Goal: Task Accomplishment & Management: Complete application form

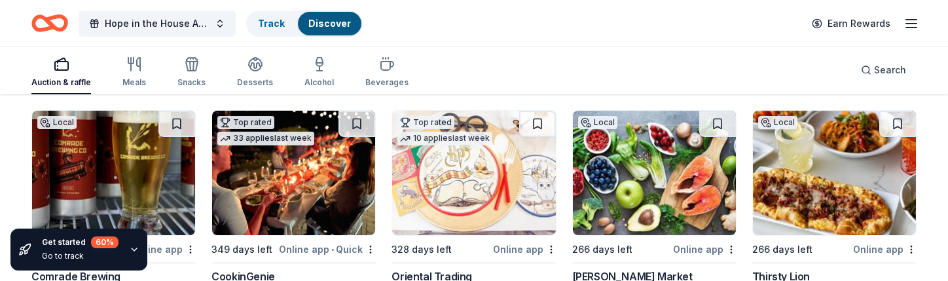
scroll to position [196, 0]
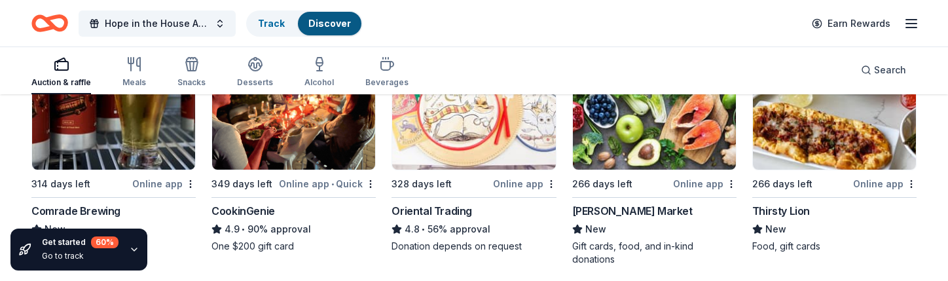
click at [120, 160] on img at bounding box center [113, 107] width 163 height 124
click at [302, 153] on img at bounding box center [293, 107] width 163 height 124
click at [477, 177] on div "328 days left" at bounding box center [441, 183] width 98 height 16
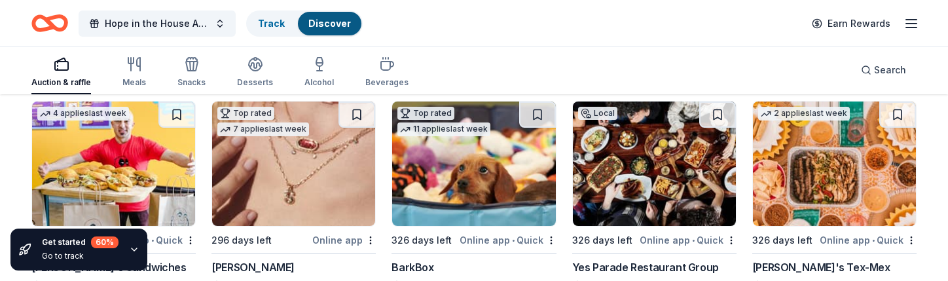
scroll to position [458, 0]
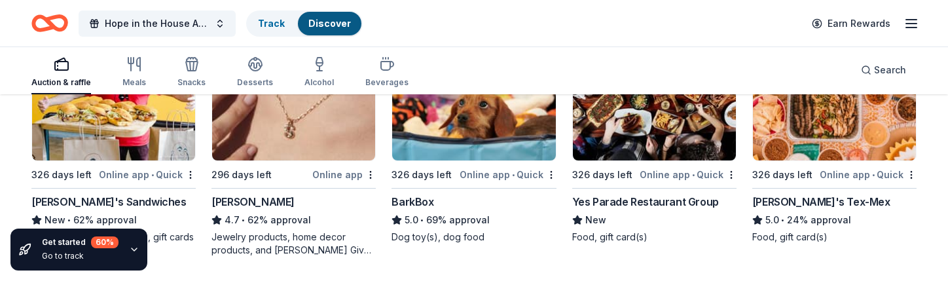
click at [299, 126] on img at bounding box center [293, 98] width 163 height 124
click at [473, 142] on img at bounding box center [473, 98] width 163 height 124
click at [674, 141] on img at bounding box center [654, 98] width 163 height 124
click at [820, 139] on img at bounding box center [834, 98] width 163 height 124
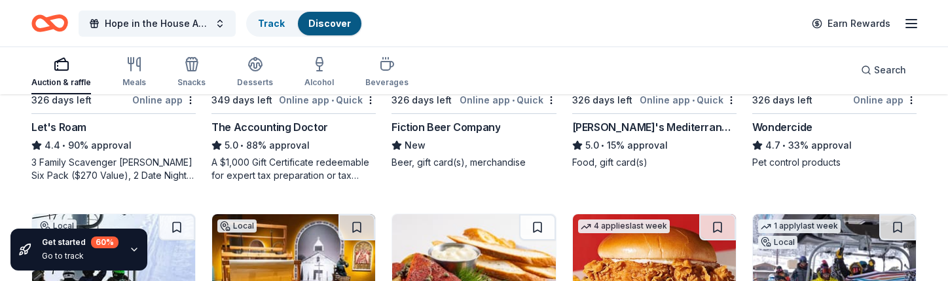
scroll to position [720, 0]
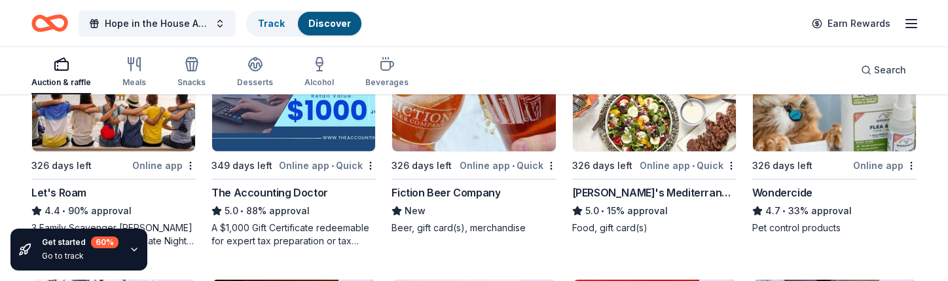
click at [131, 133] on img at bounding box center [113, 89] width 163 height 124
click at [321, 130] on img at bounding box center [293, 89] width 163 height 124
click at [461, 132] on img at bounding box center [473, 89] width 163 height 124
click at [632, 114] on img at bounding box center [654, 89] width 163 height 124
click at [847, 135] on img at bounding box center [834, 89] width 163 height 124
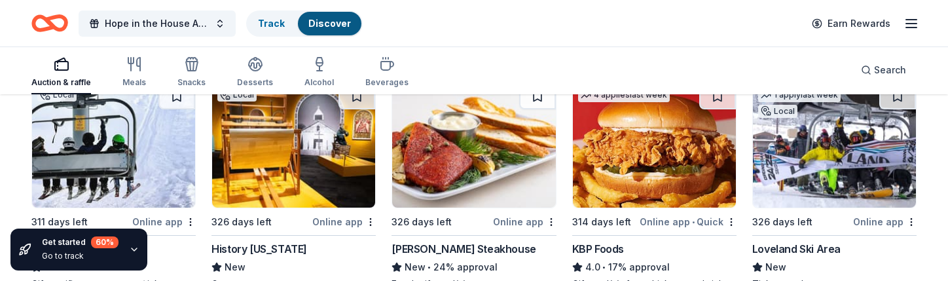
scroll to position [982, 0]
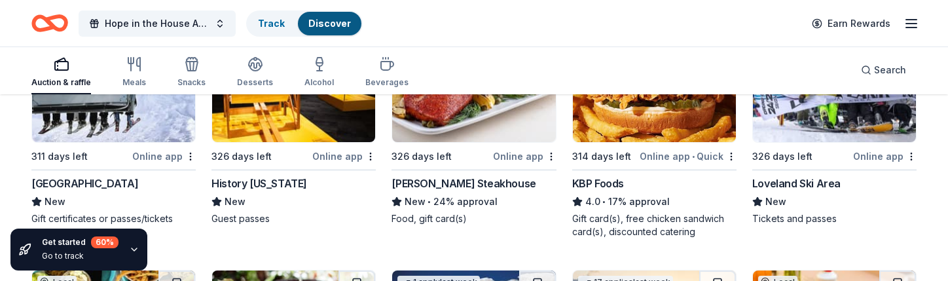
click at [117, 114] on img at bounding box center [113, 80] width 163 height 124
click at [254, 113] on img at bounding box center [293, 80] width 163 height 124
click at [443, 130] on img at bounding box center [473, 80] width 163 height 124
click at [657, 136] on img at bounding box center [654, 80] width 163 height 124
click at [838, 148] on div "326 days left" at bounding box center [801, 156] width 98 height 16
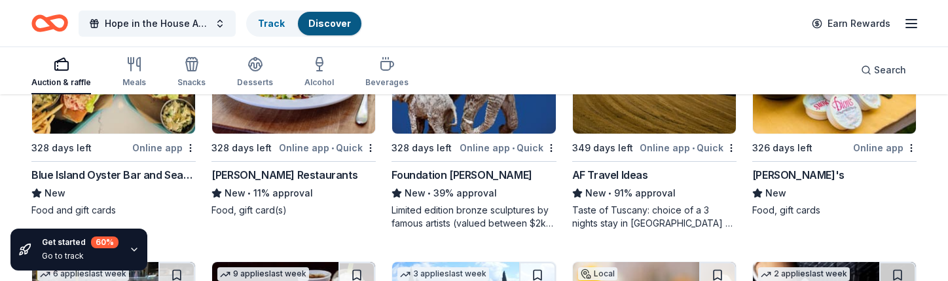
scroll to position [1244, 0]
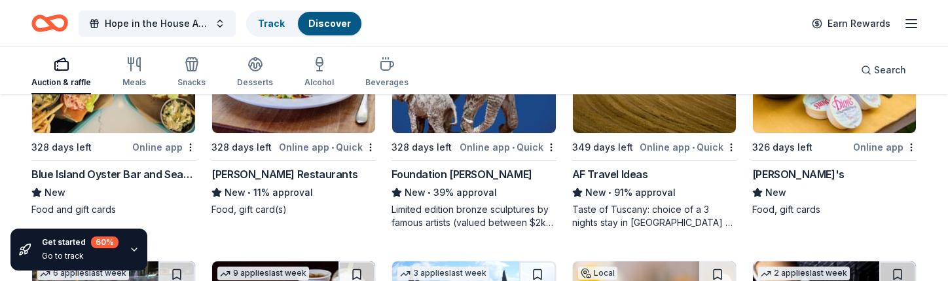
click at [494, 118] on img at bounding box center [473, 71] width 163 height 124
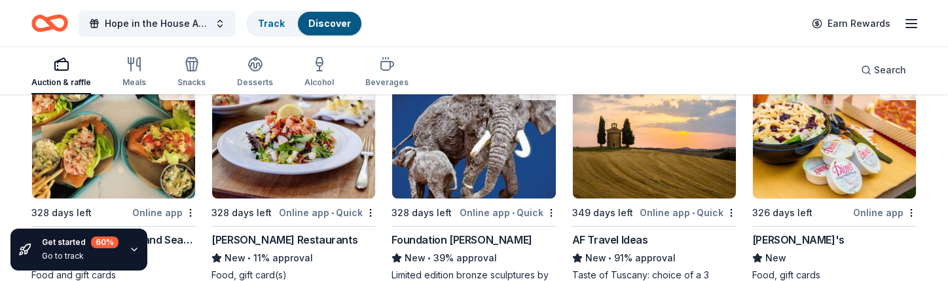
click at [640, 164] on img at bounding box center [654, 136] width 163 height 124
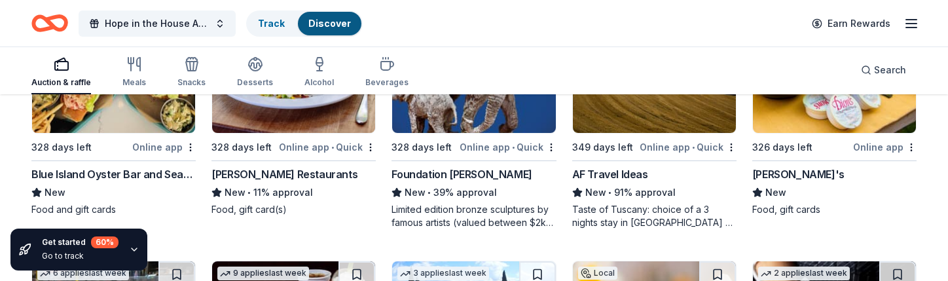
click at [837, 120] on img at bounding box center [834, 71] width 163 height 124
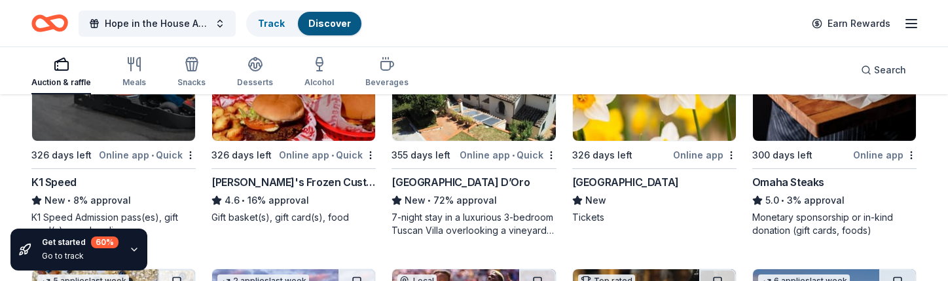
scroll to position [1506, 0]
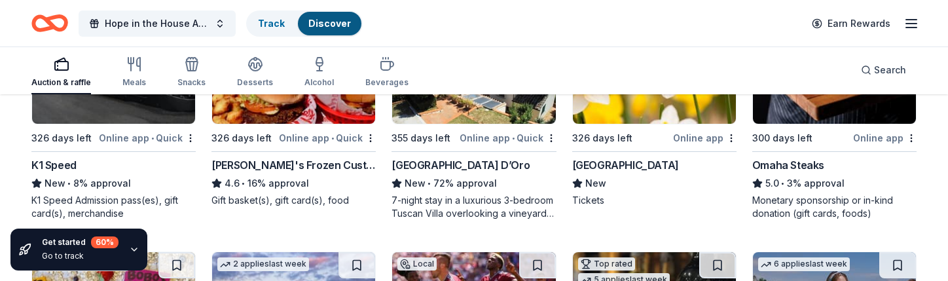
click at [120, 109] on img at bounding box center [113, 61] width 163 height 124
click at [437, 161] on div "Villa Sogni D’Oro" at bounding box center [461, 165] width 138 height 16
click at [654, 117] on img at bounding box center [654, 61] width 163 height 124
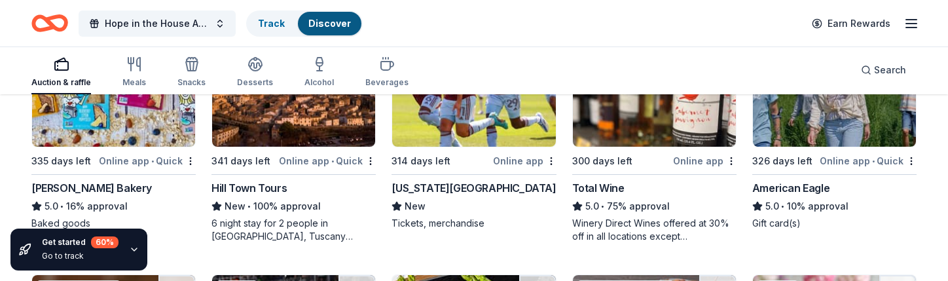
scroll to position [1768, 0]
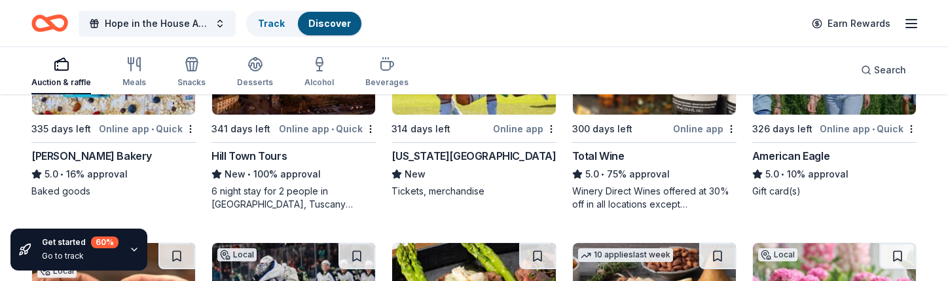
click at [119, 119] on div "5 applies last week 335 days left Online app • Quick Bobo's Bakery 5.0 • 16% ap…" at bounding box center [113, 94] width 164 height 208
click at [319, 107] on img at bounding box center [293, 52] width 163 height 124
click at [275, 130] on div "341 days left" at bounding box center [243, 128] width 65 height 16
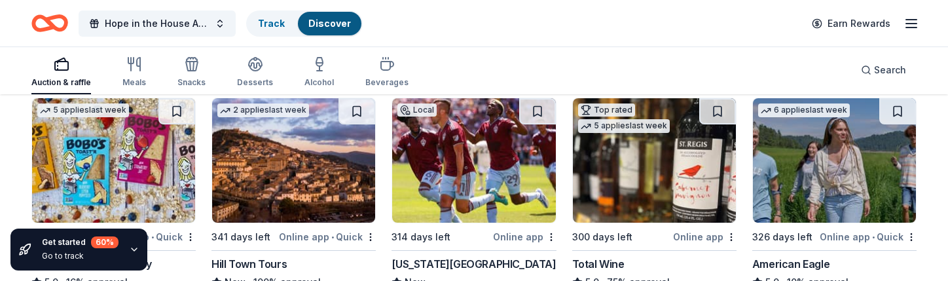
scroll to position [1637, 0]
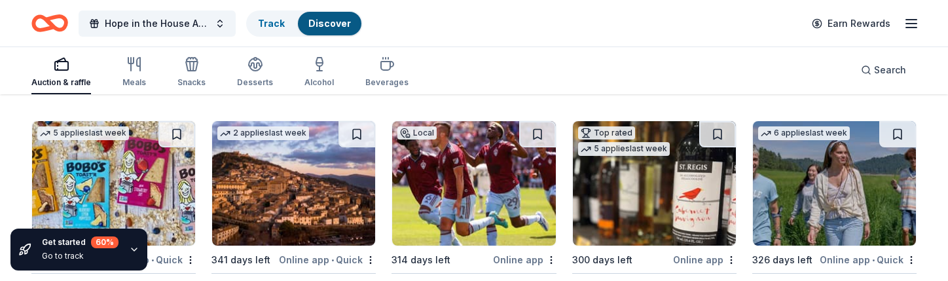
click at [505, 175] on img at bounding box center [473, 183] width 163 height 124
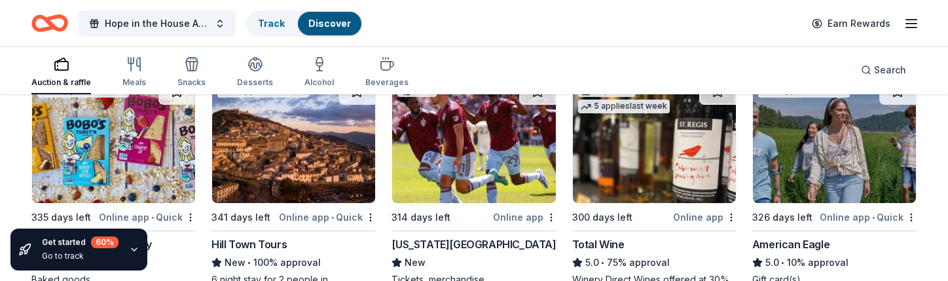
scroll to position [1702, 0]
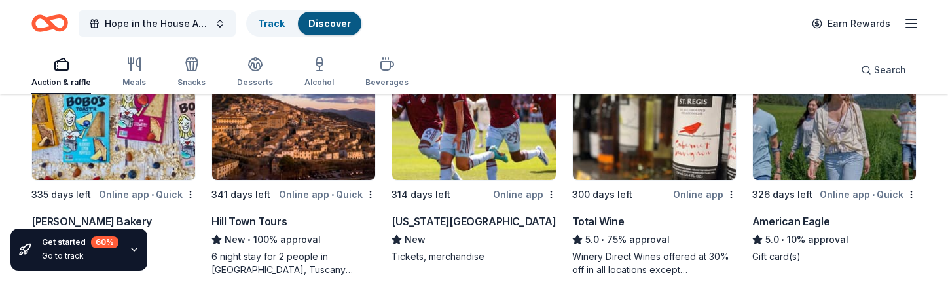
click at [671, 166] on img at bounding box center [654, 118] width 163 height 124
click at [836, 150] on img at bounding box center [834, 118] width 163 height 124
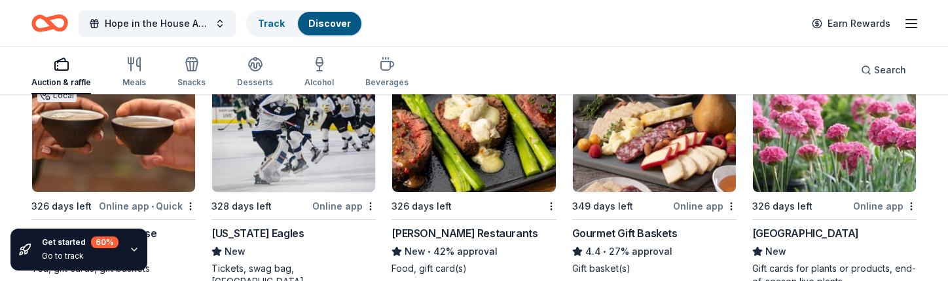
scroll to position [1964, 0]
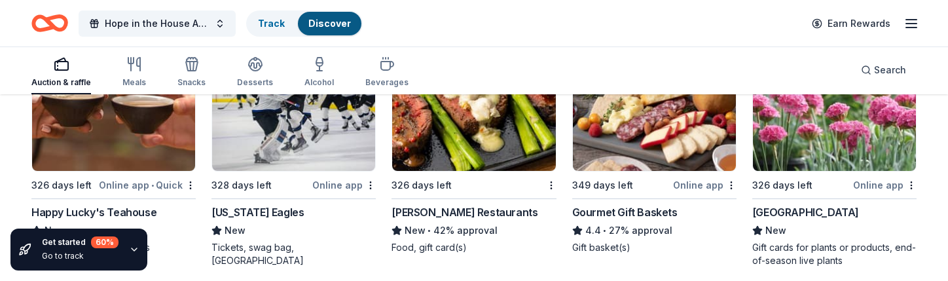
click at [112, 145] on img at bounding box center [113, 108] width 163 height 124
click at [280, 143] on img at bounding box center [293, 108] width 163 height 124
click at [651, 137] on img at bounding box center [654, 108] width 163 height 124
click at [838, 162] on img at bounding box center [834, 108] width 163 height 124
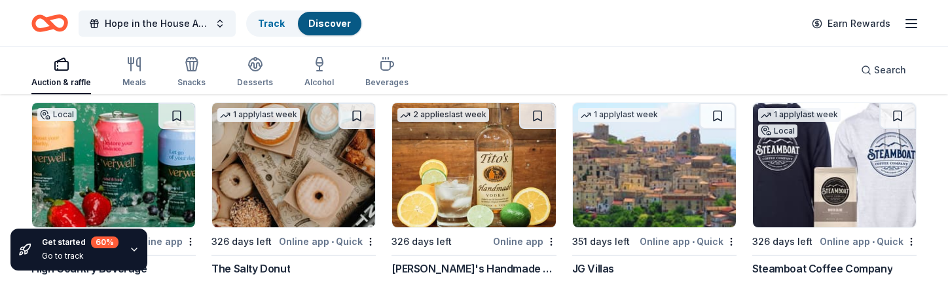
scroll to position [2226, 0]
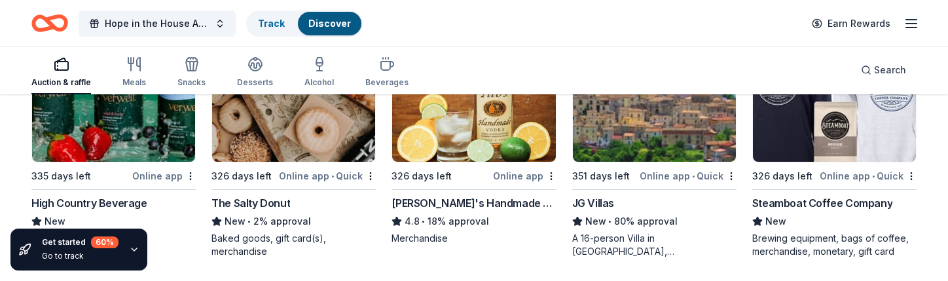
click at [111, 124] on img at bounding box center [113, 99] width 163 height 124
click at [311, 129] on img at bounding box center [293, 99] width 163 height 124
click at [472, 124] on img at bounding box center [473, 99] width 163 height 124
click at [672, 138] on img at bounding box center [654, 99] width 163 height 124
click at [828, 141] on img at bounding box center [834, 99] width 163 height 124
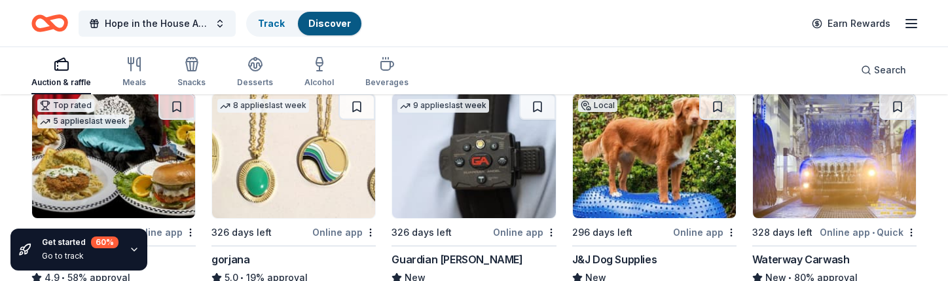
scroll to position [2488, 0]
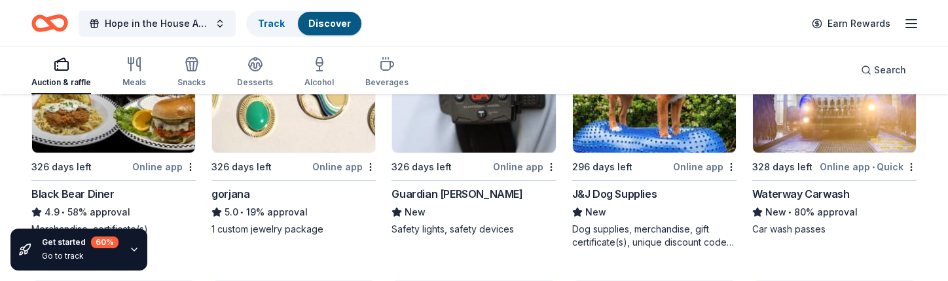
click at [158, 141] on img at bounding box center [113, 90] width 163 height 124
click at [291, 143] on img at bounding box center [293, 90] width 163 height 124
click at [485, 141] on img at bounding box center [473, 90] width 163 height 124
click at [700, 132] on img at bounding box center [654, 90] width 163 height 124
click at [840, 137] on img at bounding box center [834, 90] width 163 height 124
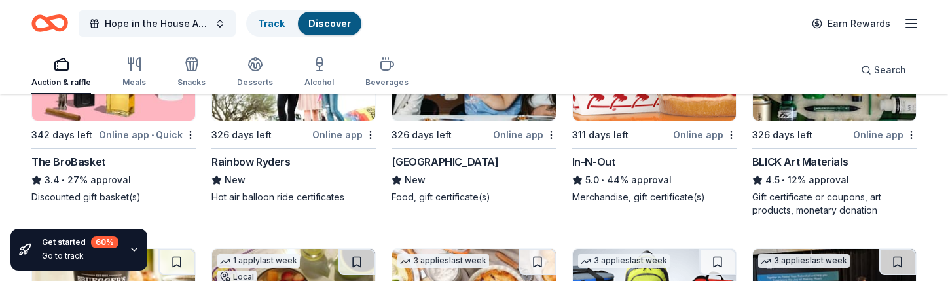
scroll to position [2750, 0]
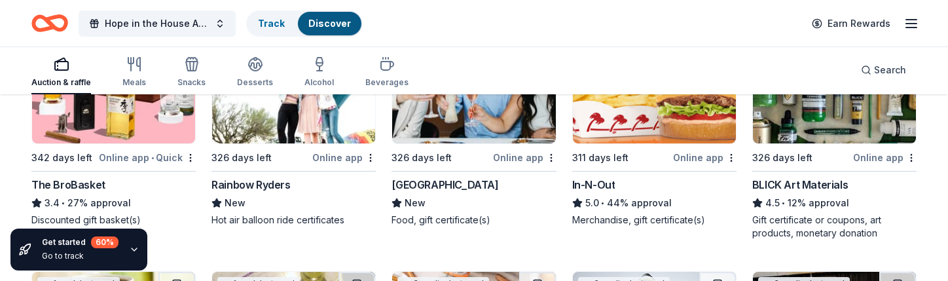
click at [89, 127] on img at bounding box center [113, 81] width 163 height 124
click at [287, 121] on img at bounding box center [293, 81] width 163 height 124
click at [445, 130] on img at bounding box center [473, 81] width 163 height 124
click at [663, 139] on img at bounding box center [654, 81] width 163 height 124
click at [818, 127] on img at bounding box center [834, 81] width 163 height 124
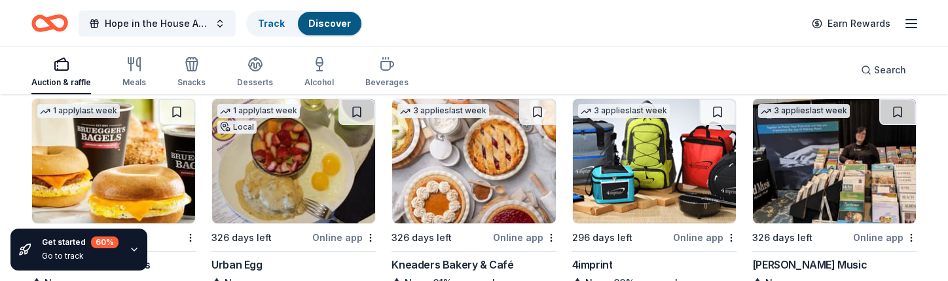
scroll to position [2946, 0]
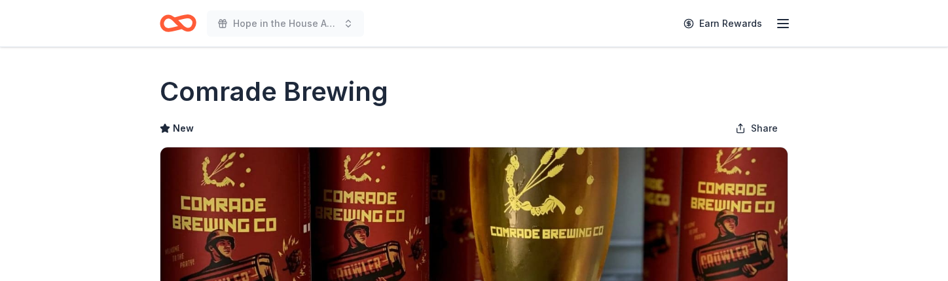
click at [428, 105] on div "Comrade Brewing" at bounding box center [474, 91] width 629 height 37
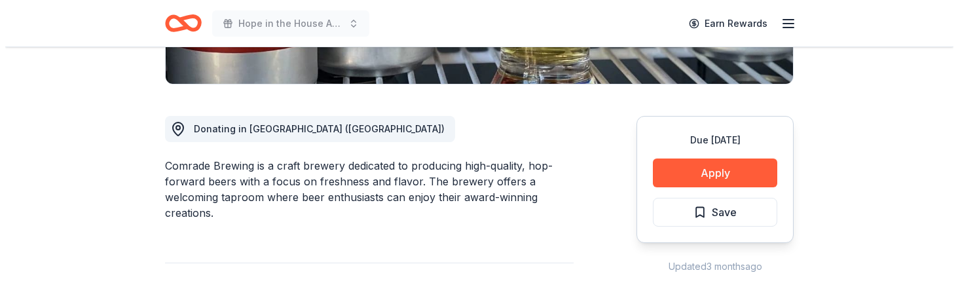
scroll to position [327, 0]
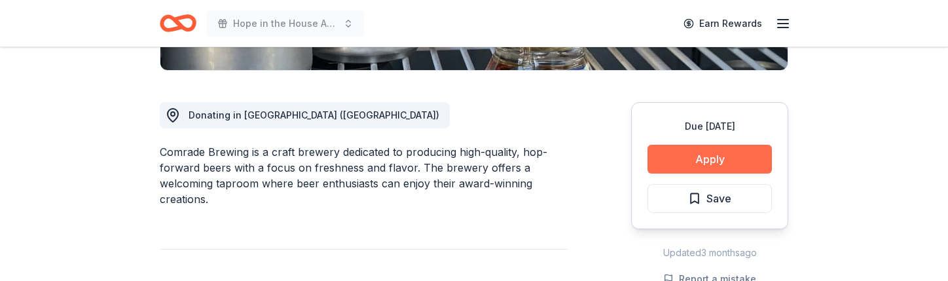
click at [697, 163] on button "Apply" at bounding box center [710, 159] width 124 height 29
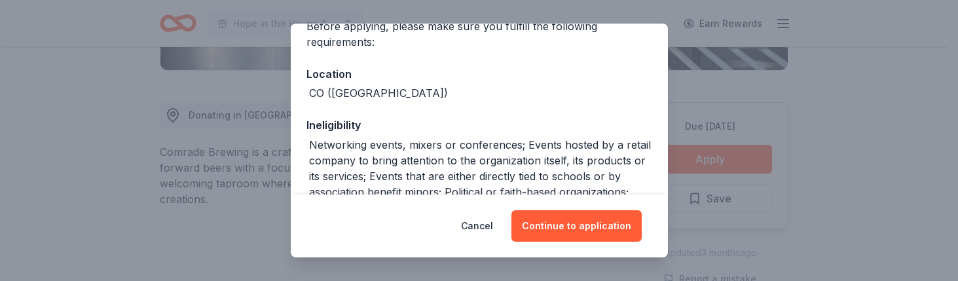
scroll to position [131, 0]
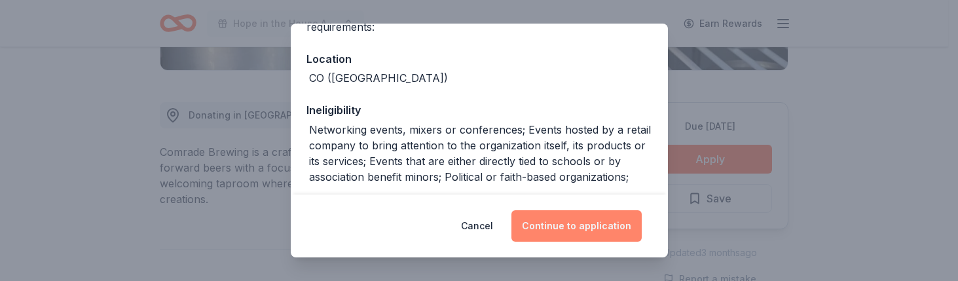
click at [572, 227] on button "Continue to application" at bounding box center [576, 225] width 130 height 31
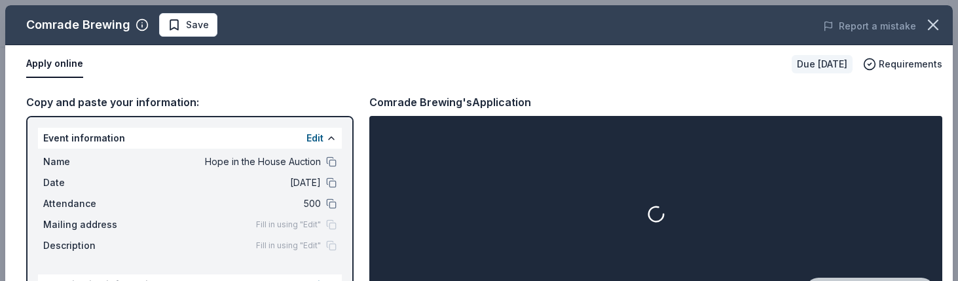
scroll to position [46, 0]
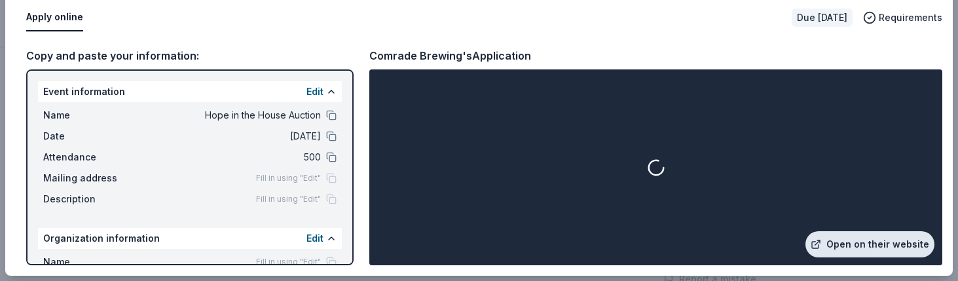
click at [841, 251] on link "Open on their website" at bounding box center [869, 244] width 129 height 26
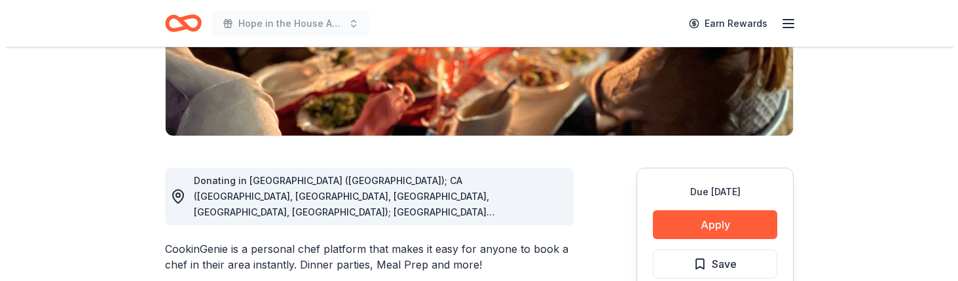
scroll to position [327, 0]
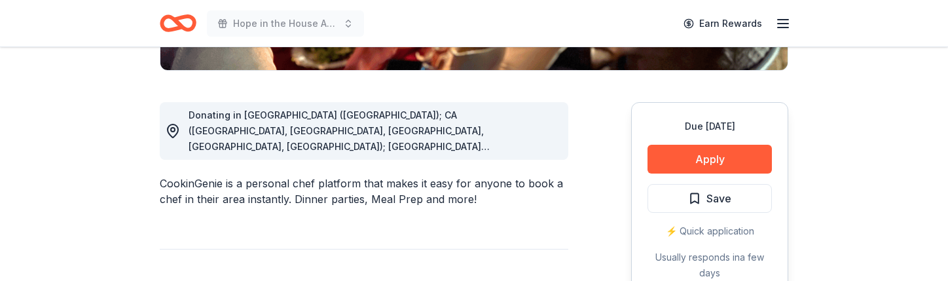
drag, startPoint x: 196, startPoint y: 111, endPoint x: 458, endPoint y: 111, distance: 261.2
click at [458, 111] on span "Donating in AZ (Maricopa County); CA (Los Angeles County, Riverside County, San…" at bounding box center [362, 271] width 347 height 325
click at [689, 153] on button "Apply" at bounding box center [710, 159] width 124 height 29
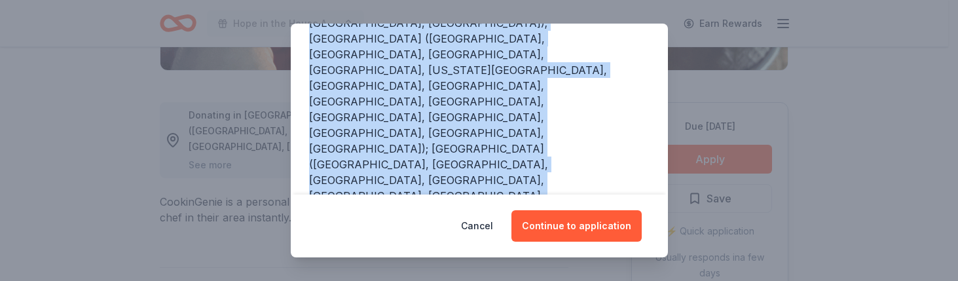
drag, startPoint x: 308, startPoint y: 76, endPoint x: 526, endPoint y: 113, distance: 221.1
click at [526, 113] on div "AZ (Maricopa County); CA (Los Angeles County, Riverside County, San Francisco C…" at bounding box center [479, 109] width 346 height 471
copy div "AZ (Maricopa County); CA (Los Angeles County, Riverside County, San Francisco C…"
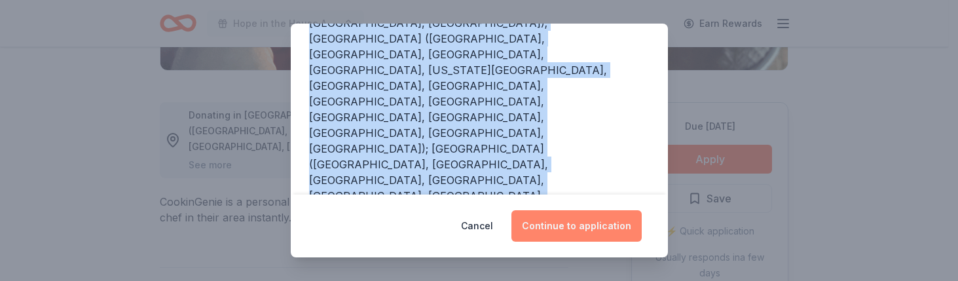
click at [596, 211] on button "Continue to application" at bounding box center [576, 225] width 130 height 31
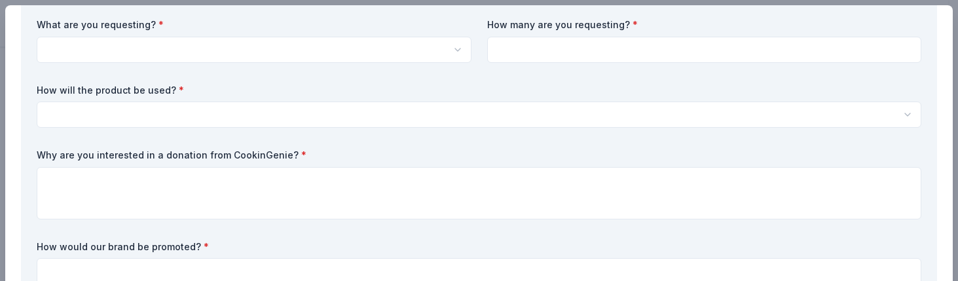
scroll to position [131, 0]
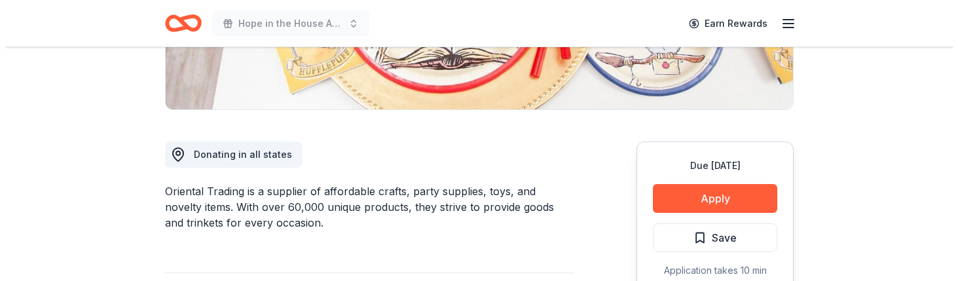
scroll to position [327, 0]
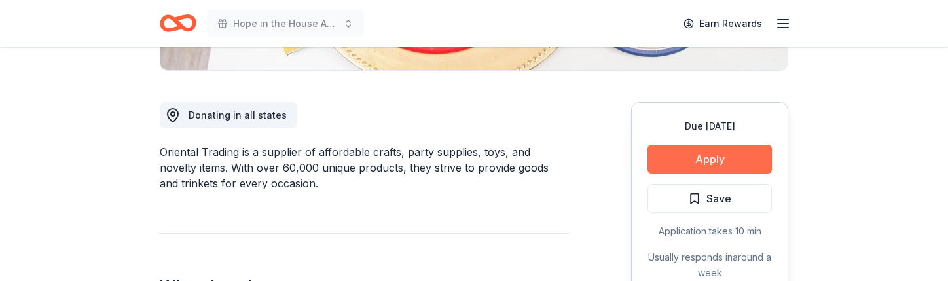
click at [685, 154] on button "Apply" at bounding box center [710, 159] width 124 height 29
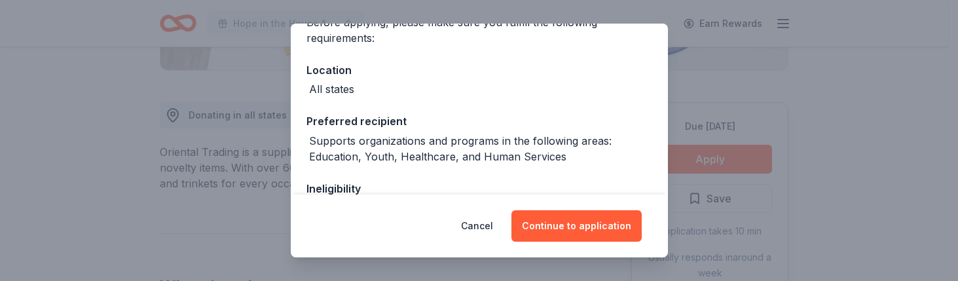
scroll to position [131, 0]
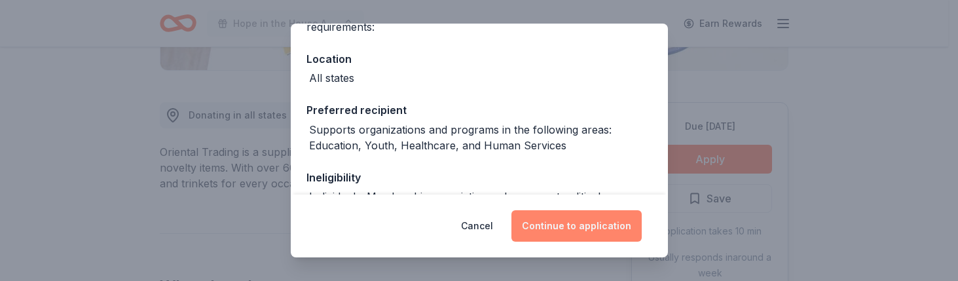
click at [574, 231] on button "Continue to application" at bounding box center [576, 225] width 130 height 31
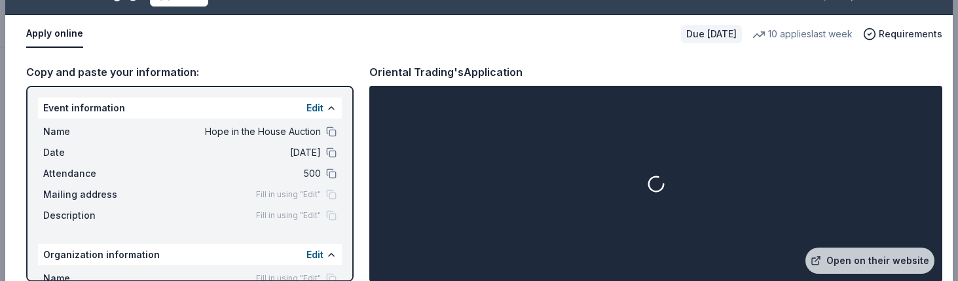
scroll to position [46, 0]
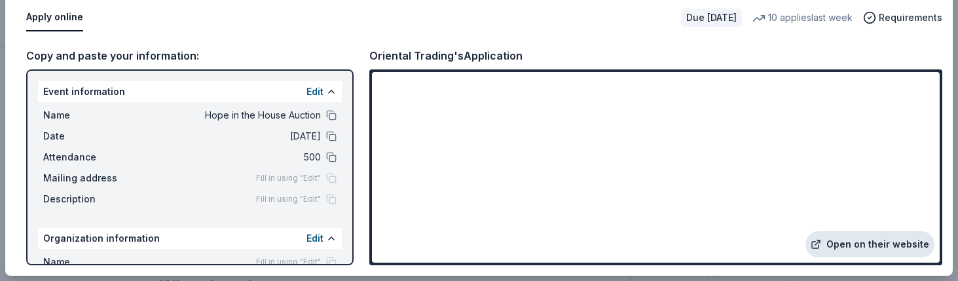
click at [843, 237] on link "Open on their website" at bounding box center [869, 244] width 129 height 26
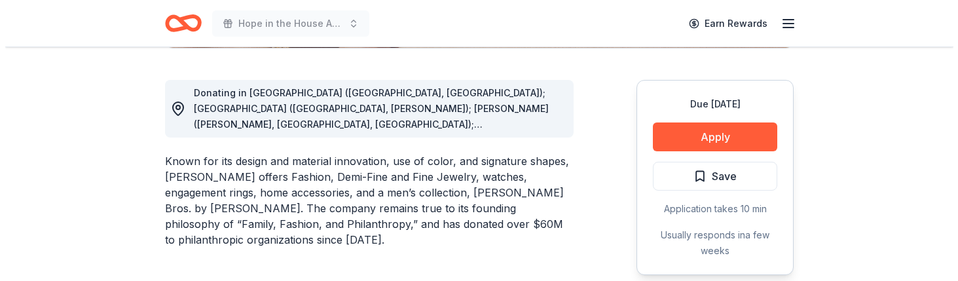
scroll to position [393, 0]
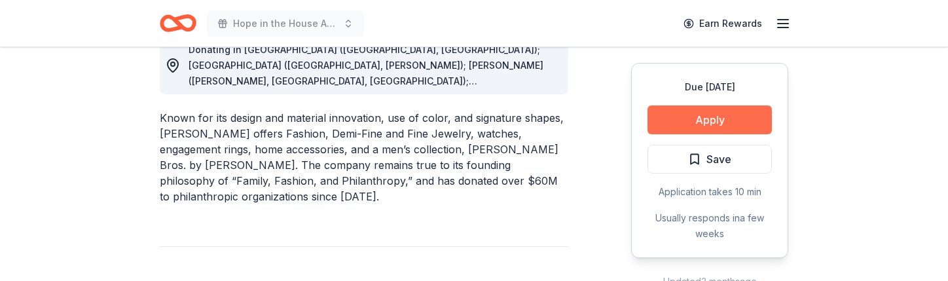
click at [716, 120] on button "Apply" at bounding box center [710, 119] width 124 height 29
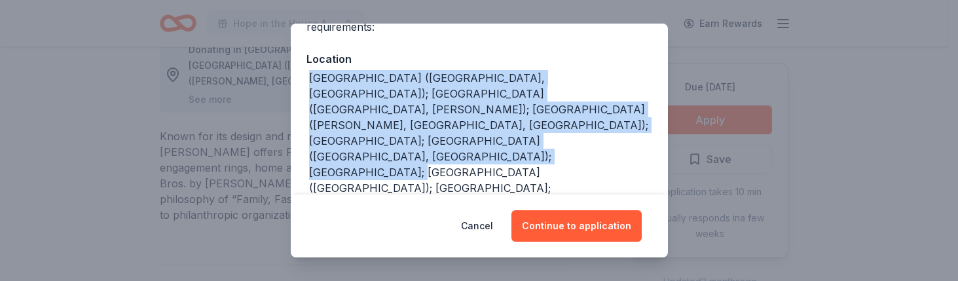
scroll to position [262, 0]
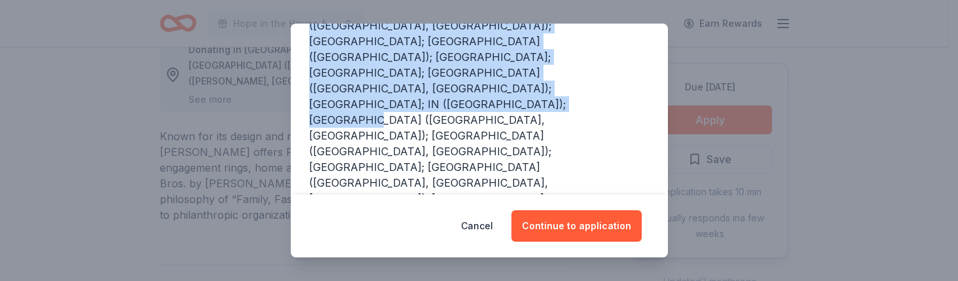
drag, startPoint x: 309, startPoint y: 76, endPoint x: 555, endPoint y: 56, distance: 246.3
click at [555, 56] on div "AL (Birmingham, Huntsville); AR (Little Rock, Rogers); AZ (Chandler, Scottsdale…" at bounding box center [480, 182] width 343 height 487
copy div "AL (Birmingham, Huntsville); AR (Little Rock, Rogers); AZ (Chandler, Scottsdale…"
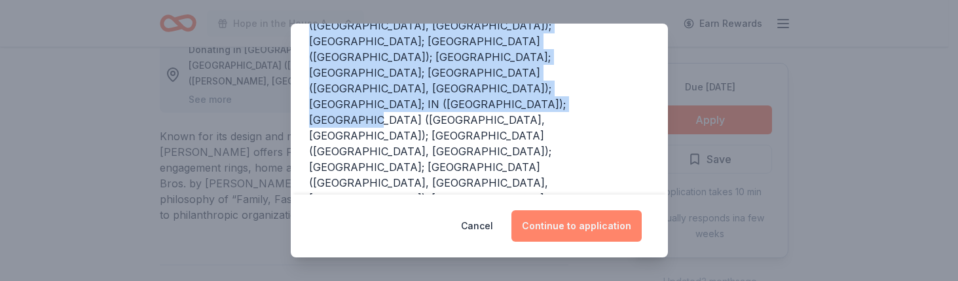
click at [595, 234] on button "Continue to application" at bounding box center [576, 225] width 130 height 31
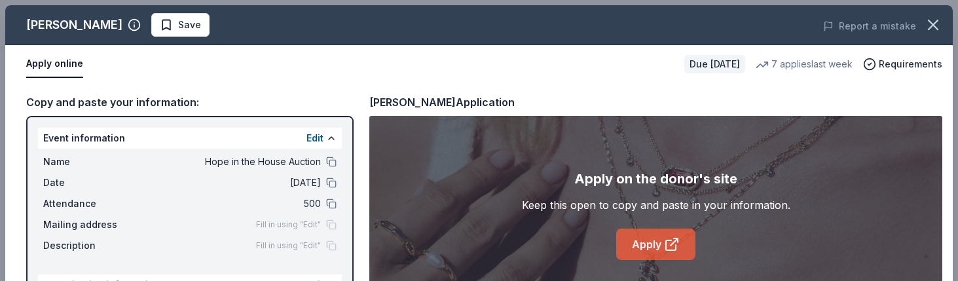
click at [676, 255] on link "Apply" at bounding box center [655, 244] width 79 height 31
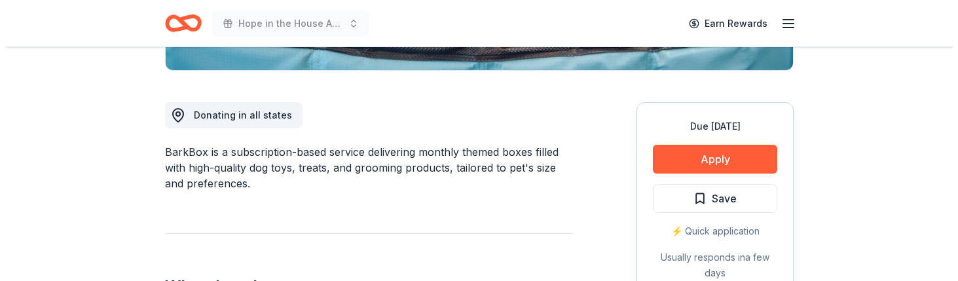
scroll to position [393, 0]
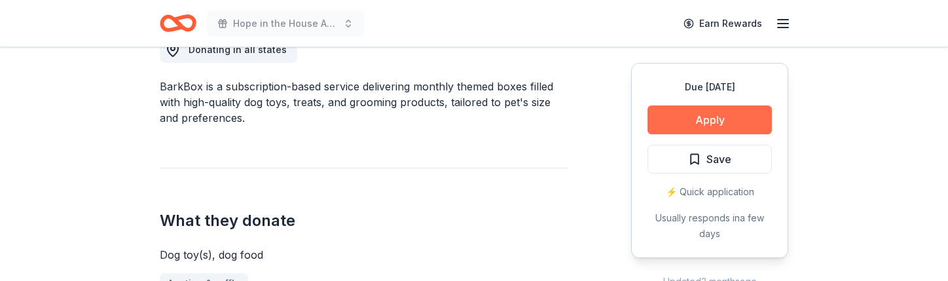
click at [692, 111] on button "Apply" at bounding box center [710, 119] width 124 height 29
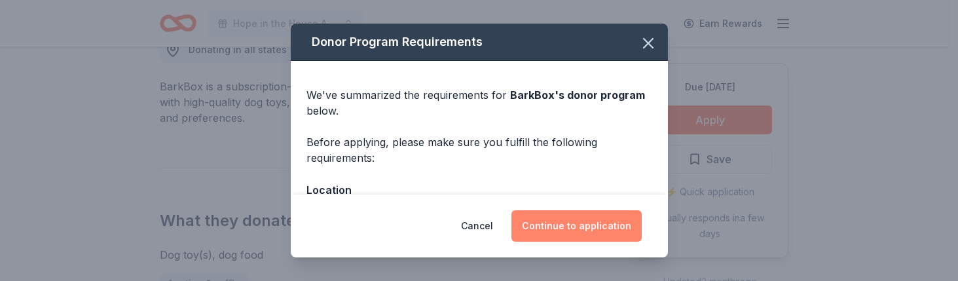
click at [623, 223] on button "Continue to application" at bounding box center [576, 225] width 130 height 31
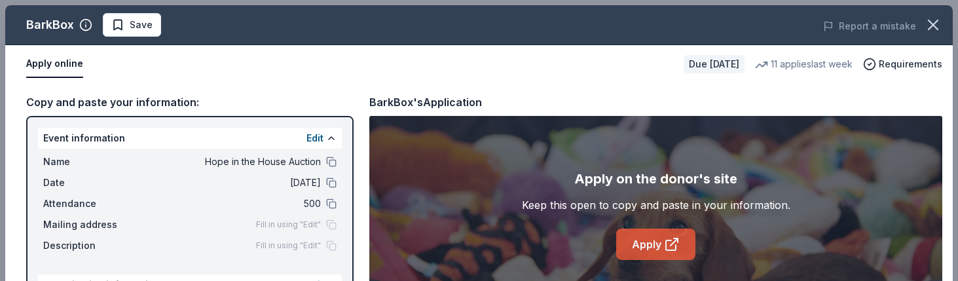
click at [668, 242] on icon at bounding box center [672, 244] width 16 height 16
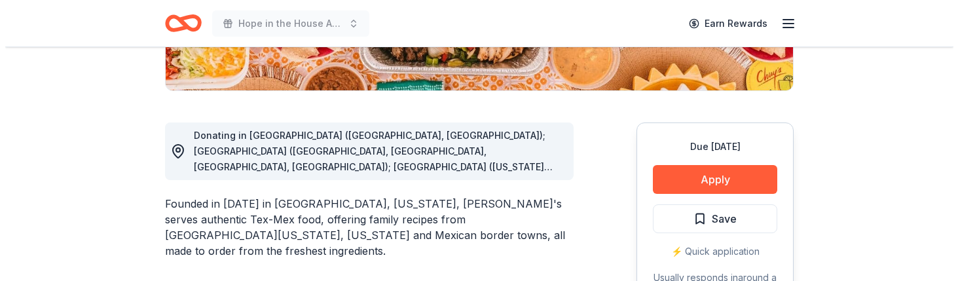
scroll to position [393, 0]
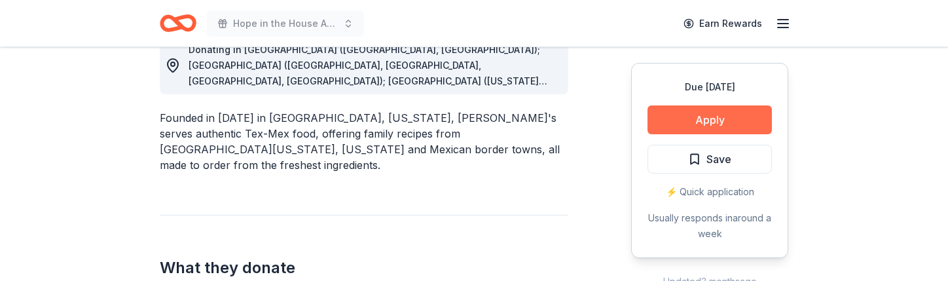
click at [750, 119] on button "Apply" at bounding box center [710, 119] width 124 height 29
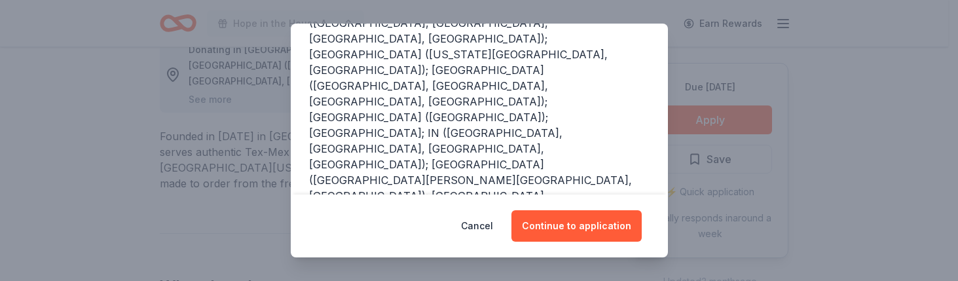
scroll to position [218, 0]
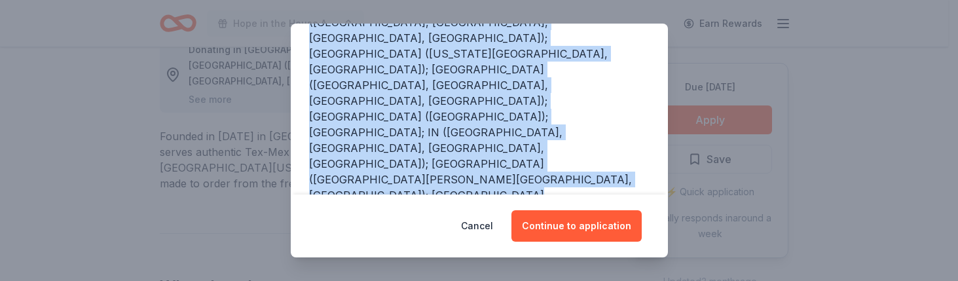
drag, startPoint x: 310, startPoint y: 143, endPoint x: 595, endPoint y: 119, distance: 285.9
click at [595, 119] on div "AL (Birmingham, Huntsville); AR (Fayetteville, Little Rock, North Little Rock, …" at bounding box center [480, 211] width 343 height 456
copy div "AL (Birmingham, Huntsville); AR (Fayetteville, Little Rock, North Little Rock, …"
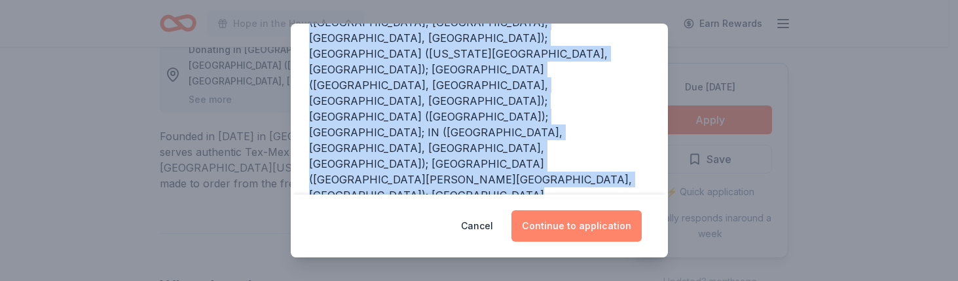
click at [584, 221] on button "Continue to application" at bounding box center [576, 225] width 130 height 31
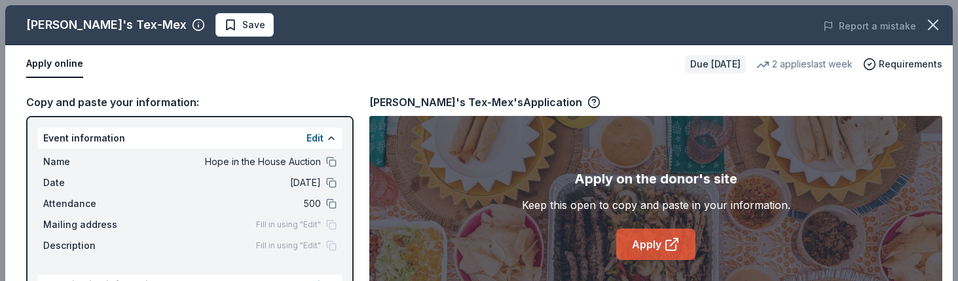
click at [654, 255] on link "Apply" at bounding box center [655, 244] width 79 height 31
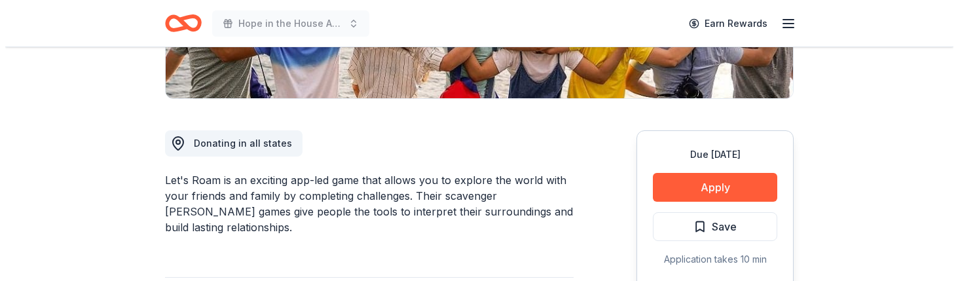
scroll to position [327, 0]
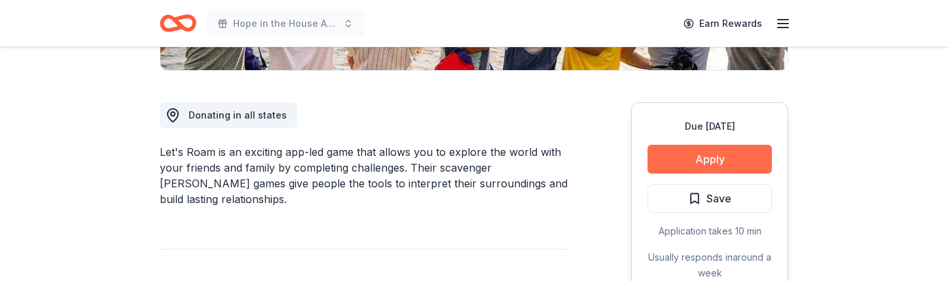
click at [722, 151] on button "Apply" at bounding box center [710, 159] width 124 height 29
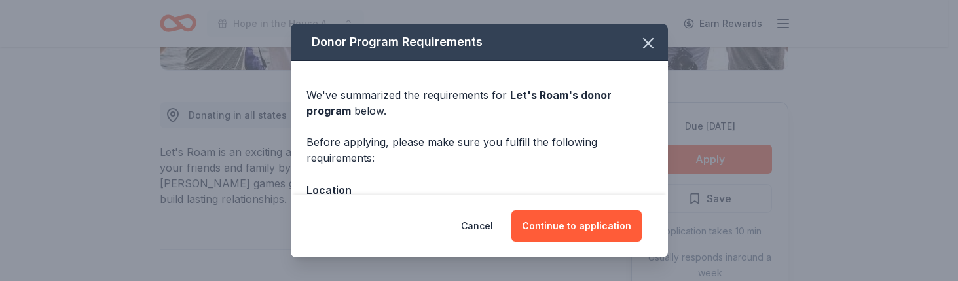
drag, startPoint x: 576, startPoint y: 227, endPoint x: 425, endPoint y: 115, distance: 188.2
click at [431, 120] on div "Donor Program Requirements We've summarized the requirements for Let's Roam 's …" at bounding box center [479, 141] width 377 height 234
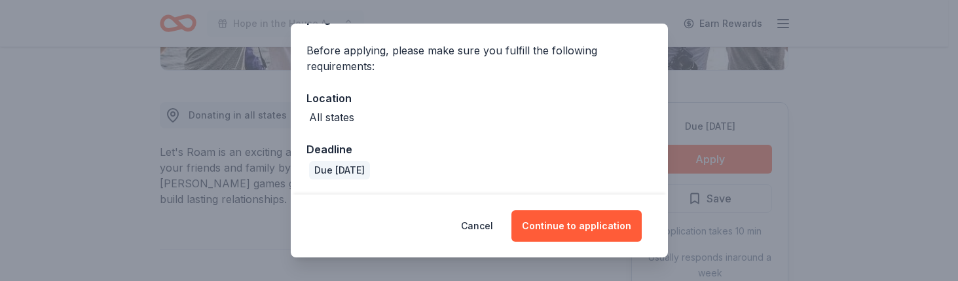
scroll to position [92, 0]
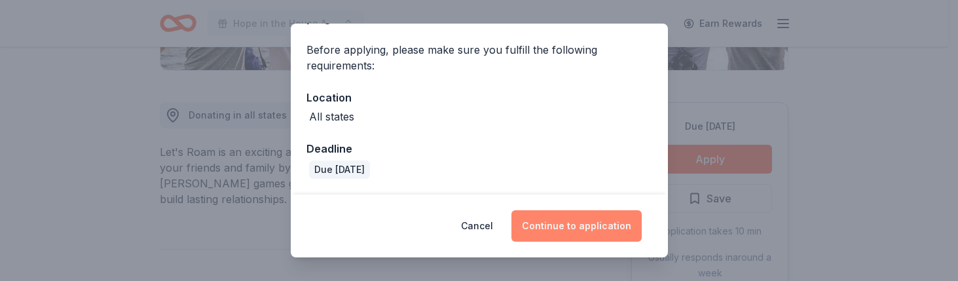
click at [564, 219] on button "Continue to application" at bounding box center [576, 225] width 130 height 31
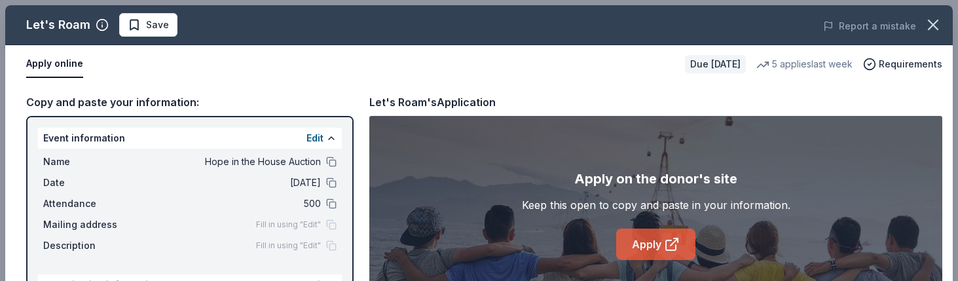
click at [641, 247] on link "Apply" at bounding box center [655, 244] width 79 height 31
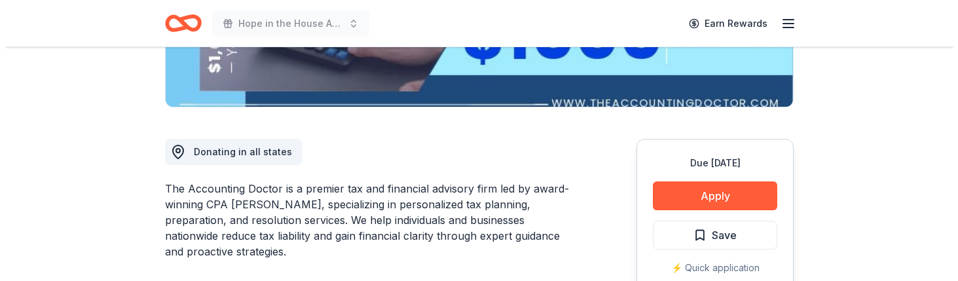
scroll to position [327, 0]
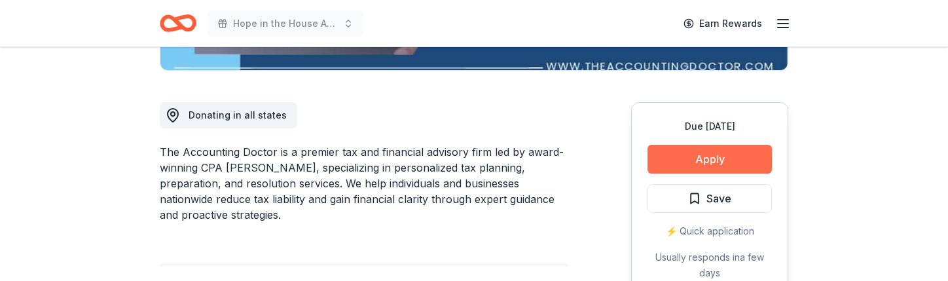
click at [736, 156] on button "Apply" at bounding box center [710, 159] width 124 height 29
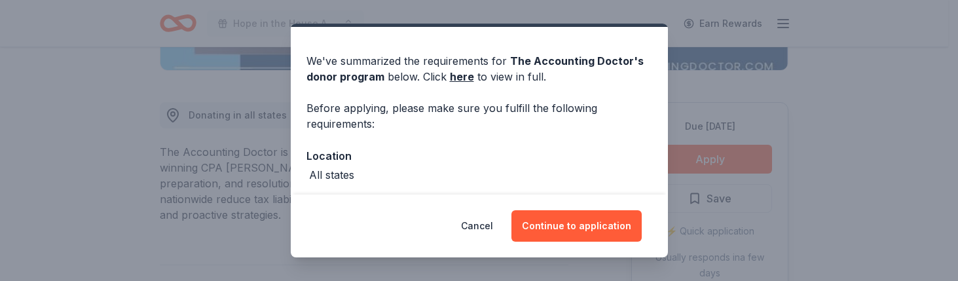
scroll to position [65, 0]
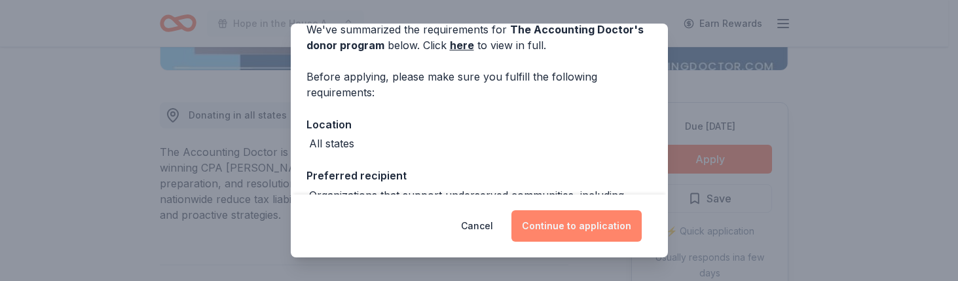
click at [590, 230] on button "Continue to application" at bounding box center [576, 225] width 130 height 31
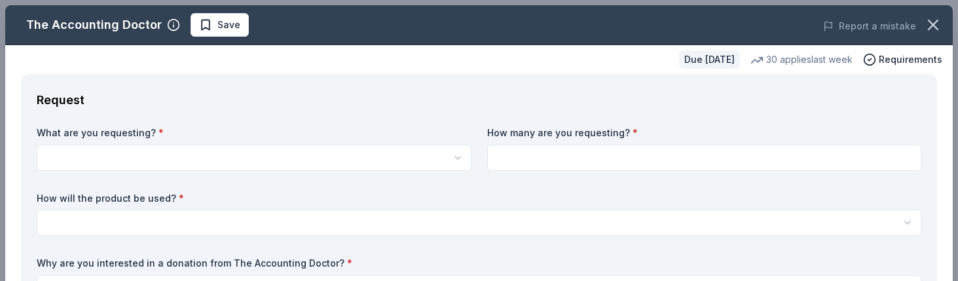
click at [198, 110] on div "Request" at bounding box center [479, 100] width 885 height 21
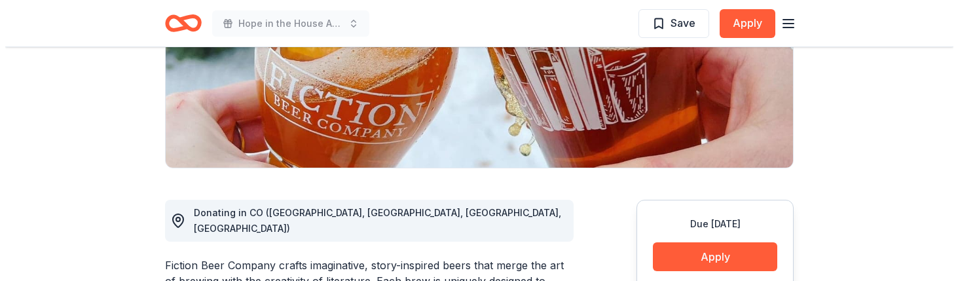
scroll to position [262, 0]
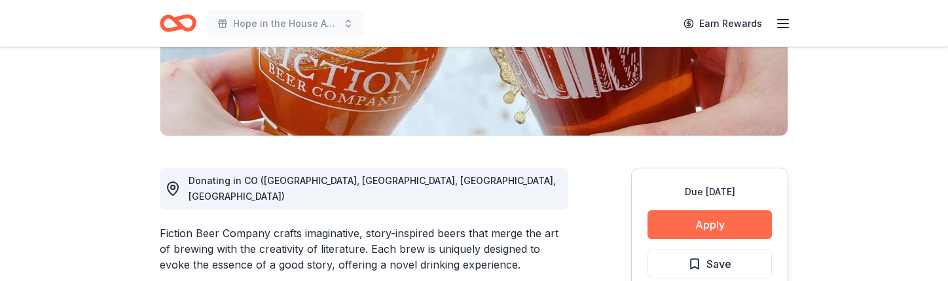
click at [709, 221] on button "Apply" at bounding box center [710, 224] width 124 height 29
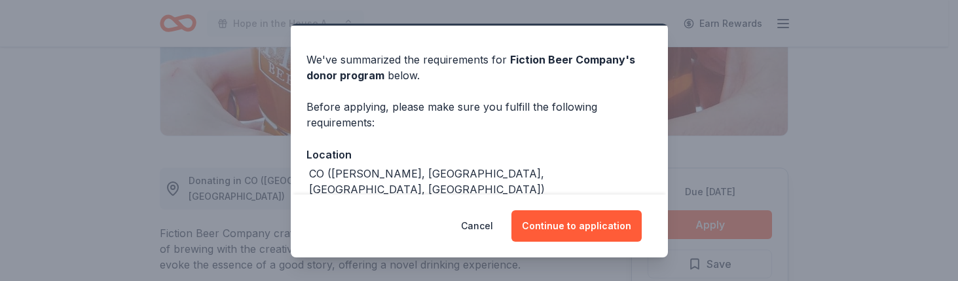
scroll to position [65, 0]
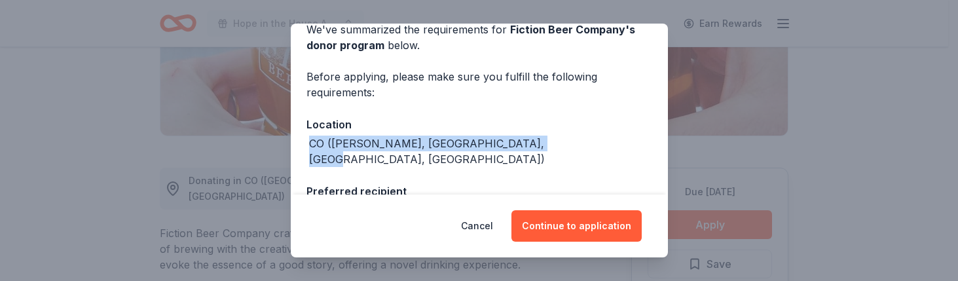
drag, startPoint x: 543, startPoint y: 140, endPoint x: 302, endPoint y: 140, distance: 240.3
click at [302, 140] on div "We've summarized the requirements for Fiction Beer Company 's donor program bel…" at bounding box center [479, 175] width 377 height 360
copy div "CO ([PERSON_NAME], [GEOGRAPHIC_DATA], [GEOGRAPHIC_DATA], [GEOGRAPHIC_DATA])"
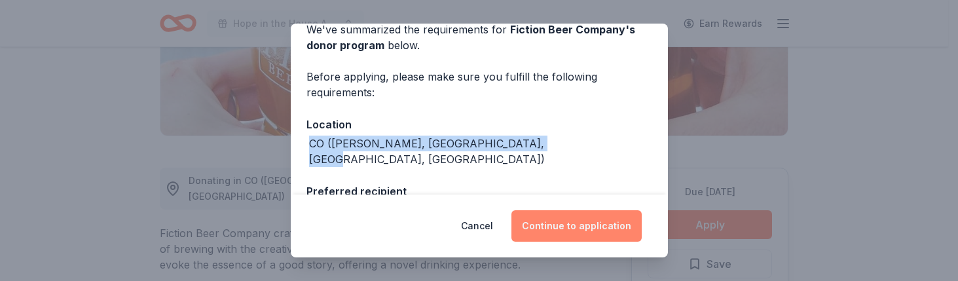
click at [577, 225] on button "Continue to application" at bounding box center [576, 225] width 130 height 31
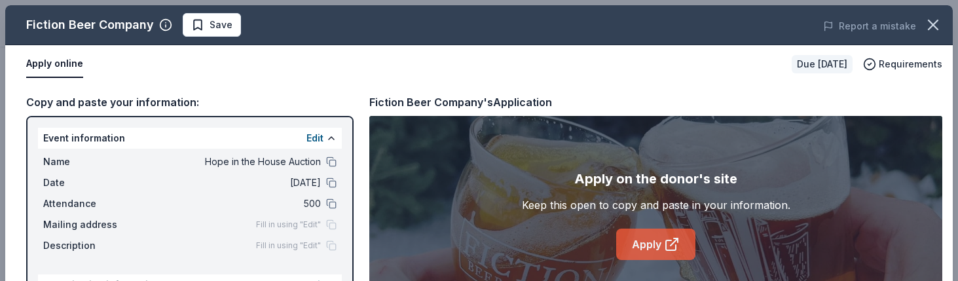
click at [647, 240] on link "Apply" at bounding box center [655, 244] width 79 height 31
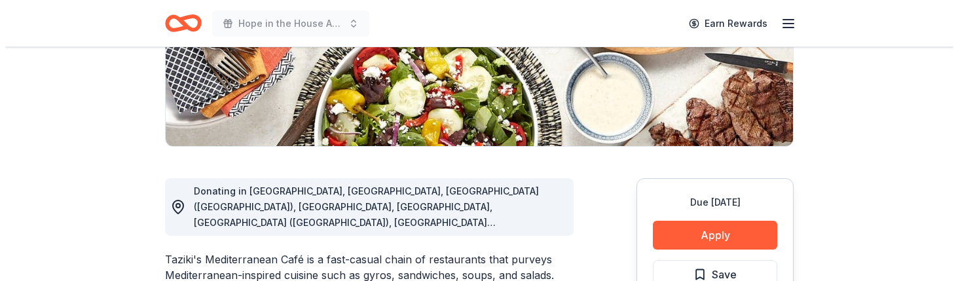
scroll to position [327, 0]
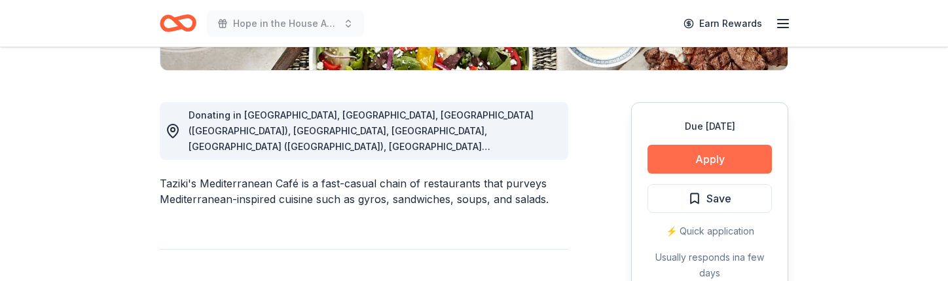
click at [739, 153] on button "Apply" at bounding box center [710, 159] width 124 height 29
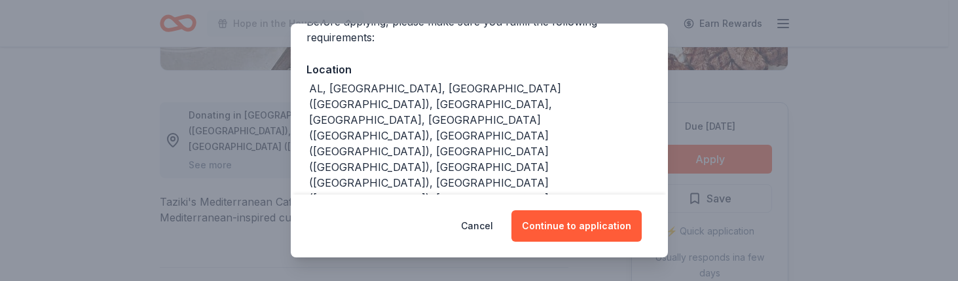
scroll to position [131, 0]
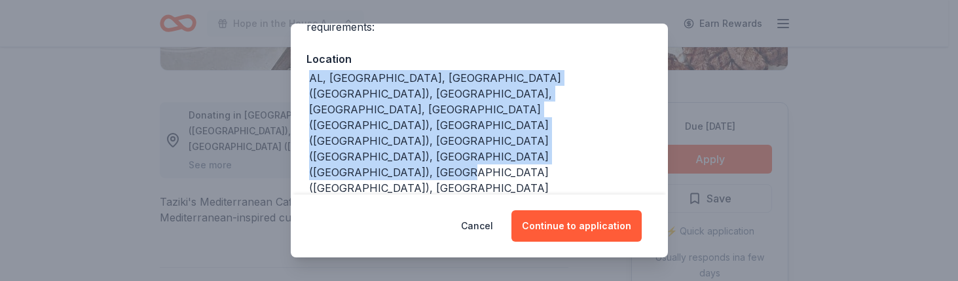
drag, startPoint x: 638, startPoint y: 123, endPoint x: 301, endPoint y: 79, distance: 340.0
click at [301, 79] on div "We've summarized the requirements for Taziki's Mediterranean Cafe 's donor prog…" at bounding box center [479, 176] width 377 height 493
copy div "AL, AR, Denver (CO), FL, GA, Indianapolis (IN), Jeffersonville (IN), Lexington …"
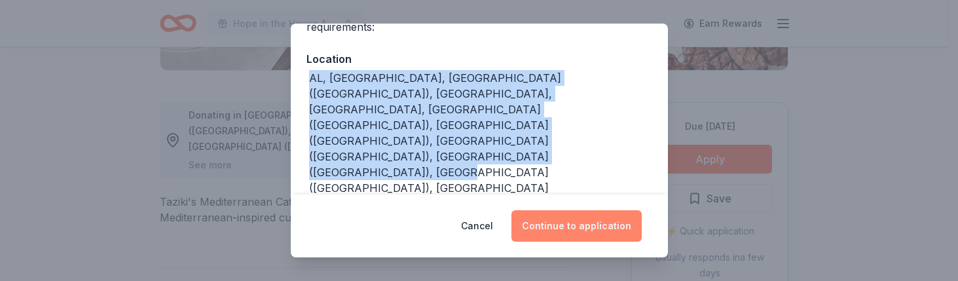
click at [560, 225] on button "Continue to application" at bounding box center [576, 225] width 130 height 31
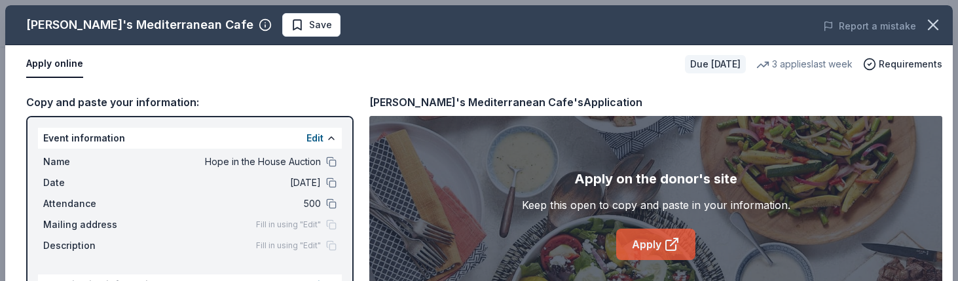
click at [667, 249] on icon at bounding box center [672, 244] width 16 height 16
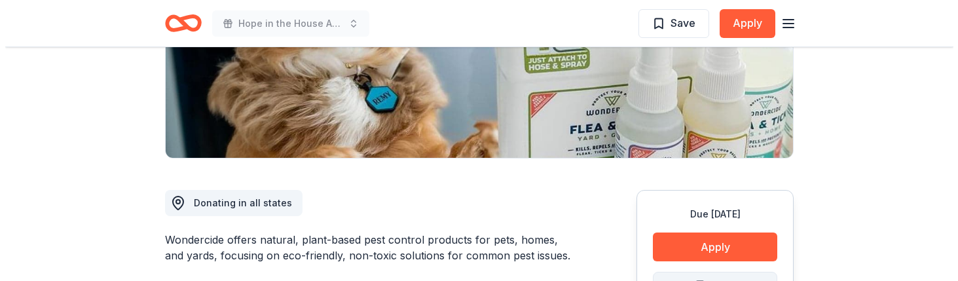
scroll to position [393, 0]
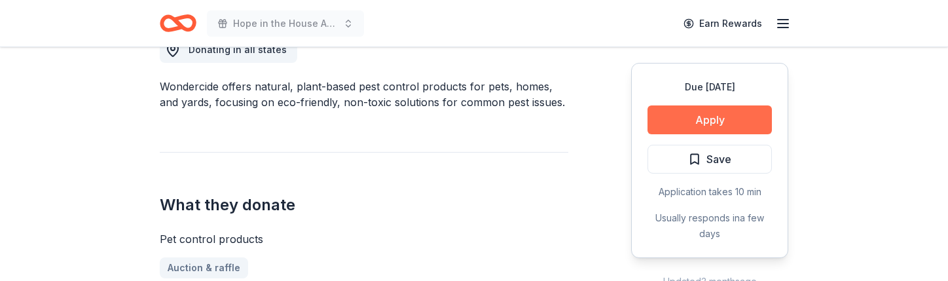
click at [726, 118] on button "Apply" at bounding box center [710, 119] width 124 height 29
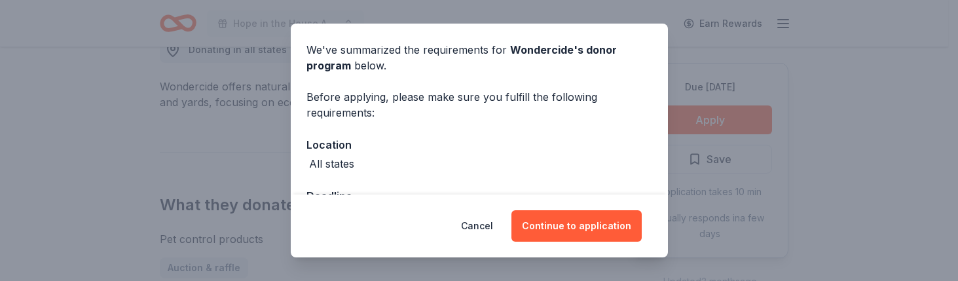
scroll to position [65, 0]
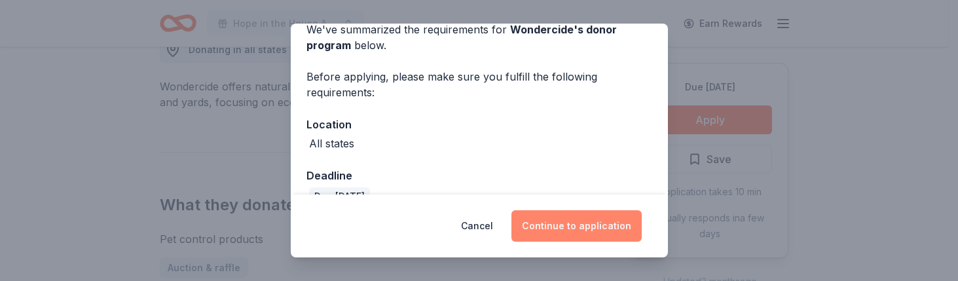
click at [579, 224] on button "Continue to application" at bounding box center [576, 225] width 130 height 31
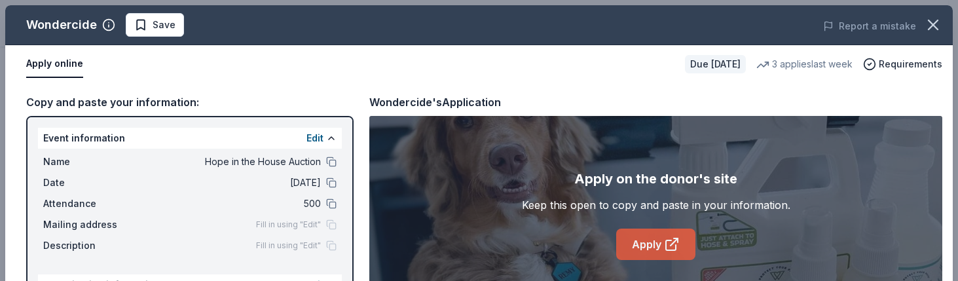
click at [642, 234] on link "Apply" at bounding box center [655, 244] width 79 height 31
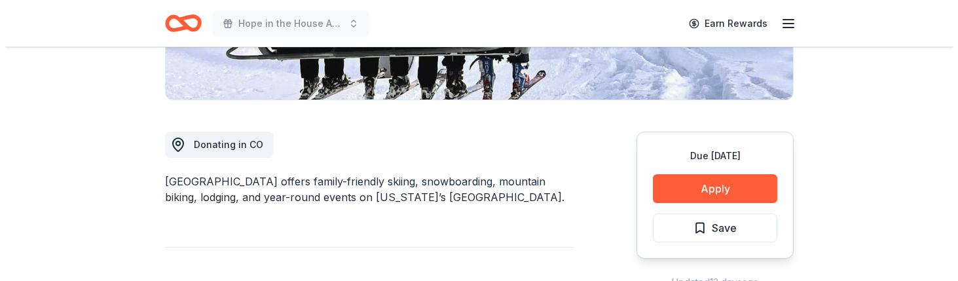
scroll to position [327, 0]
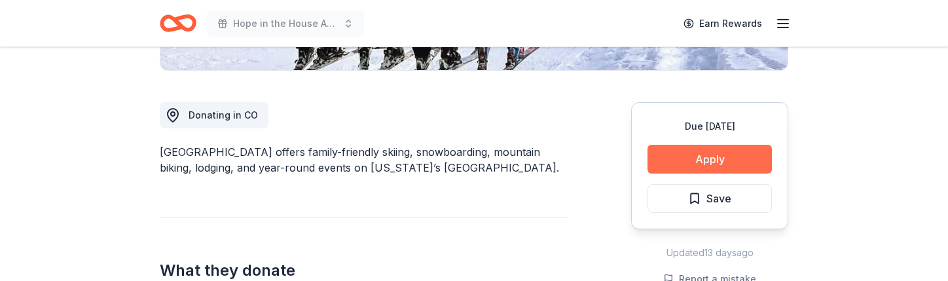
click at [699, 162] on button "Apply" at bounding box center [710, 159] width 124 height 29
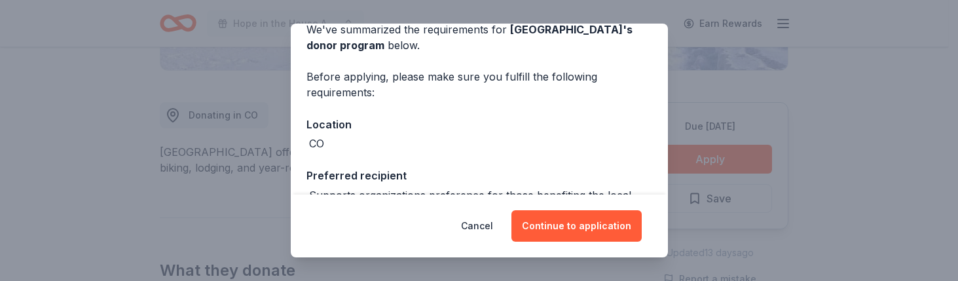
scroll to position [131, 0]
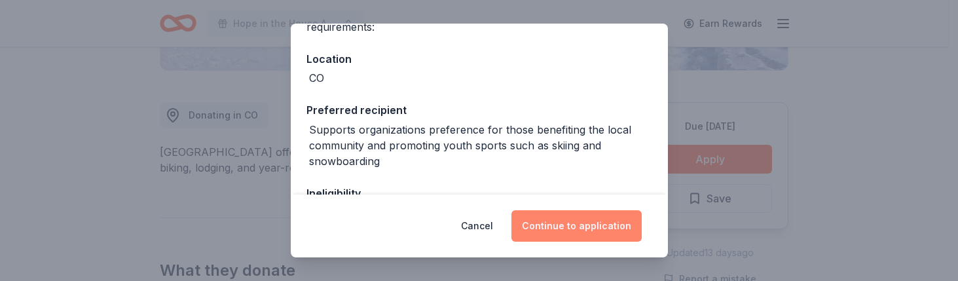
click at [595, 235] on button "Continue to application" at bounding box center [576, 225] width 130 height 31
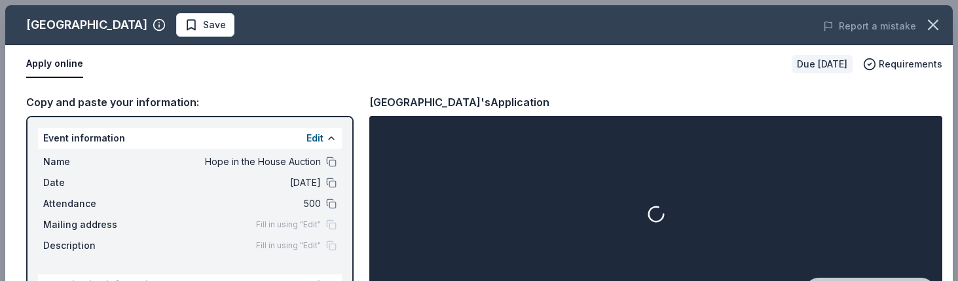
scroll to position [46, 0]
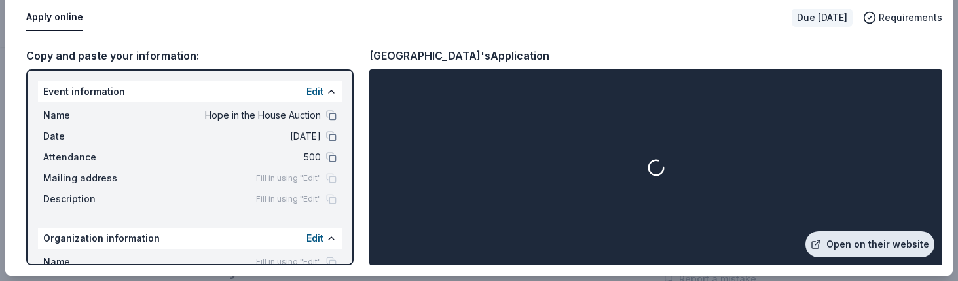
click at [871, 243] on link "Open on their website" at bounding box center [869, 244] width 129 height 26
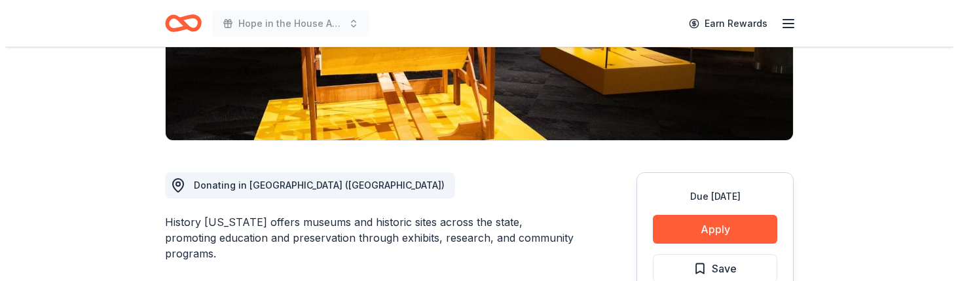
scroll to position [327, 0]
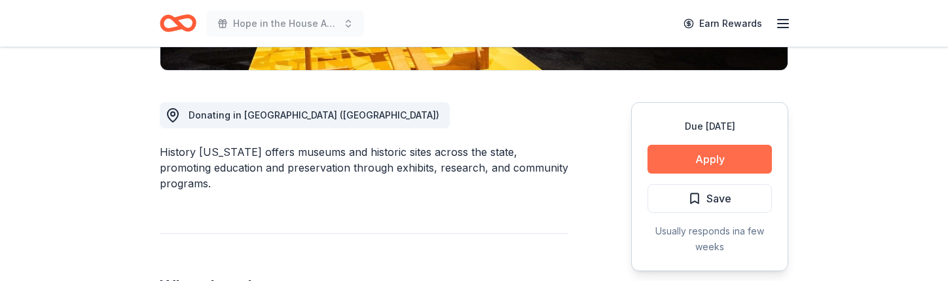
click at [691, 155] on button "Apply" at bounding box center [710, 159] width 124 height 29
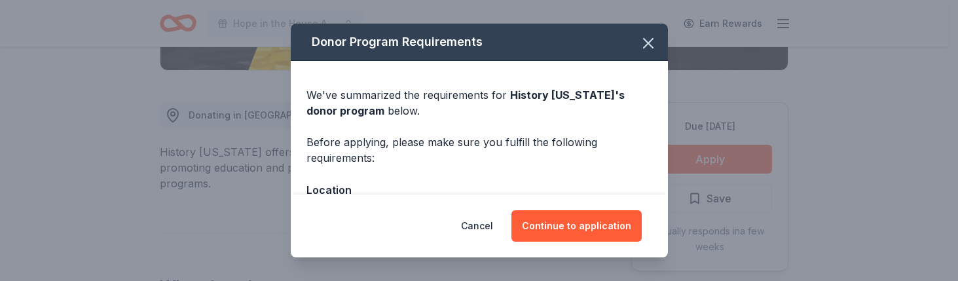
scroll to position [65, 0]
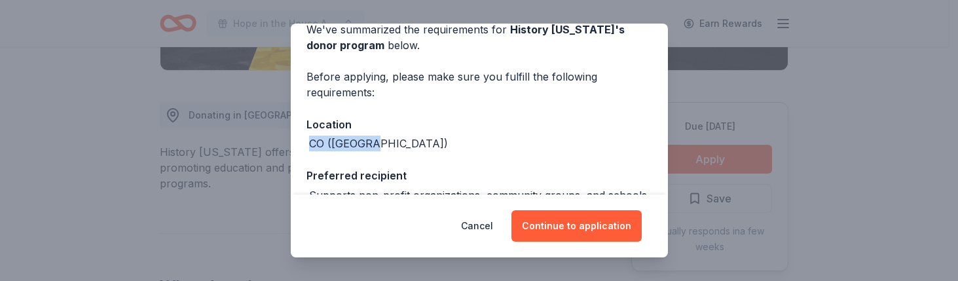
drag, startPoint x: 399, startPoint y: 144, endPoint x: 288, endPoint y: 144, distance: 110.7
click at [288, 144] on div "Donor Program Requirements We've summarized the requirements for History [US_ST…" at bounding box center [479, 140] width 958 height 281
copy div "CO ([GEOGRAPHIC_DATA])"
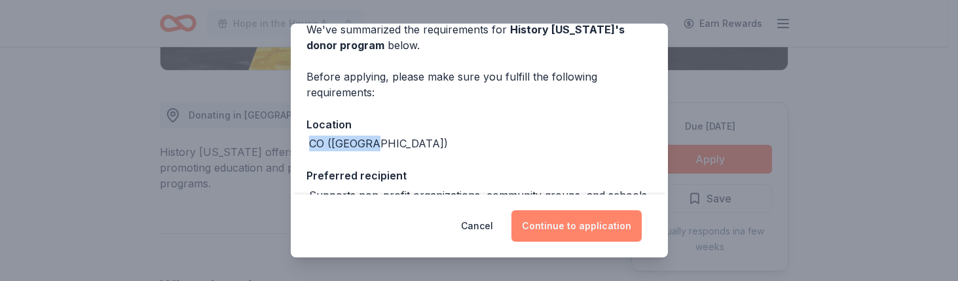
click at [594, 225] on button "Continue to application" at bounding box center [576, 225] width 130 height 31
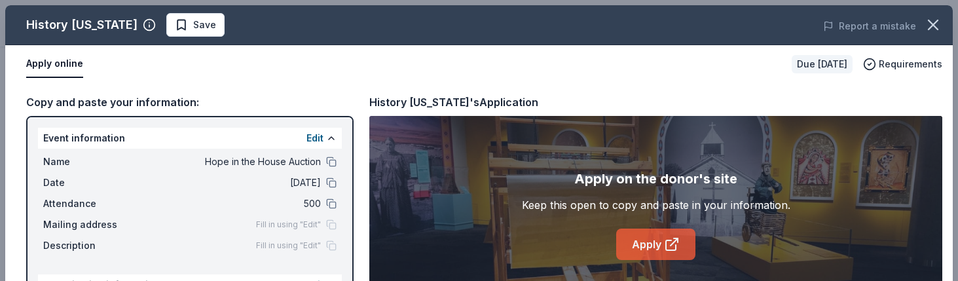
click at [642, 239] on link "Apply" at bounding box center [655, 244] width 79 height 31
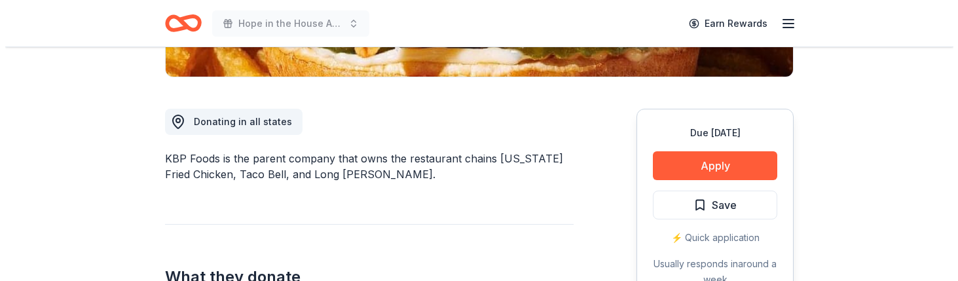
scroll to position [327, 0]
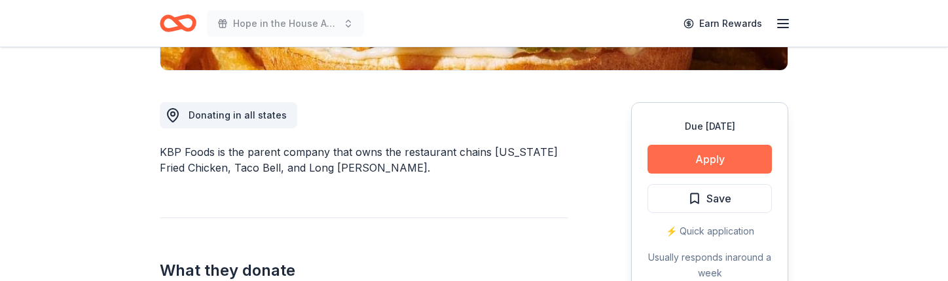
click at [679, 159] on button "Apply" at bounding box center [710, 159] width 124 height 29
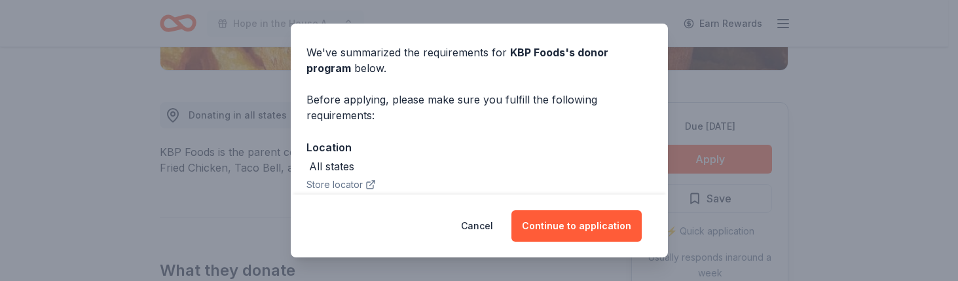
scroll to position [65, 0]
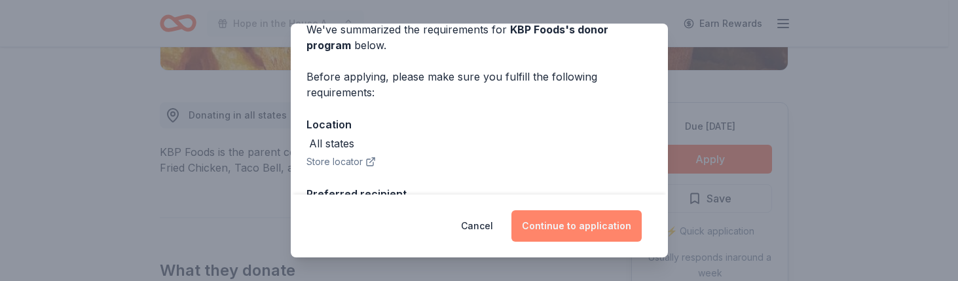
click at [545, 211] on button "Continue to application" at bounding box center [576, 225] width 130 height 31
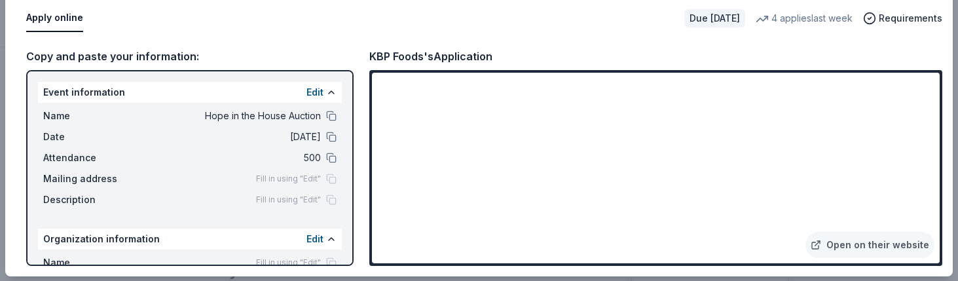
scroll to position [46, 0]
click at [865, 251] on link "Open on their website" at bounding box center [869, 244] width 129 height 26
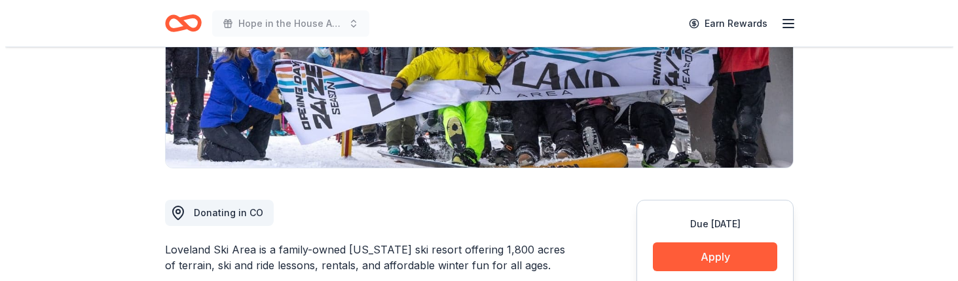
scroll to position [327, 0]
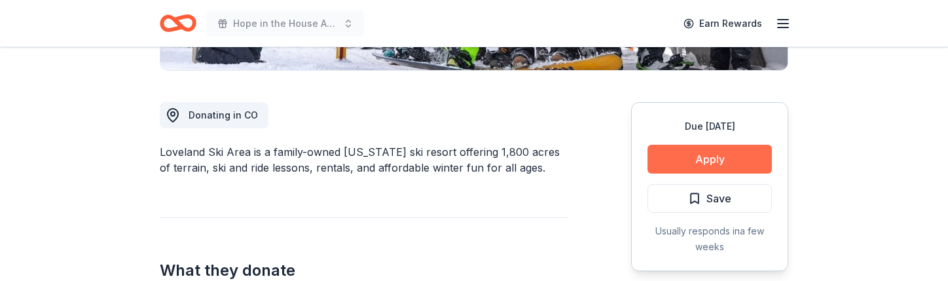
click at [727, 161] on button "Apply" at bounding box center [710, 159] width 124 height 29
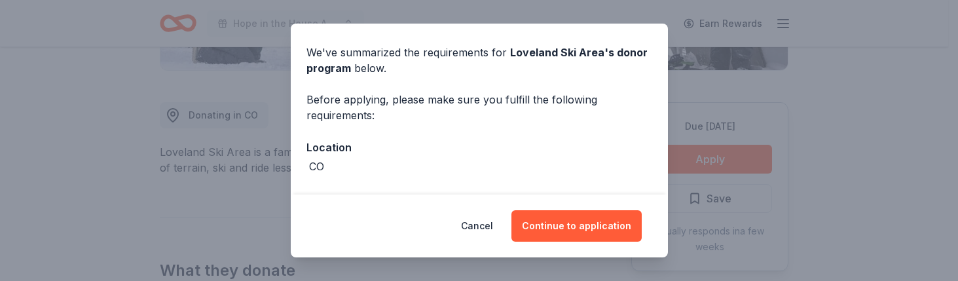
scroll to position [65, 0]
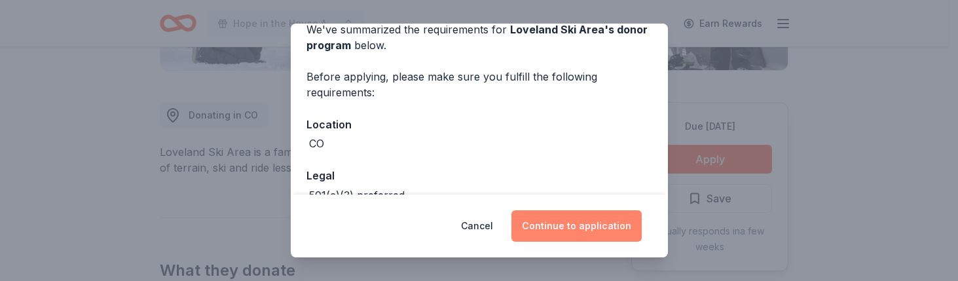
click at [559, 222] on button "Continue to application" at bounding box center [576, 225] width 130 height 31
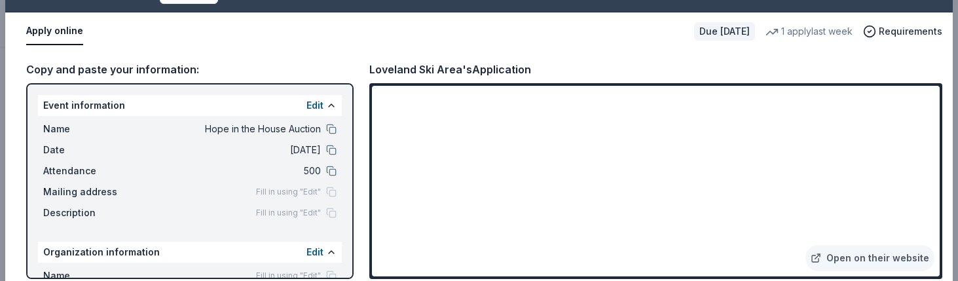
scroll to position [46, 0]
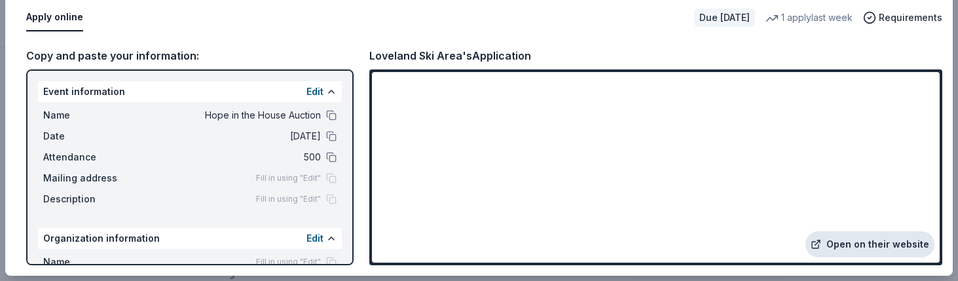
click at [824, 236] on link "Open on their website" at bounding box center [869, 244] width 129 height 26
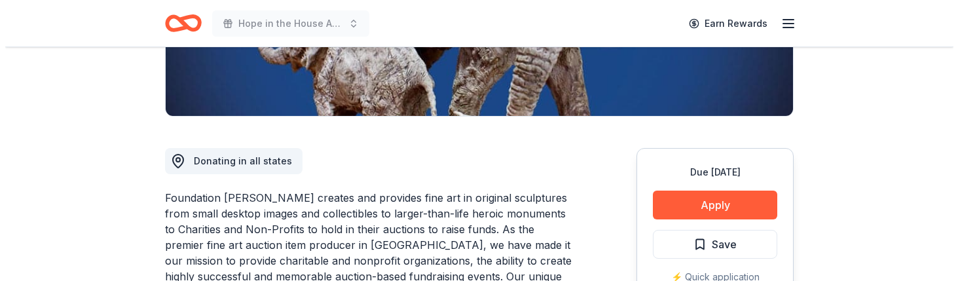
scroll to position [327, 0]
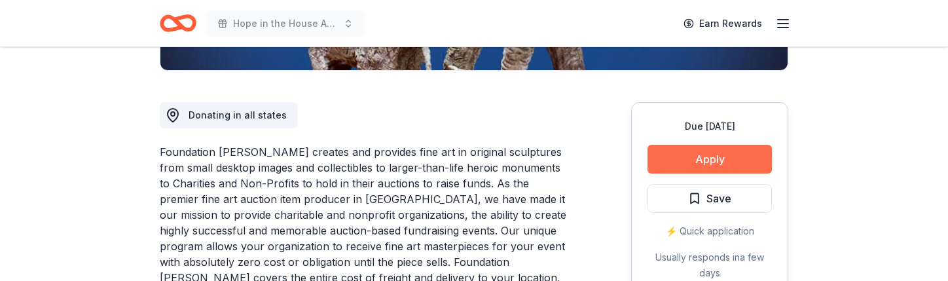
click at [716, 157] on button "Apply" at bounding box center [710, 159] width 124 height 29
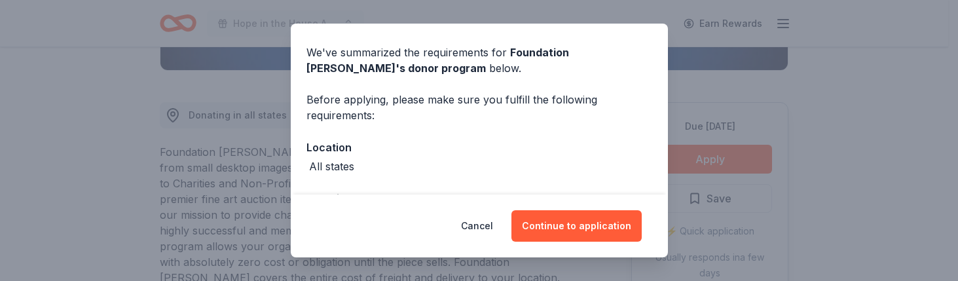
scroll to position [65, 0]
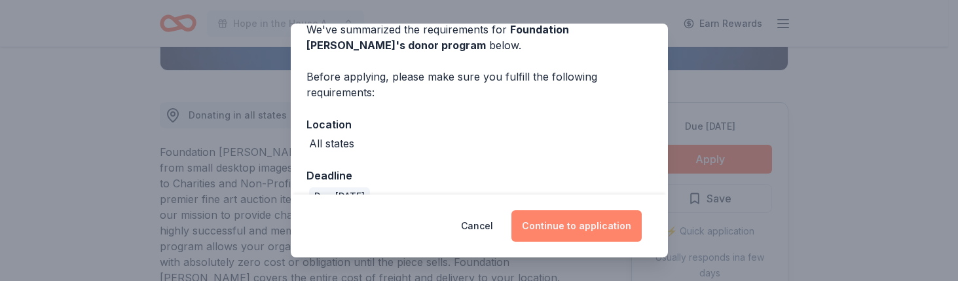
click at [602, 235] on button "Continue to application" at bounding box center [576, 225] width 130 height 31
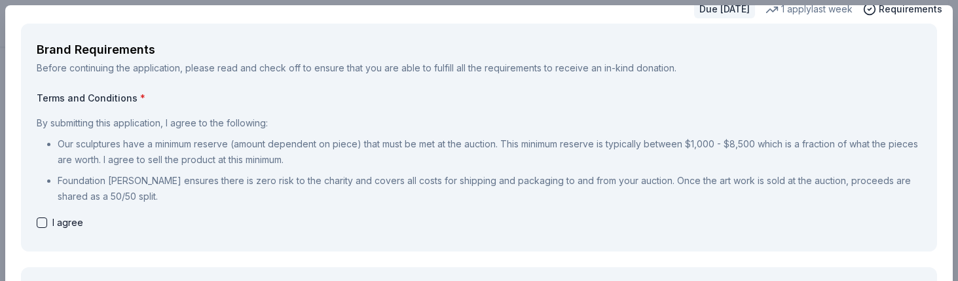
scroll to position [0, 0]
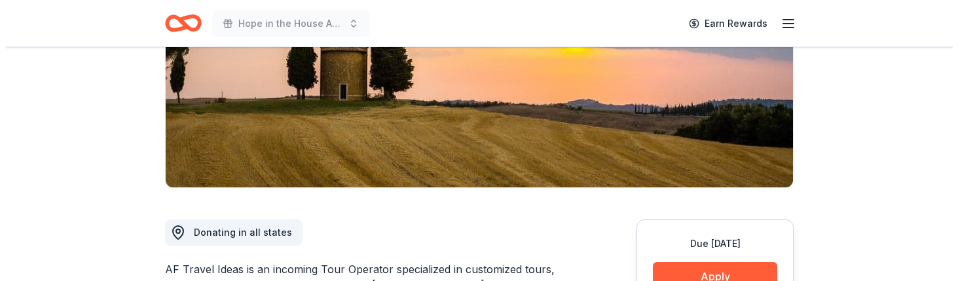
scroll to position [327, 0]
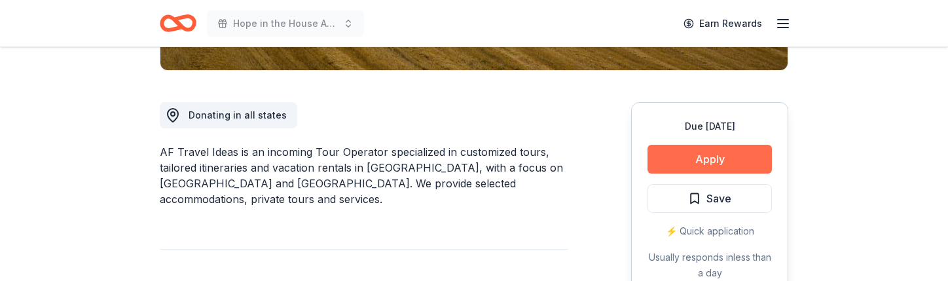
click at [701, 158] on button "Apply" at bounding box center [710, 159] width 124 height 29
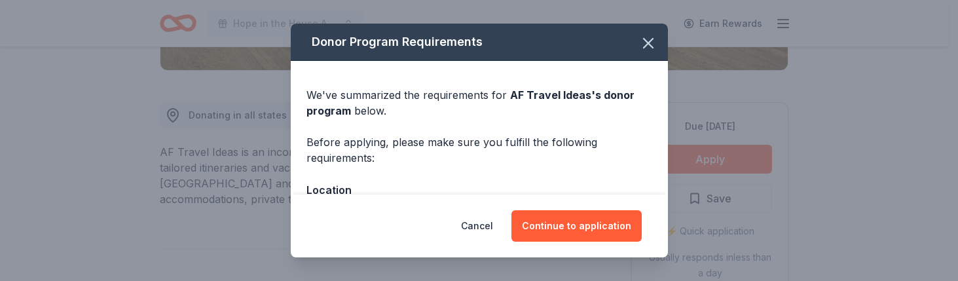
scroll to position [65, 0]
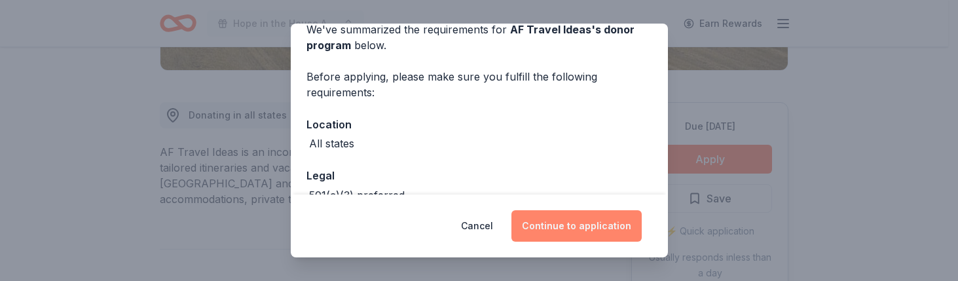
click at [576, 227] on button "Continue to application" at bounding box center [576, 225] width 130 height 31
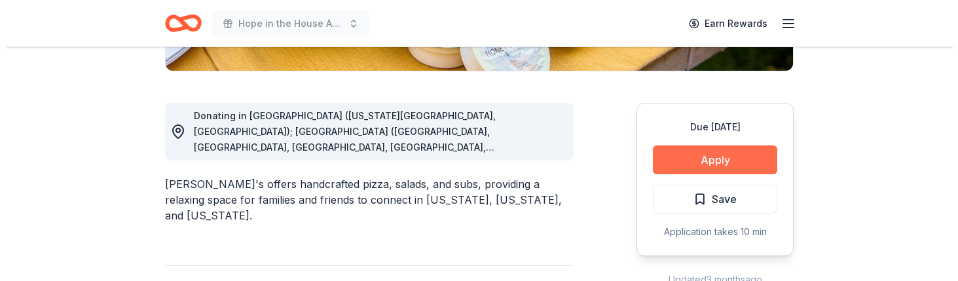
scroll to position [327, 0]
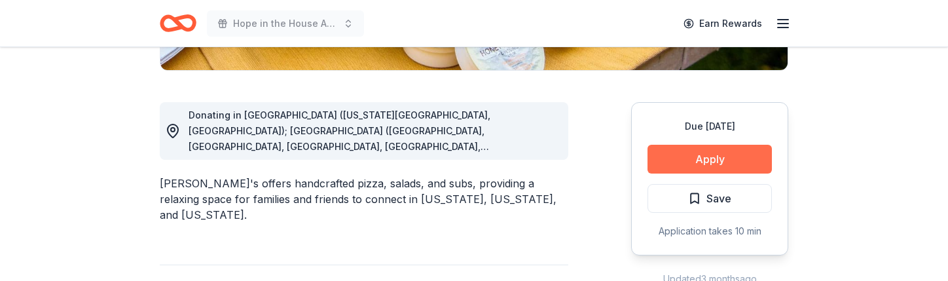
click at [724, 160] on button "Apply" at bounding box center [710, 159] width 124 height 29
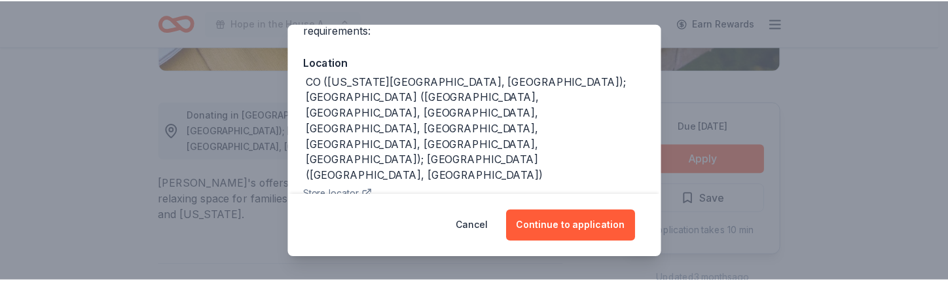
scroll to position [131, 0]
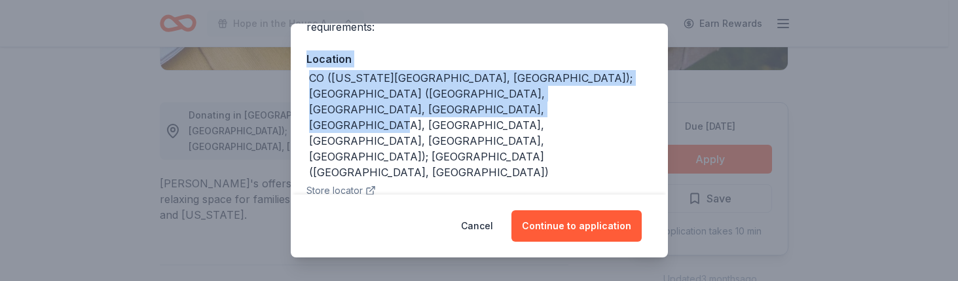
drag, startPoint x: 423, startPoint y: 111, endPoint x: 262, endPoint y: 64, distance: 167.8
click at [262, 64] on div "Donor Program Requirements We've summarized the requirements for Dion's 's dono…" at bounding box center [479, 140] width 958 height 281
copy div "Location CO (Colorado Springs, Denver); NM (Albuquerque, Bernalillo, Clovis, La…"
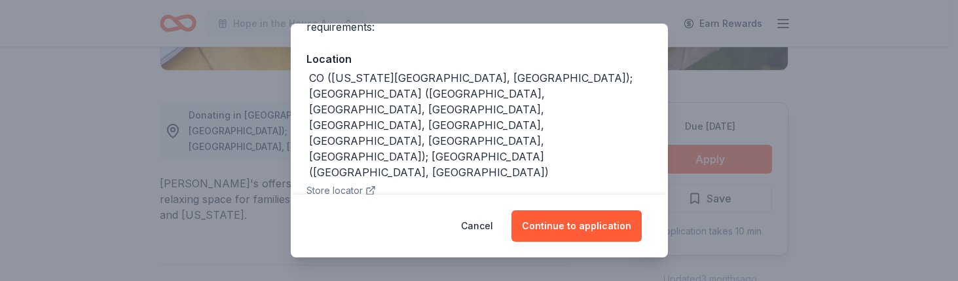
click at [390, 223] on div "Cancel Continue to application" at bounding box center [479, 225] width 325 height 31
click at [482, 214] on button "Cancel" at bounding box center [477, 225] width 32 height 31
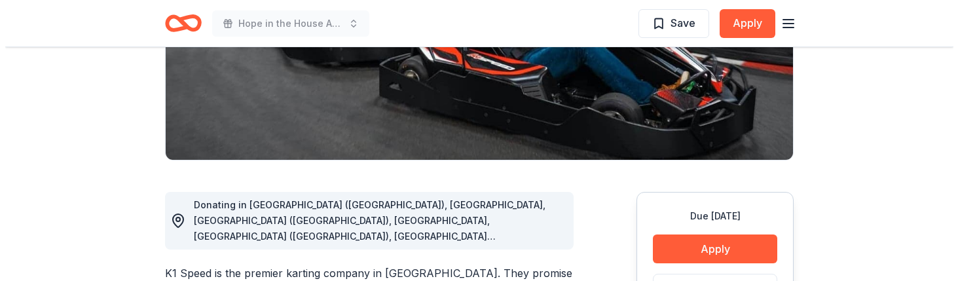
scroll to position [262, 0]
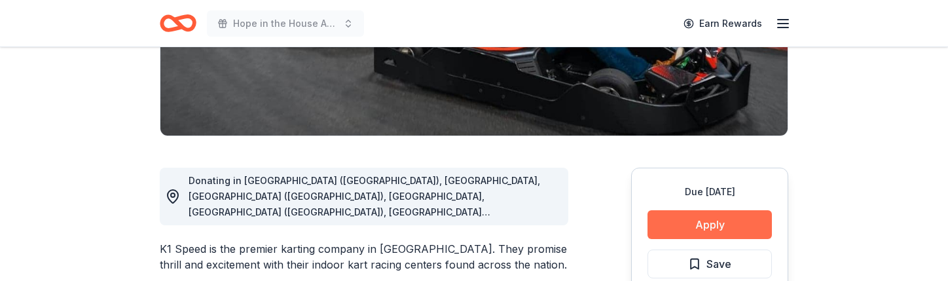
click at [693, 215] on button "Apply" at bounding box center [710, 224] width 124 height 29
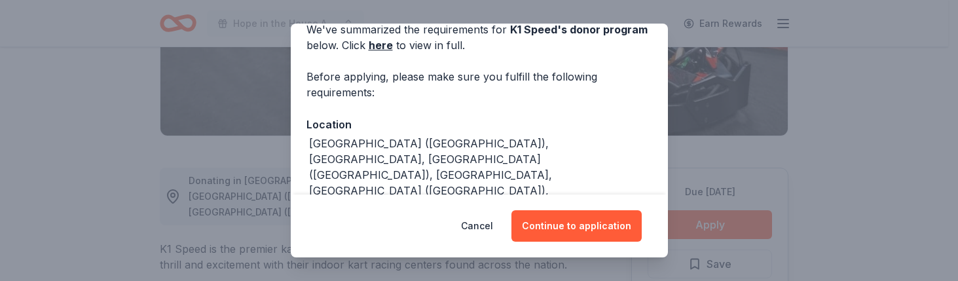
scroll to position [131, 0]
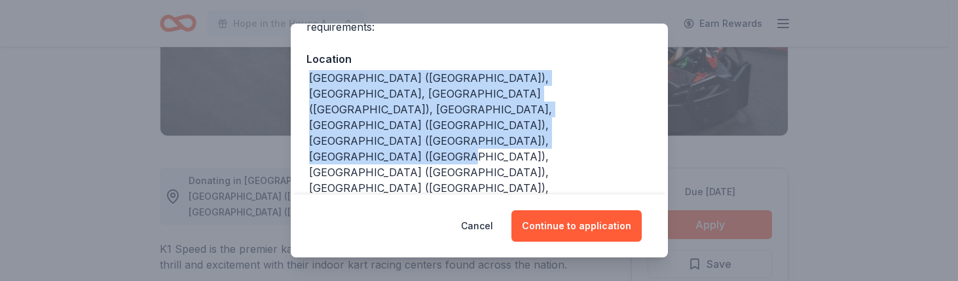
drag, startPoint x: 460, startPoint y: 126, endPoint x: 308, endPoint y: 80, distance: 159.5
click at [308, 80] on div "Phoenix (AZ), CA, Denver (CO), FL, Atlanta (GA), Addison (IL), Buffalo Grove (I…" at bounding box center [479, 195] width 346 height 251
copy div "Phoenix (AZ), CA, Denver (CO), FL, Atlanta (GA), Addison (IL), Buffalo Grove (I…"
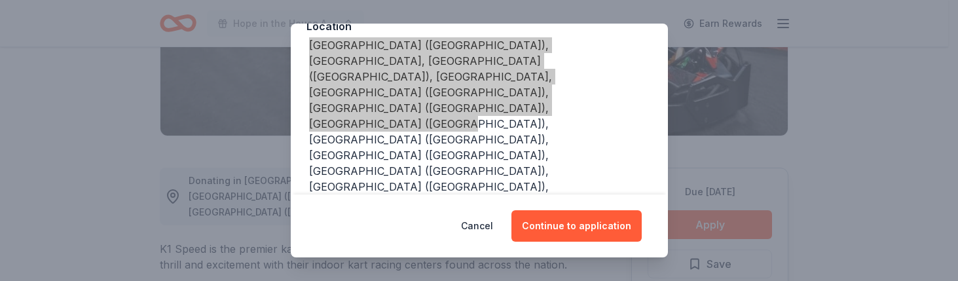
scroll to position [196, 0]
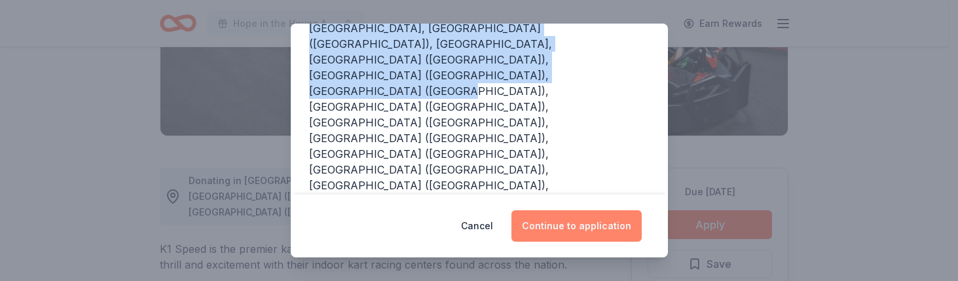
click at [585, 217] on button "Continue to application" at bounding box center [576, 225] width 130 height 31
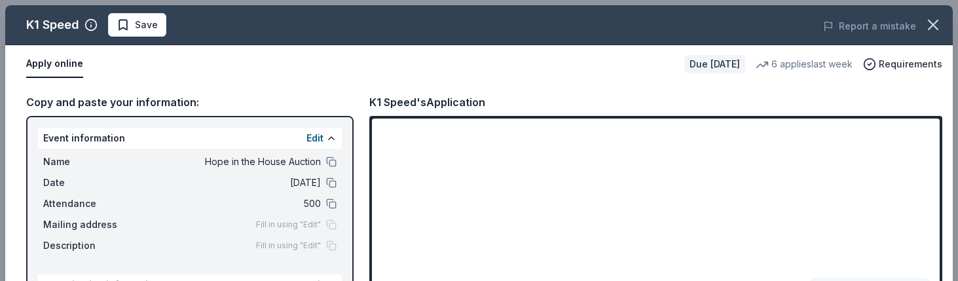
scroll to position [46, 0]
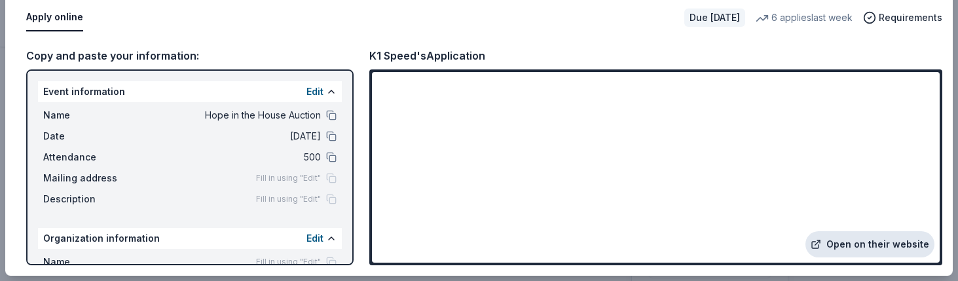
click at [857, 247] on link "Open on their website" at bounding box center [869, 244] width 129 height 26
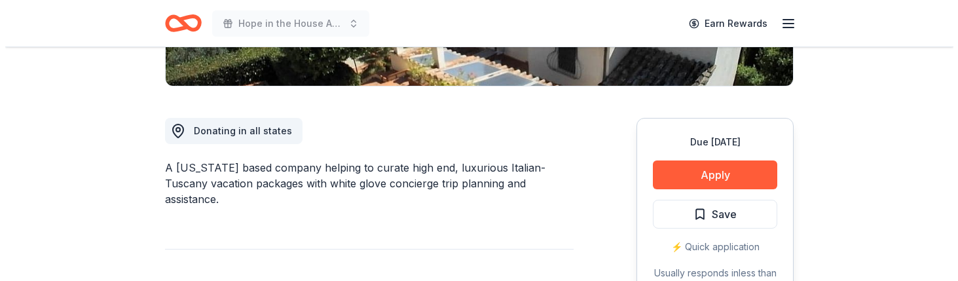
scroll to position [327, 0]
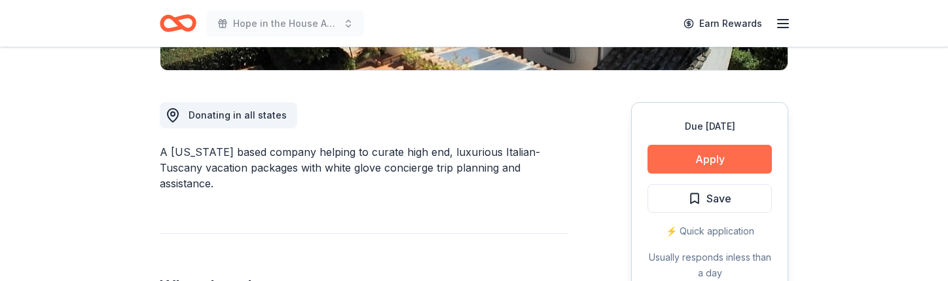
click at [754, 160] on button "Apply" at bounding box center [710, 159] width 124 height 29
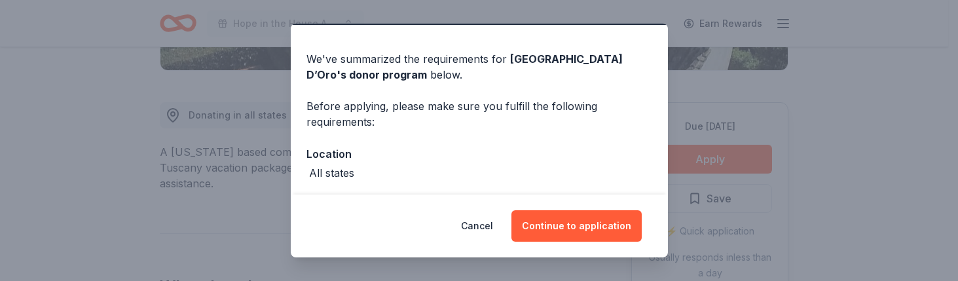
scroll to position [65, 0]
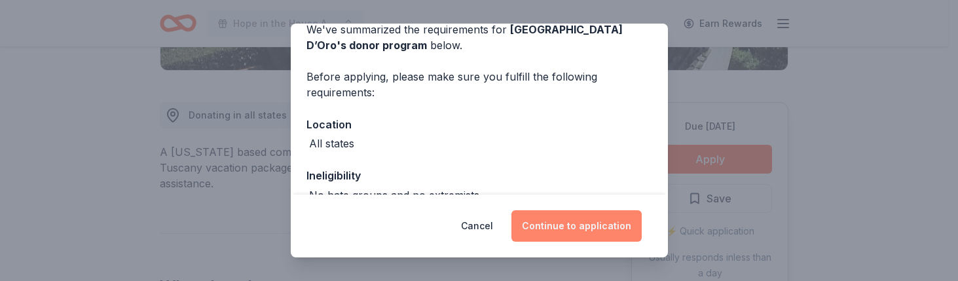
click at [603, 230] on button "Continue to application" at bounding box center [576, 225] width 130 height 31
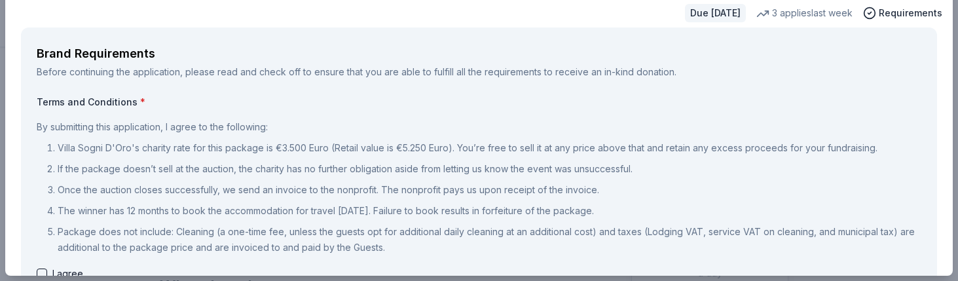
scroll to position [262, 0]
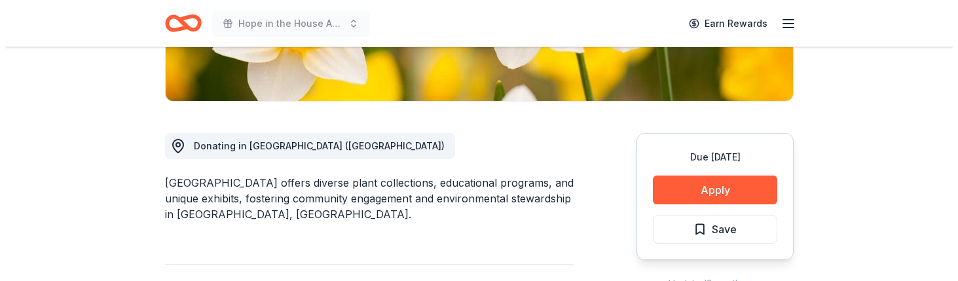
scroll to position [327, 0]
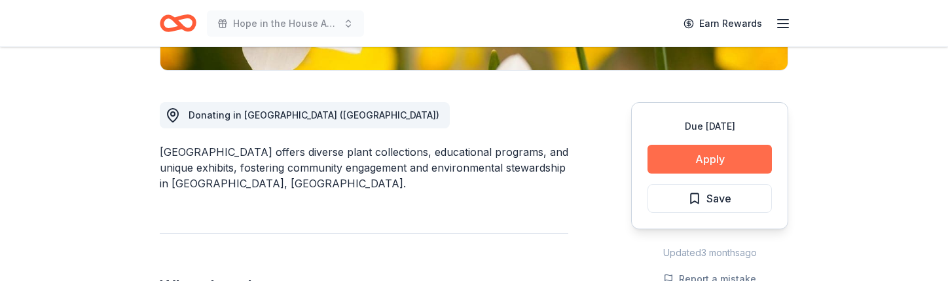
click at [746, 162] on button "Apply" at bounding box center [710, 159] width 124 height 29
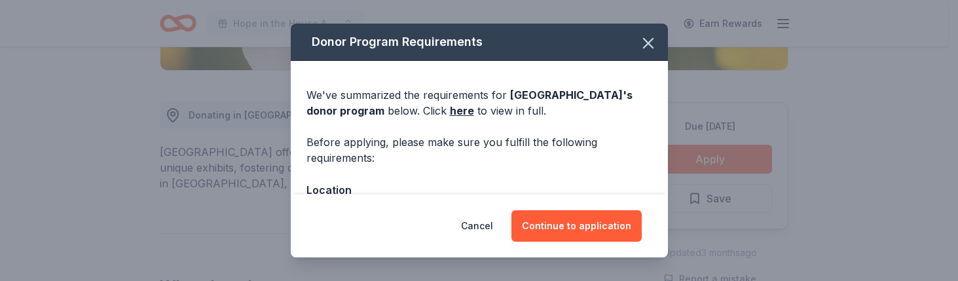
click at [582, 208] on div "Cancel Continue to application" at bounding box center [479, 225] width 377 height 63
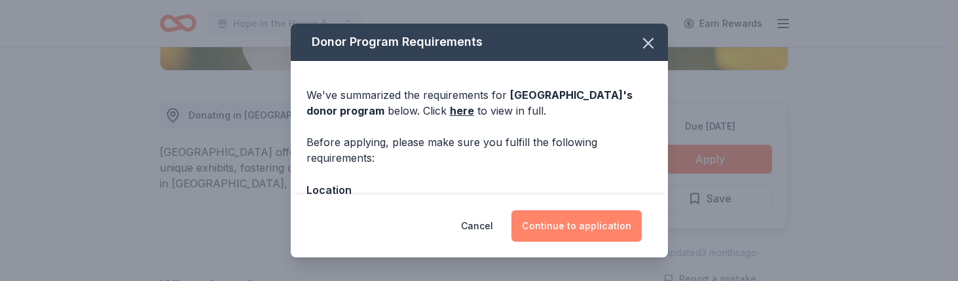
click at [585, 221] on button "Continue to application" at bounding box center [576, 225] width 130 height 31
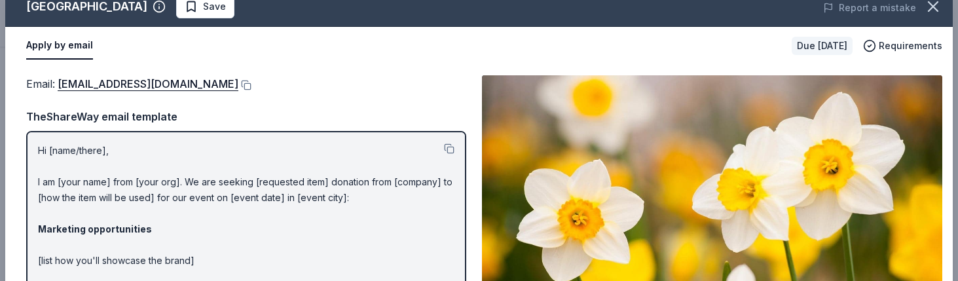
scroll to position [46, 0]
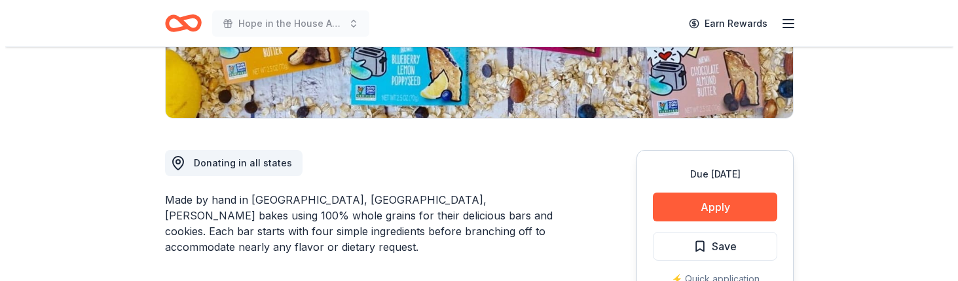
scroll to position [327, 0]
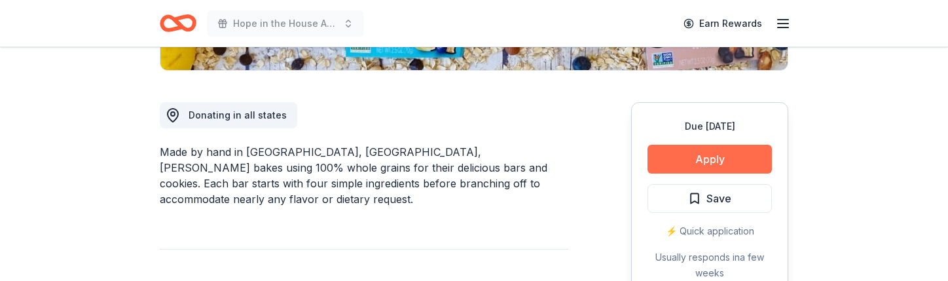
click at [714, 161] on button "Apply" at bounding box center [710, 159] width 124 height 29
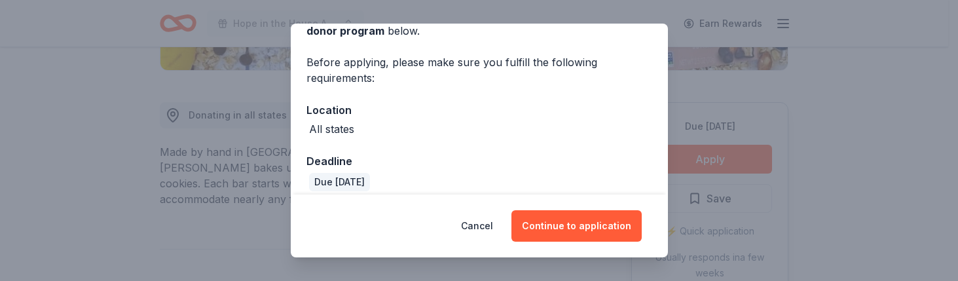
scroll to position [92, 0]
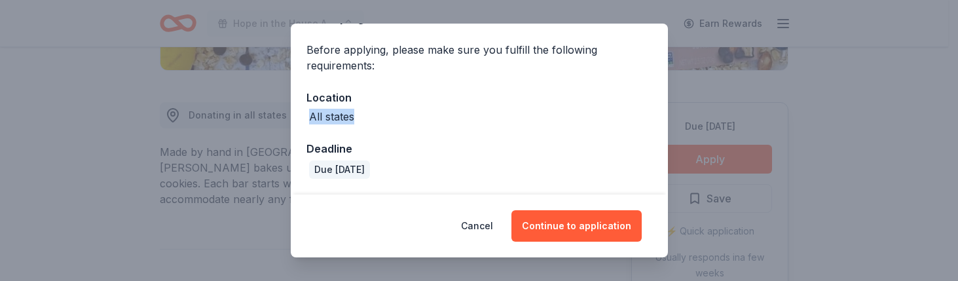
drag, startPoint x: 380, startPoint y: 121, endPoint x: 287, endPoint y: 121, distance: 93.0
click at [287, 121] on div "Donor Program Requirements We've summarized the requirements for [PERSON_NAME] …" at bounding box center [479, 140] width 958 height 281
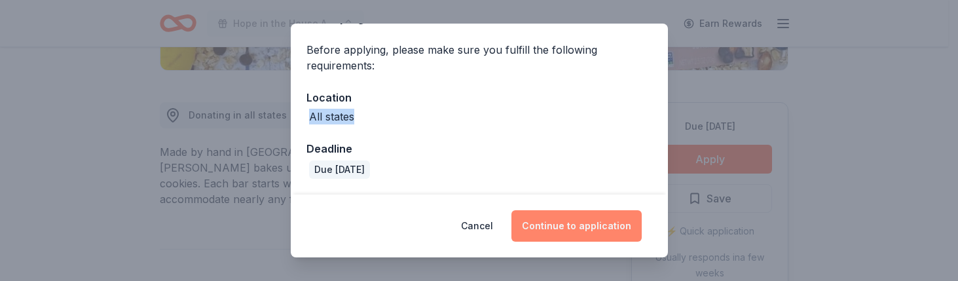
click at [578, 223] on button "Continue to application" at bounding box center [576, 225] width 130 height 31
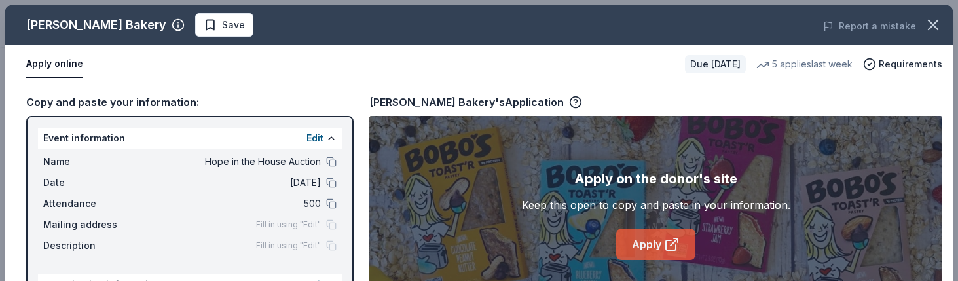
click at [650, 244] on link "Apply" at bounding box center [655, 244] width 79 height 31
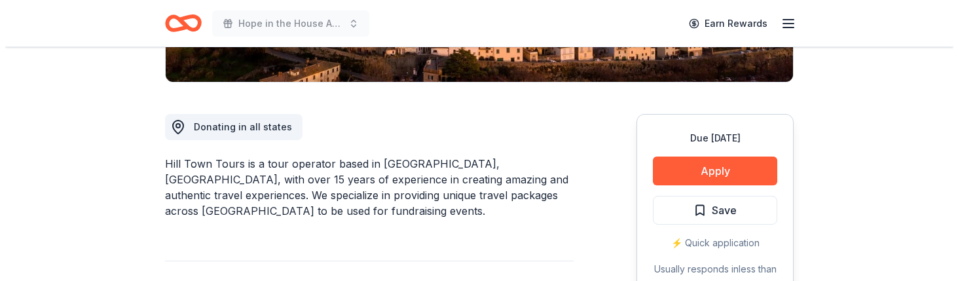
scroll to position [327, 0]
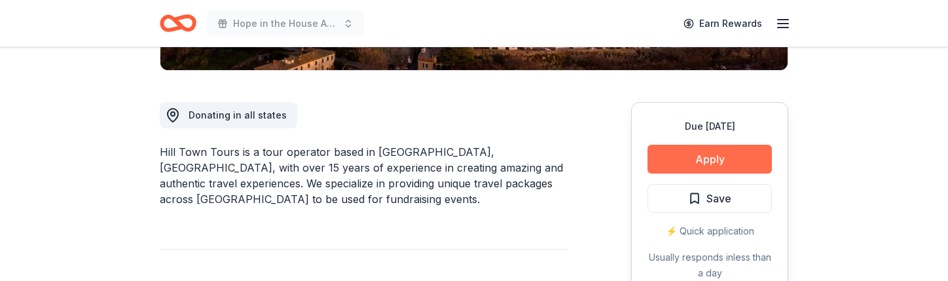
click at [665, 157] on button "Apply" at bounding box center [710, 159] width 124 height 29
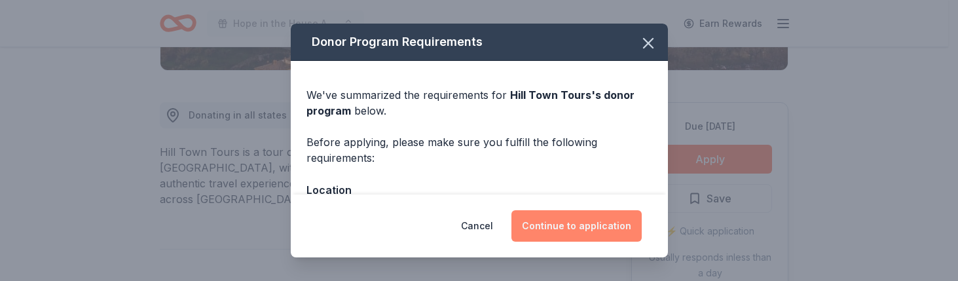
click at [581, 213] on button "Continue to application" at bounding box center [576, 225] width 130 height 31
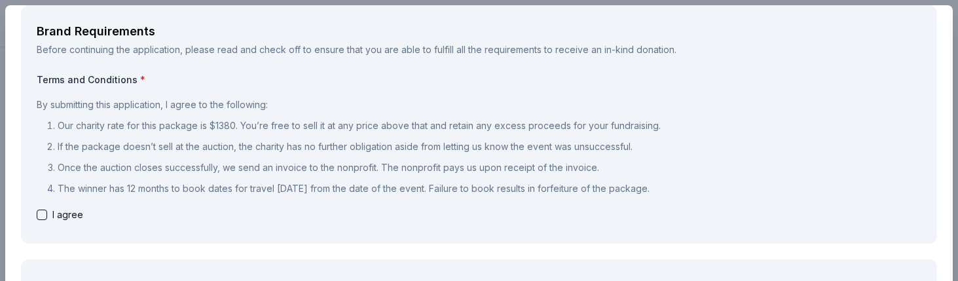
scroll to position [65, 0]
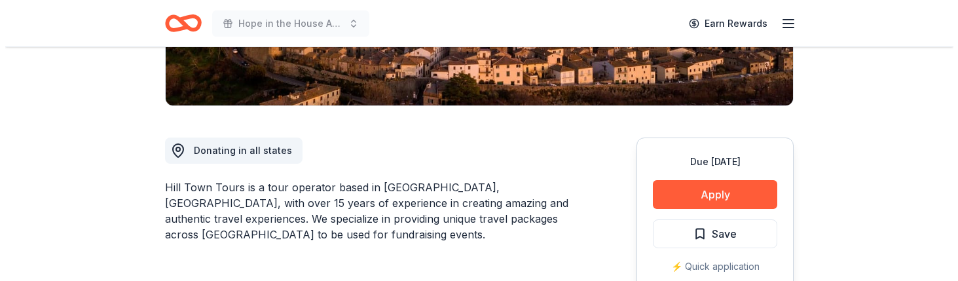
scroll to position [393, 0]
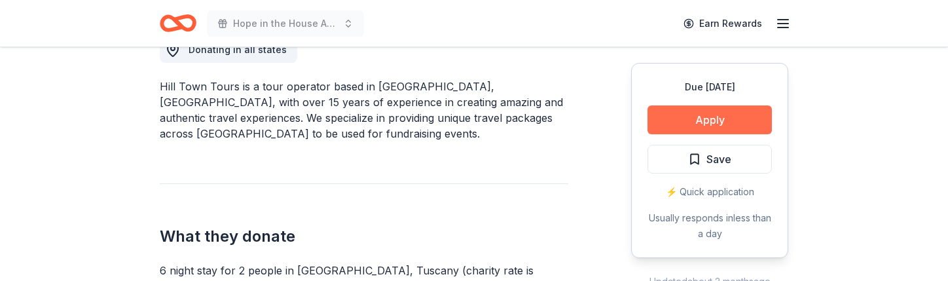
click at [687, 117] on button "Apply" at bounding box center [710, 119] width 124 height 29
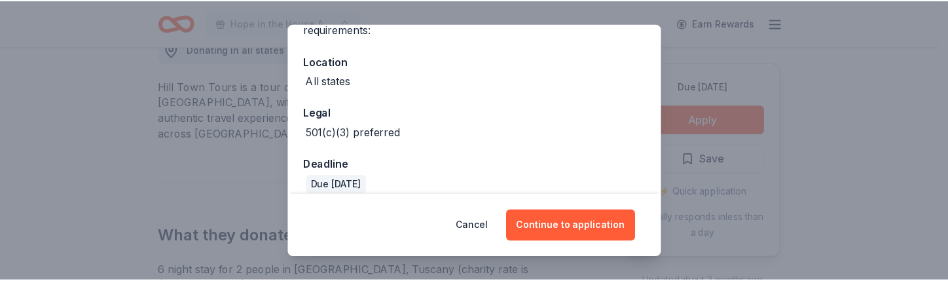
scroll to position [131, 0]
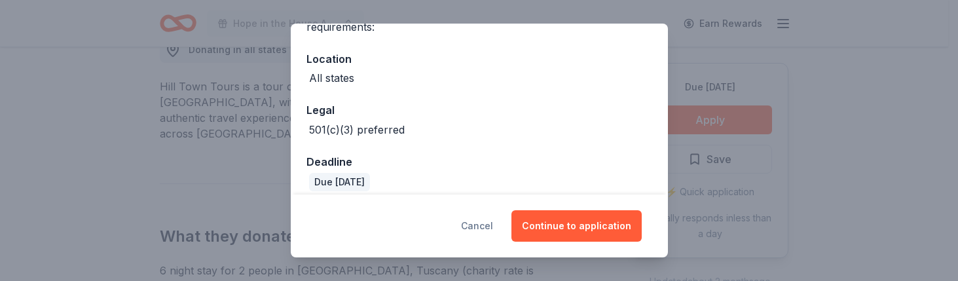
click at [493, 228] on button "Cancel" at bounding box center [477, 225] width 32 height 31
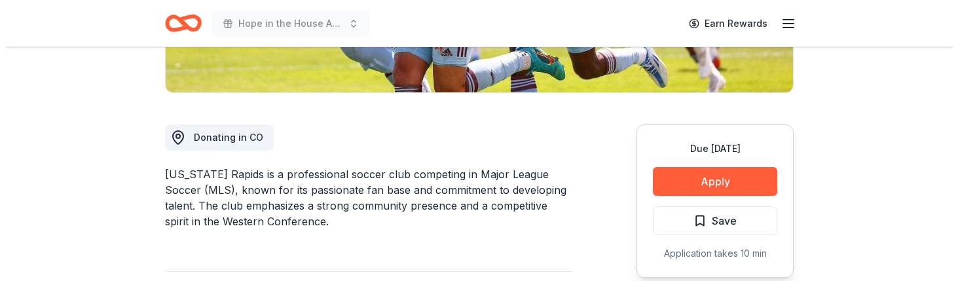
scroll to position [327, 0]
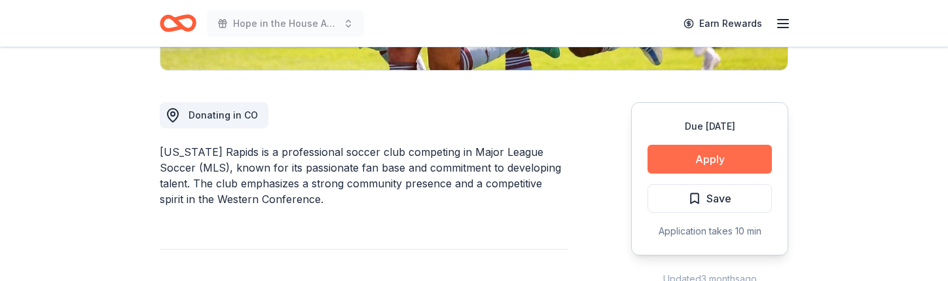
click at [676, 156] on button "Apply" at bounding box center [710, 159] width 124 height 29
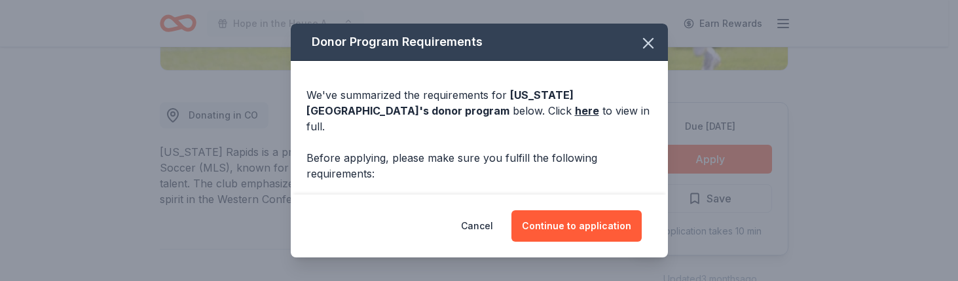
scroll to position [65, 0]
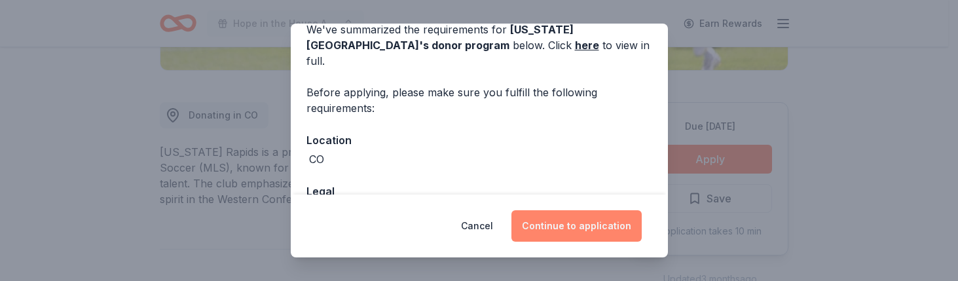
click at [579, 223] on button "Continue to application" at bounding box center [576, 225] width 130 height 31
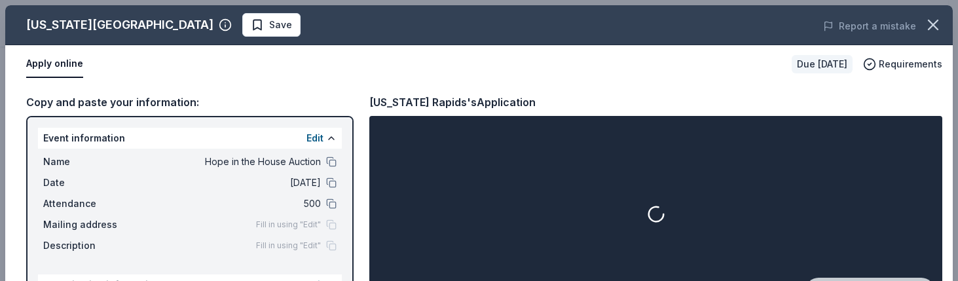
scroll to position [46, 0]
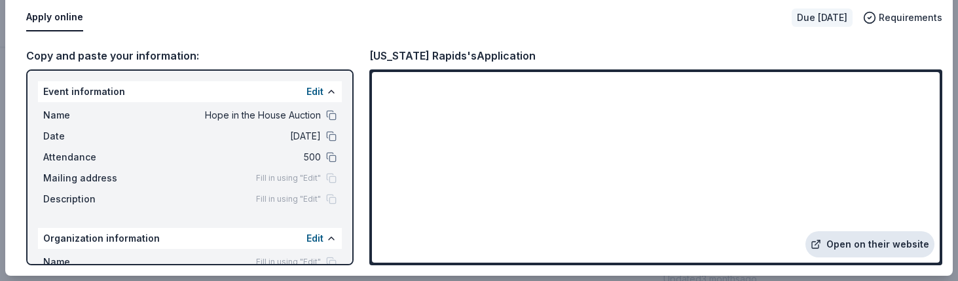
click at [835, 244] on link "Open on their website" at bounding box center [869, 244] width 129 height 26
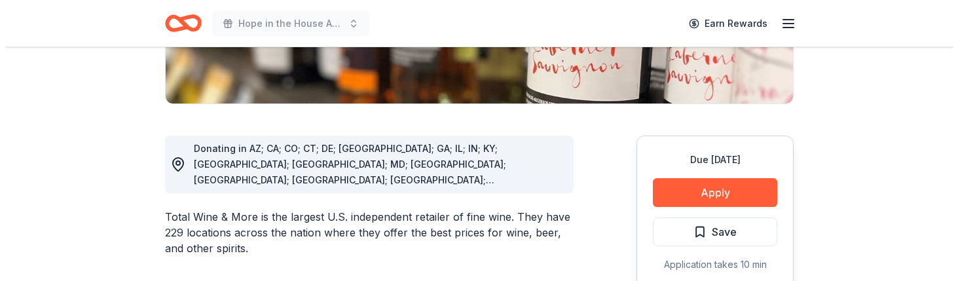
scroll to position [393, 0]
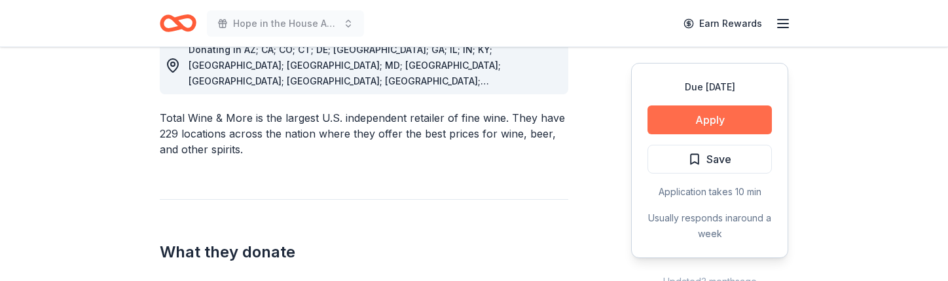
click at [699, 111] on button "Apply" at bounding box center [710, 119] width 124 height 29
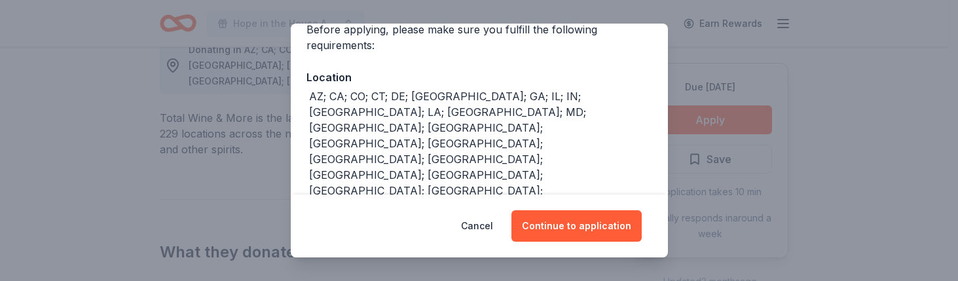
scroll to position [131, 0]
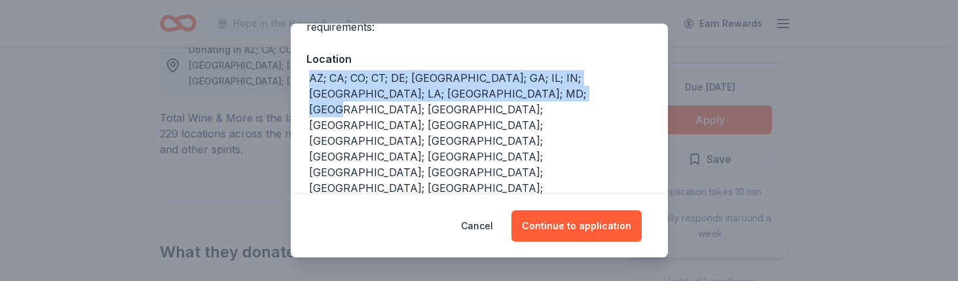
drag, startPoint x: 467, startPoint y: 90, endPoint x: 291, endPoint y: 84, distance: 176.2
click at [291, 84] on div "We've summarized the requirements for Total Wine 's donor program below. Click …" at bounding box center [479, 140] width 377 height 421
copy div "AZ; CA; CO; CT; DE; FL; GA; IL; IN; KY; LA; MA; MD; MN; MO; NC; NJ; NM; NV; NY;…"
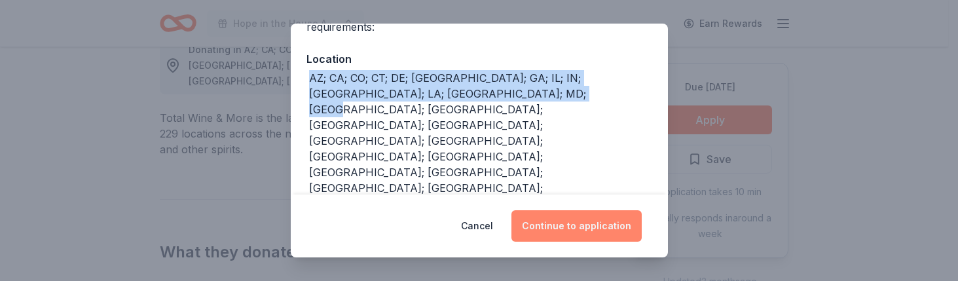
click at [604, 229] on button "Continue to application" at bounding box center [576, 225] width 130 height 31
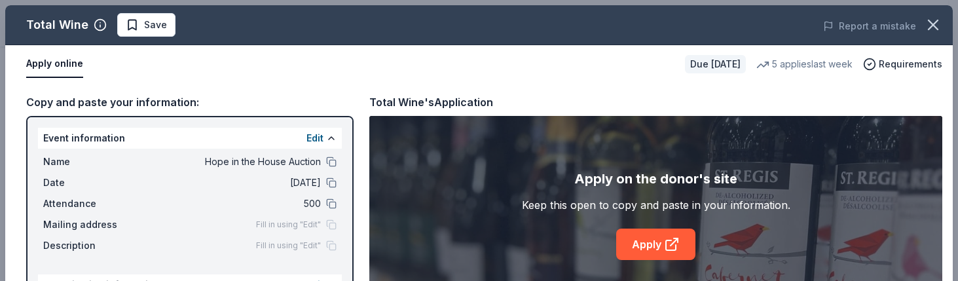
click at [660, 260] on div "Apply on the donor's site Keep this open to copy and paste in your information.…" at bounding box center [655, 214] width 573 height 196
click at [653, 249] on link "Apply" at bounding box center [655, 244] width 79 height 31
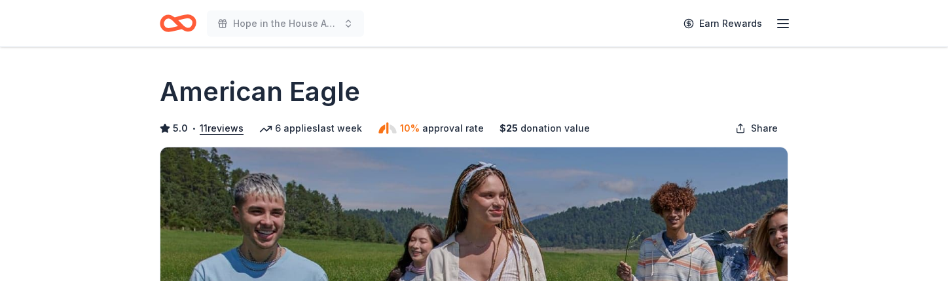
drag, startPoint x: 98, startPoint y: 166, endPoint x: 107, endPoint y: 166, distance: 9.2
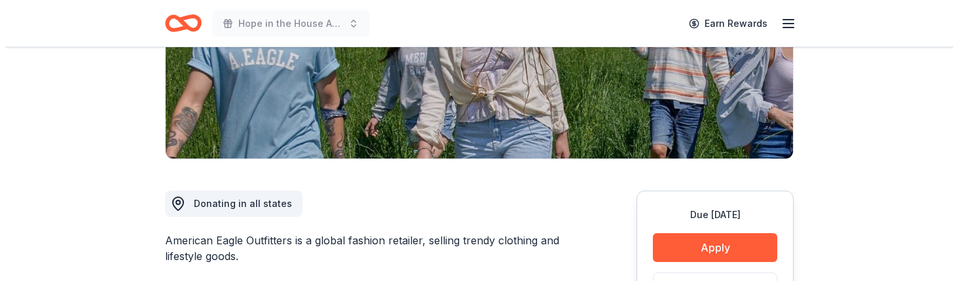
scroll to position [262, 0]
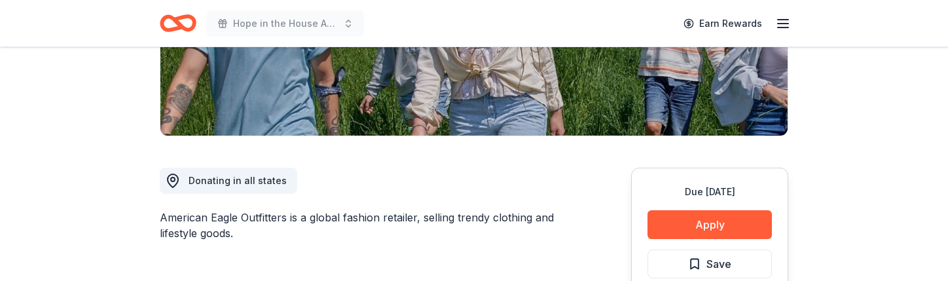
click at [712, 208] on div "Due [DATE] Apply Save ⚡️ Quick application Usually responds in over a month" at bounding box center [709, 265] width 157 height 195
click at [714, 219] on button "Apply" at bounding box center [710, 224] width 124 height 29
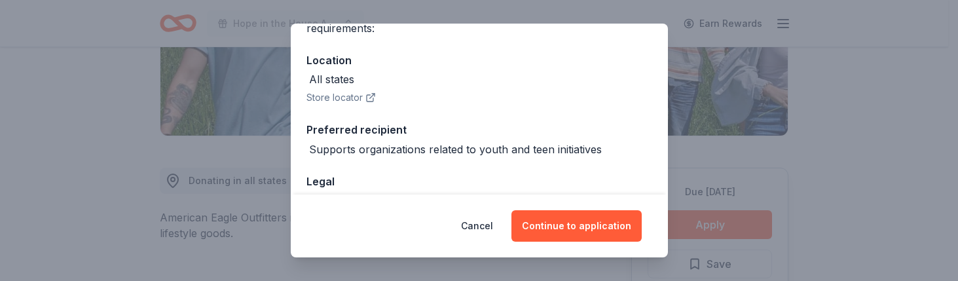
scroll to position [131, 0]
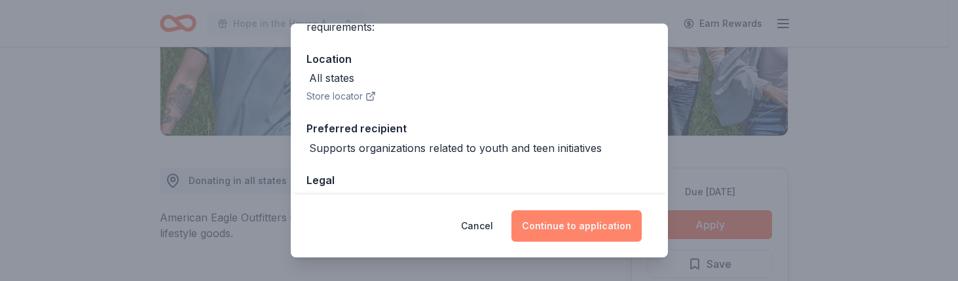
click at [526, 229] on button "Continue to application" at bounding box center [576, 225] width 130 height 31
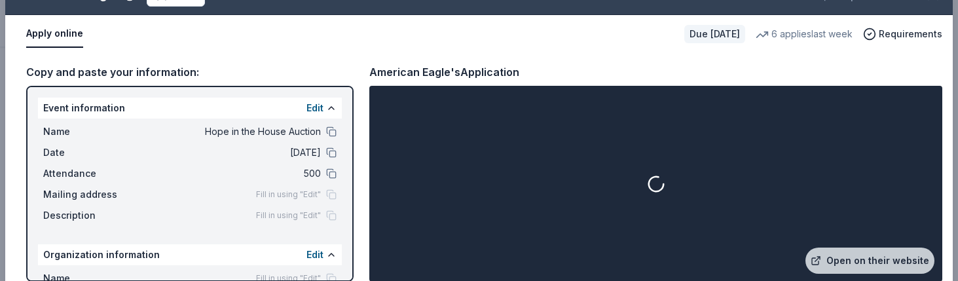
scroll to position [46, 0]
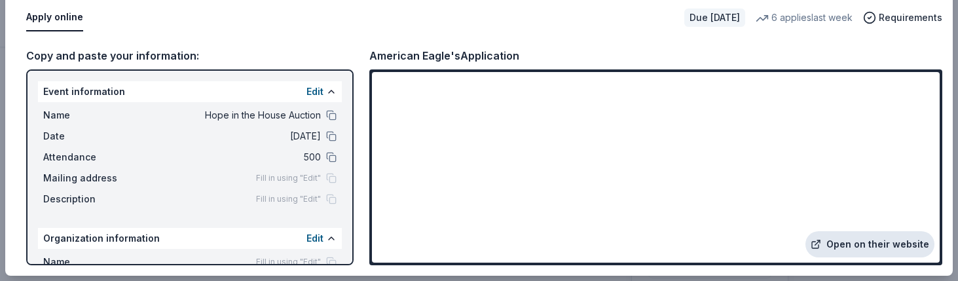
click at [873, 254] on link "Open on their website" at bounding box center [869, 244] width 129 height 26
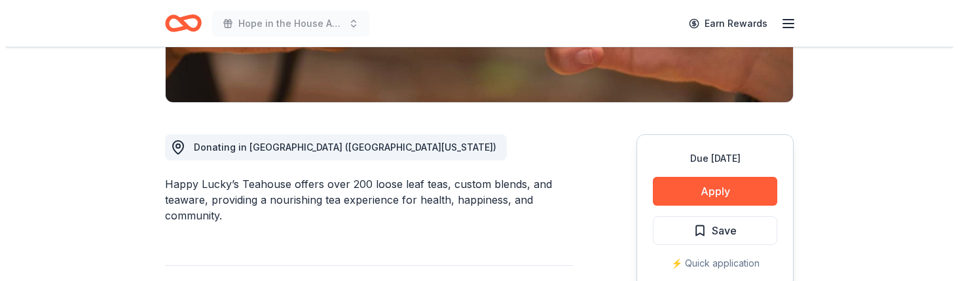
scroll to position [327, 0]
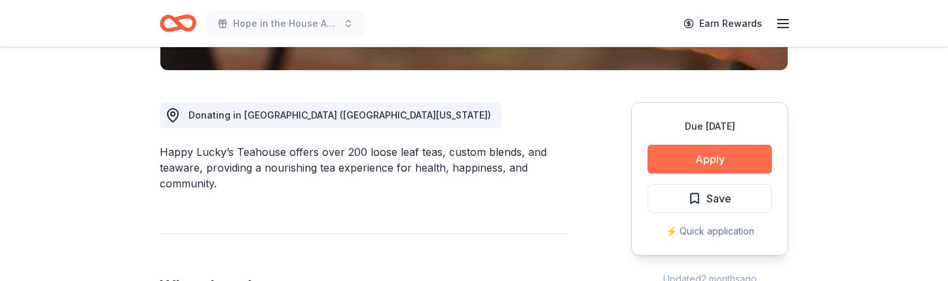
click at [725, 158] on button "Apply" at bounding box center [710, 159] width 124 height 29
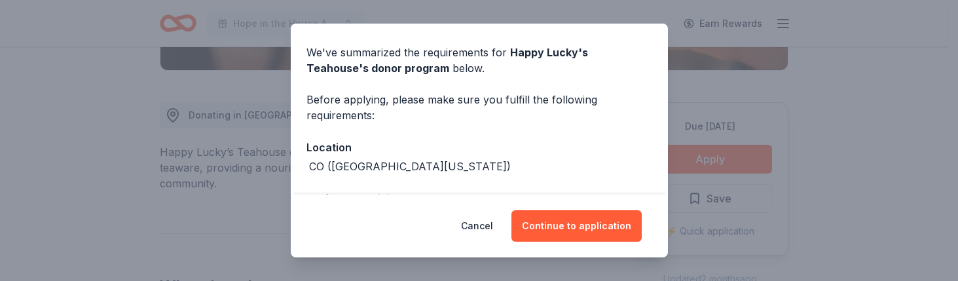
scroll to position [65, 0]
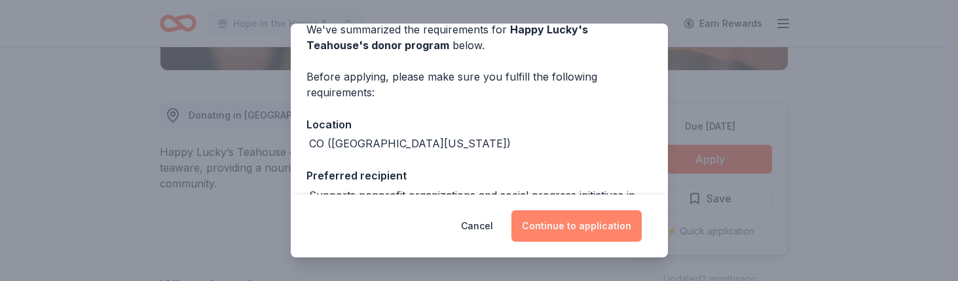
click at [574, 218] on button "Continue to application" at bounding box center [576, 225] width 130 height 31
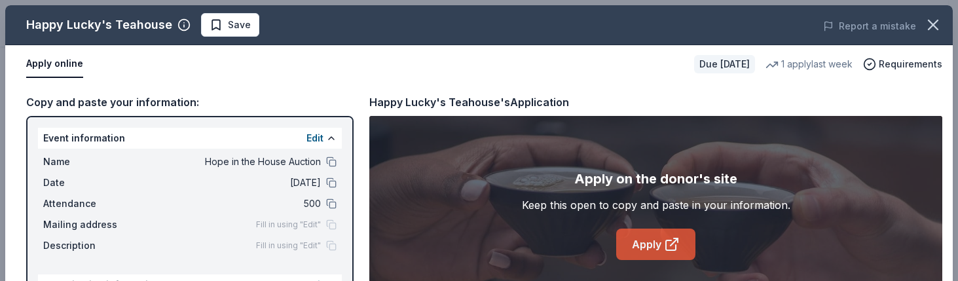
click at [651, 240] on link "Apply" at bounding box center [655, 244] width 79 height 31
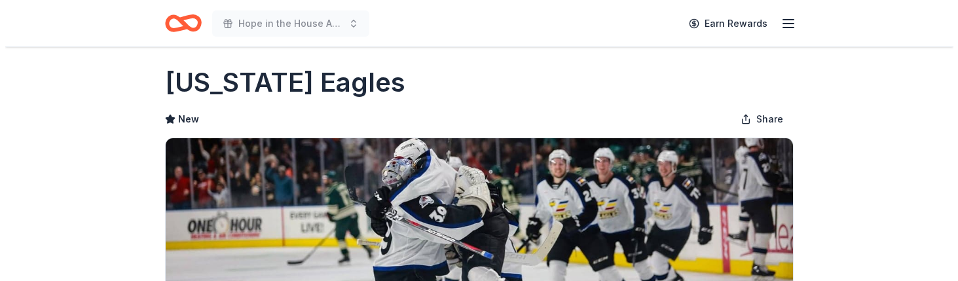
scroll to position [262, 0]
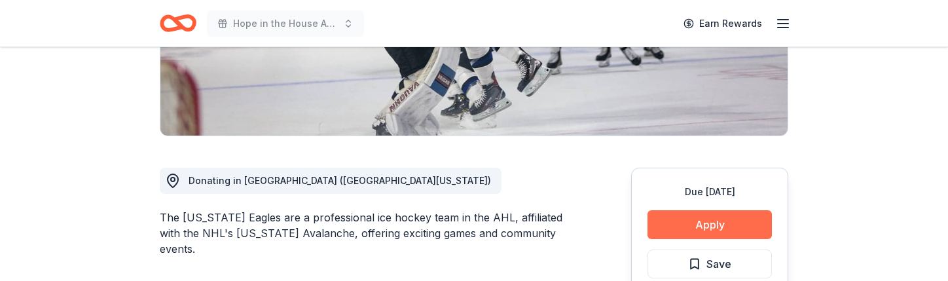
click at [744, 232] on button "Apply" at bounding box center [710, 224] width 124 height 29
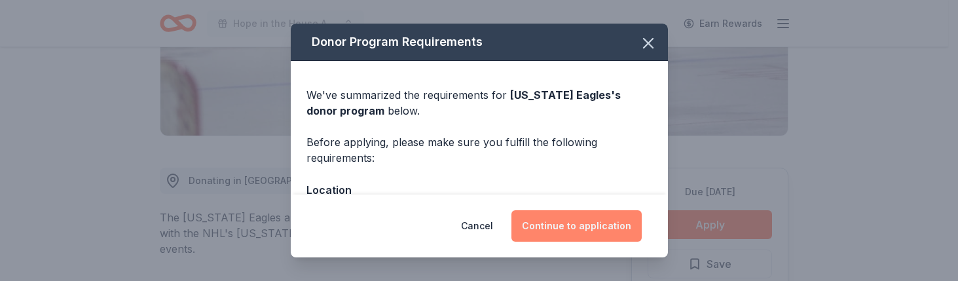
click at [579, 225] on button "Continue to application" at bounding box center [576, 225] width 130 height 31
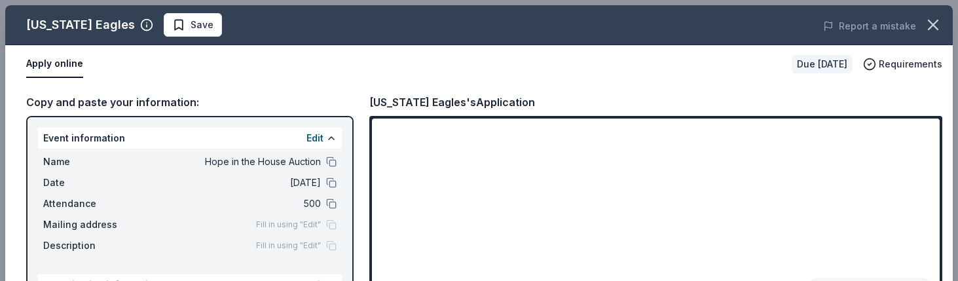
click at [488, 69] on div "Apply online" at bounding box center [403, 63] width 755 height 27
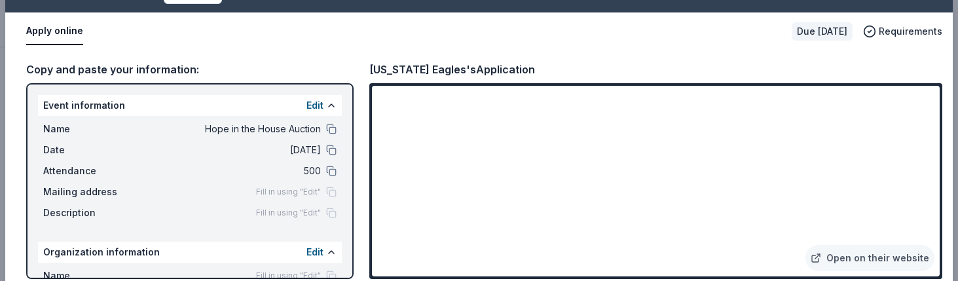
scroll to position [46, 0]
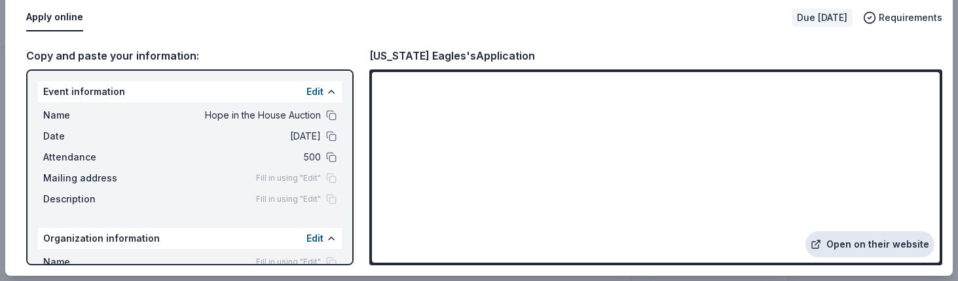
click at [858, 249] on link "Open on their website" at bounding box center [869, 244] width 129 height 26
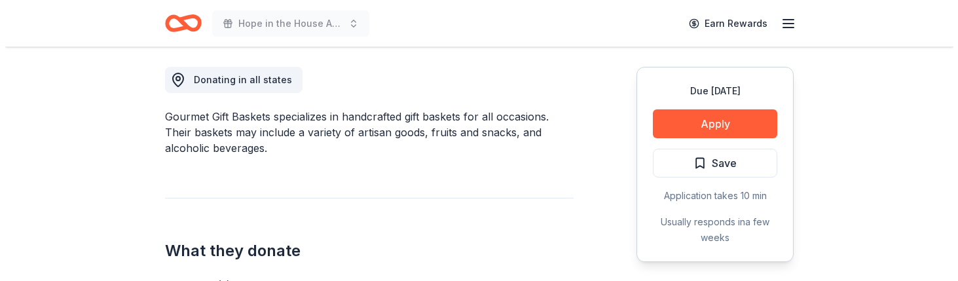
scroll to position [327, 0]
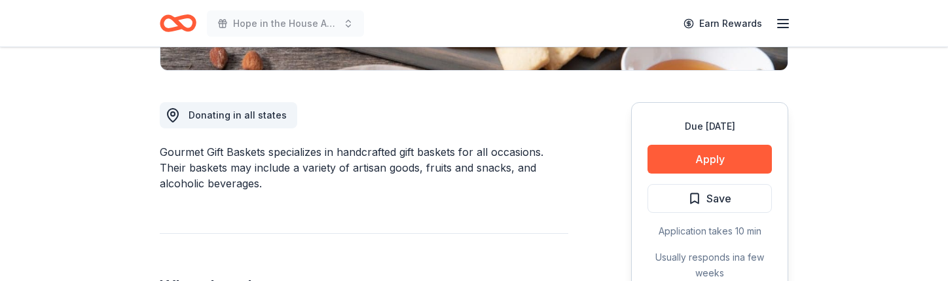
click at [699, 138] on div "Due in 349 days Apply Save Application takes 10 min Usually responds in a few w…" at bounding box center [709, 199] width 157 height 195
click at [715, 149] on button "Apply" at bounding box center [710, 159] width 124 height 29
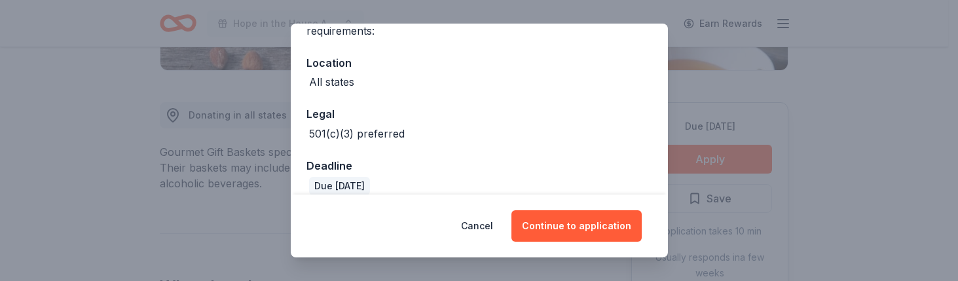
scroll to position [131, 0]
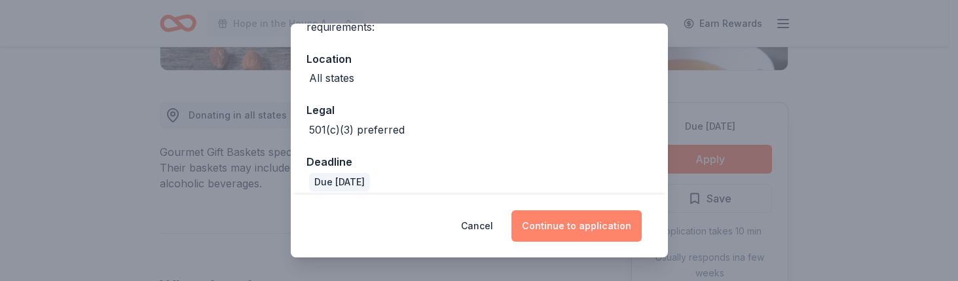
click at [544, 223] on button "Continue to application" at bounding box center [576, 225] width 130 height 31
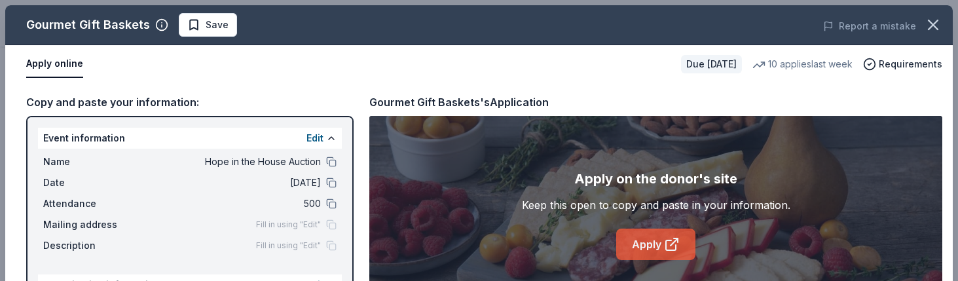
click at [666, 241] on icon at bounding box center [672, 244] width 16 height 16
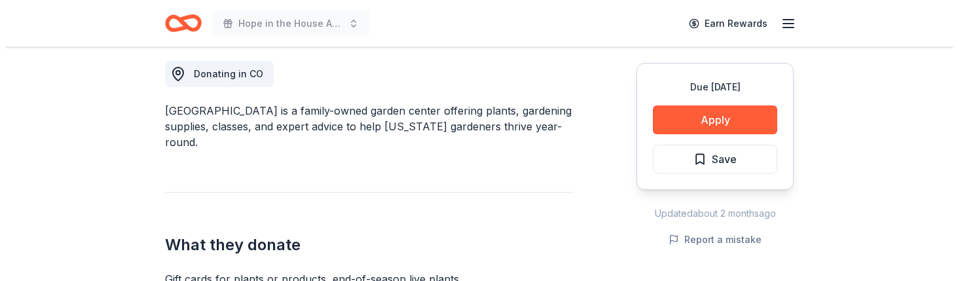
scroll to position [393, 0]
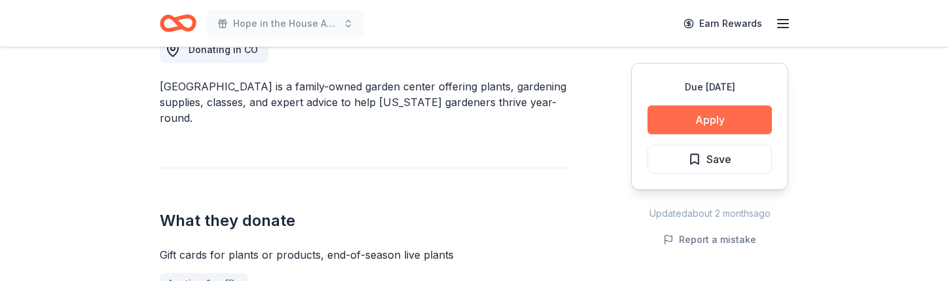
click at [712, 120] on button "Apply" at bounding box center [710, 119] width 124 height 29
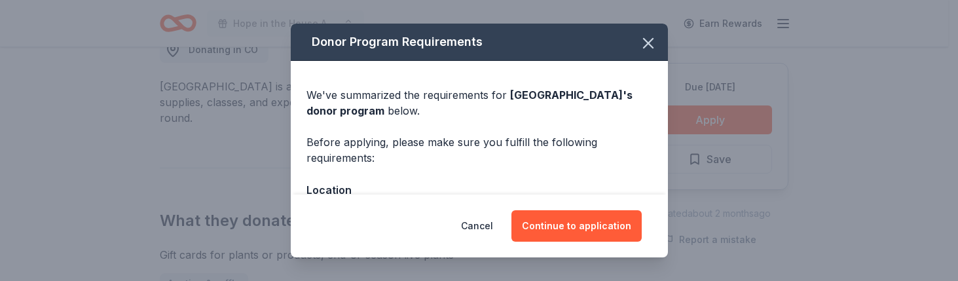
scroll to position [65, 0]
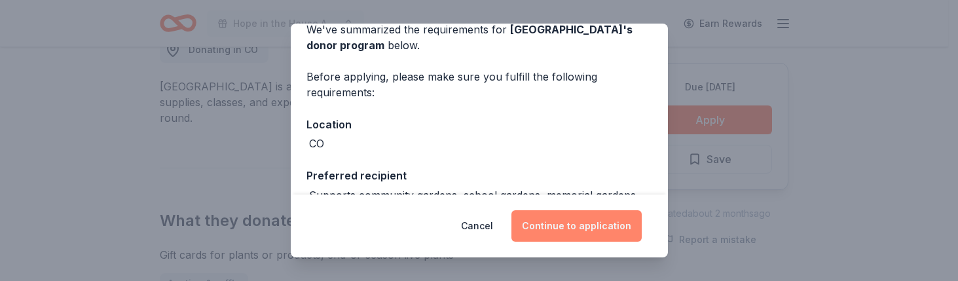
click at [558, 229] on button "Continue to application" at bounding box center [576, 225] width 130 height 31
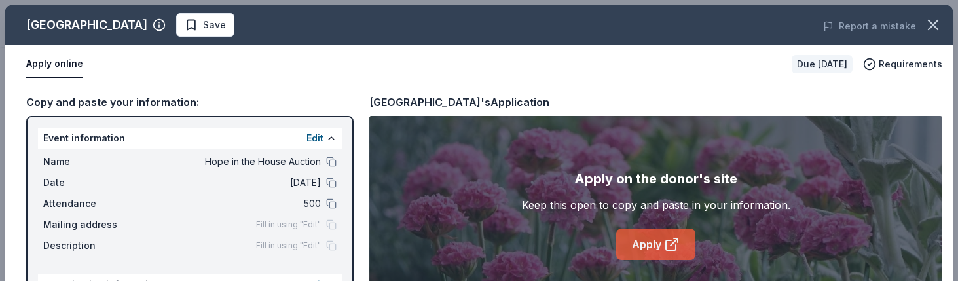
click at [640, 250] on link "Apply" at bounding box center [655, 244] width 79 height 31
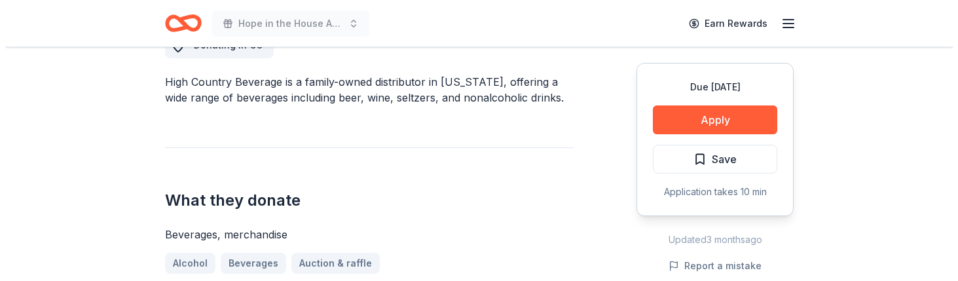
scroll to position [393, 0]
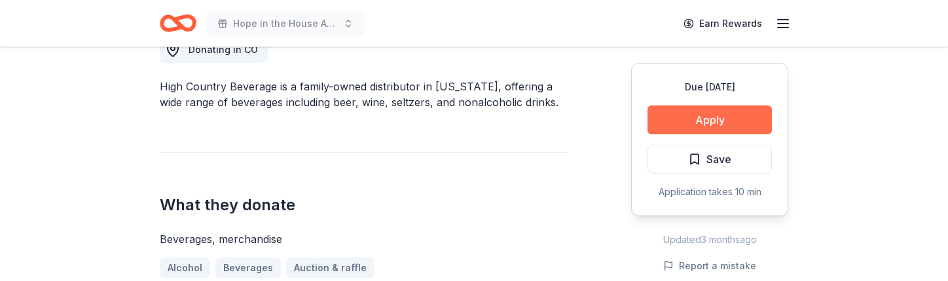
click at [749, 123] on button "Apply" at bounding box center [710, 119] width 124 height 29
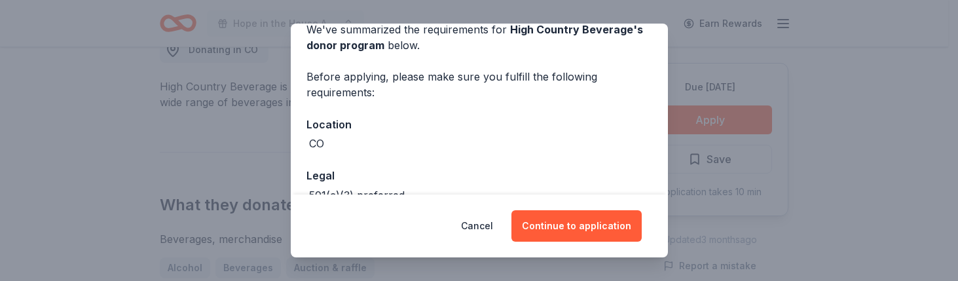
scroll to position [131, 0]
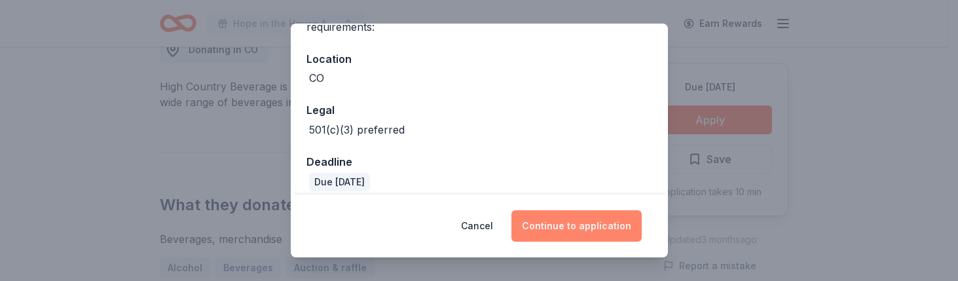
click at [568, 230] on button "Continue to application" at bounding box center [576, 225] width 130 height 31
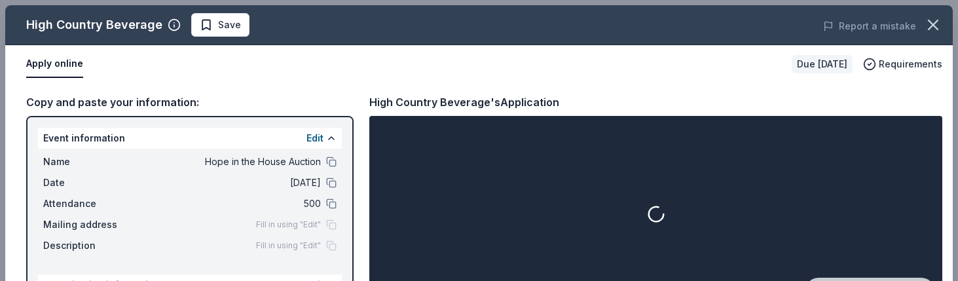
scroll to position [46, 0]
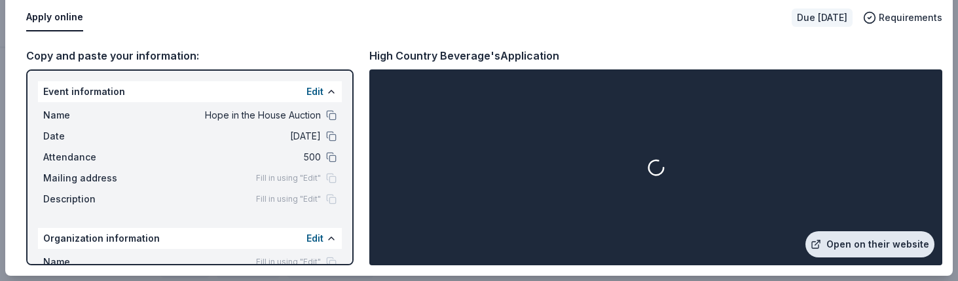
click at [853, 247] on link "Open on their website" at bounding box center [869, 244] width 129 height 26
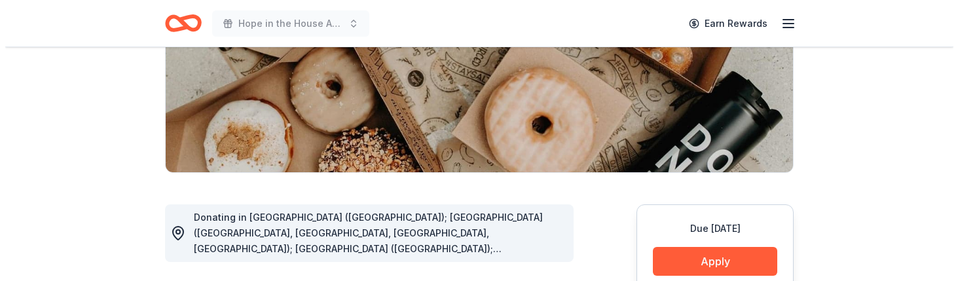
scroll to position [262, 0]
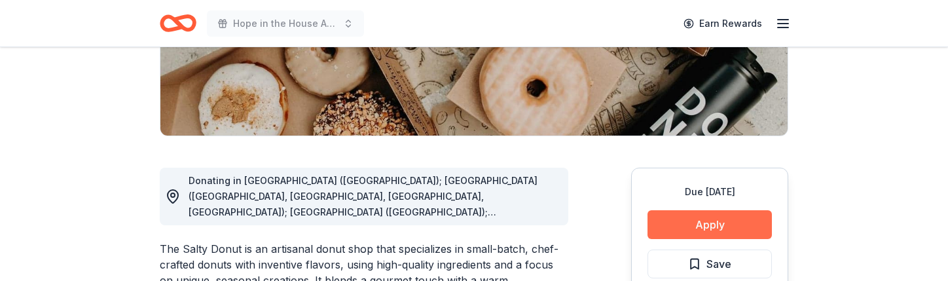
click at [693, 210] on button "Apply" at bounding box center [710, 224] width 124 height 29
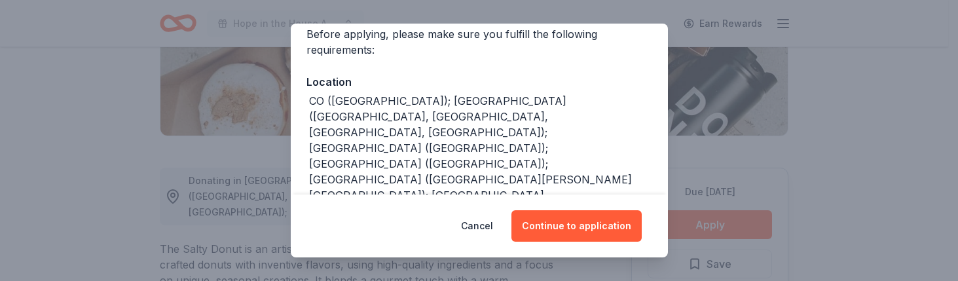
scroll to position [131, 0]
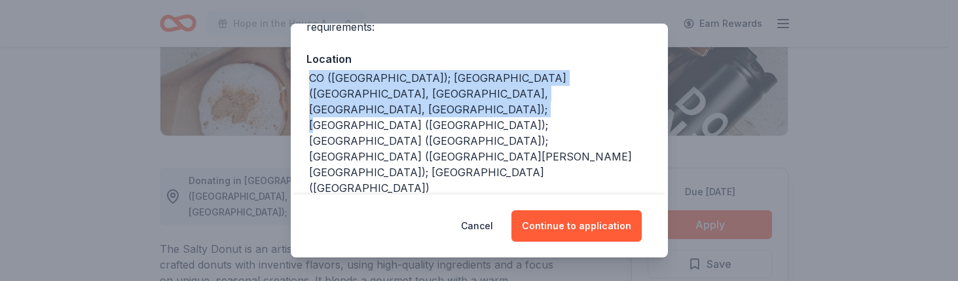
drag, startPoint x: 606, startPoint y: 93, endPoint x: 298, endPoint y: 77, distance: 308.2
click at [298, 77] on div "We've summarized the requirements for The Salty Donut 's donor program below. B…" at bounding box center [479, 123] width 377 height 387
copy div "CO (Denver); FL (Miami, Orlando, Tampa, West Palm Beach); GA (Atlanta); NC (Cha…"
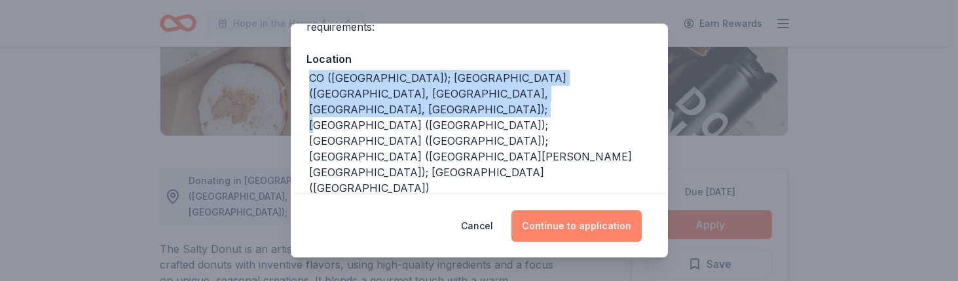
click at [587, 226] on button "Continue to application" at bounding box center [576, 225] width 130 height 31
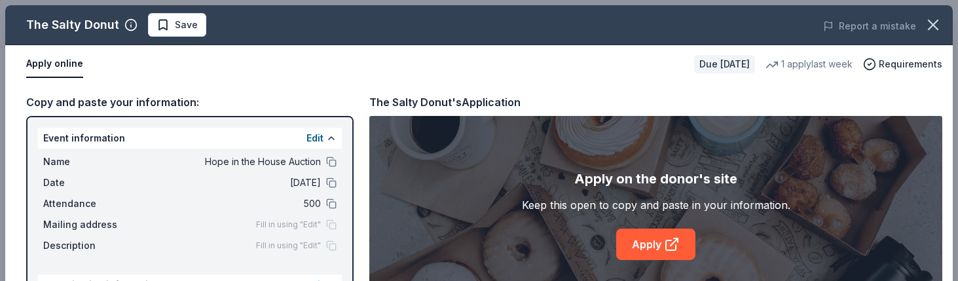
click at [625, 225] on div "Apply on the donor's site Keep this open to copy and paste in your information.…" at bounding box center [656, 214] width 268 height 92
click at [635, 238] on link "Apply" at bounding box center [655, 244] width 79 height 31
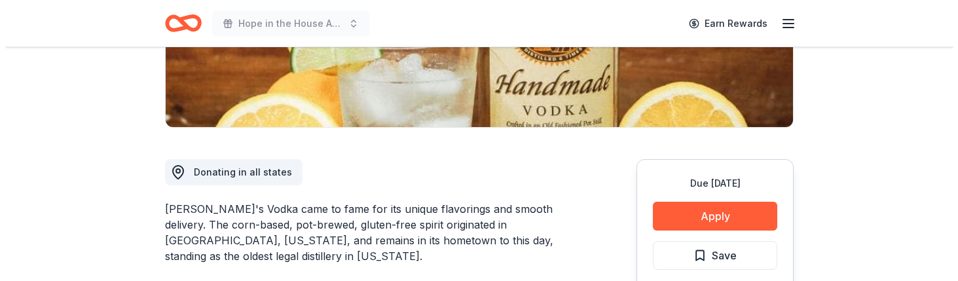
scroll to position [327, 0]
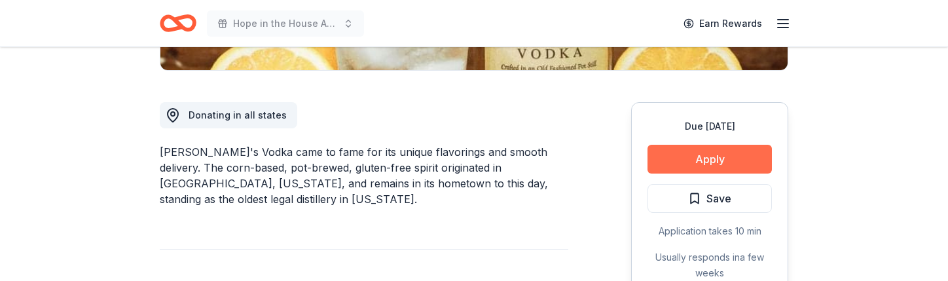
click at [725, 152] on button "Apply" at bounding box center [710, 159] width 124 height 29
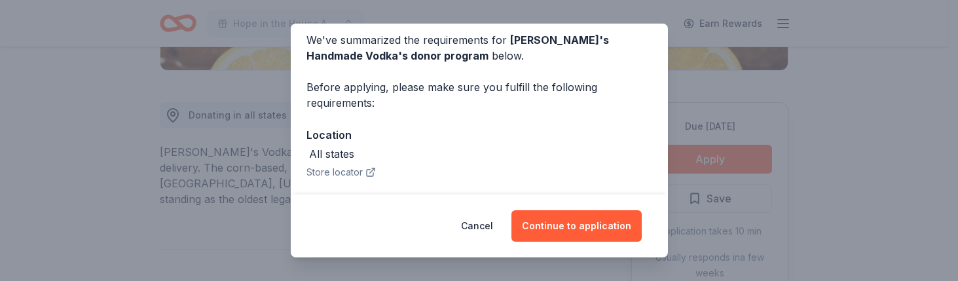
scroll to position [131, 0]
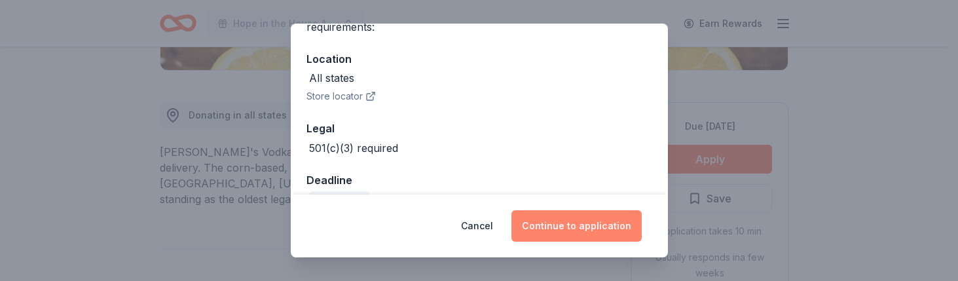
click at [595, 237] on button "Continue to application" at bounding box center [576, 225] width 130 height 31
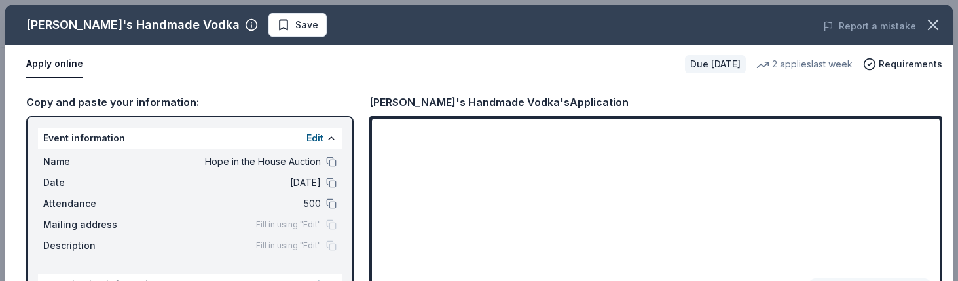
scroll to position [46, 0]
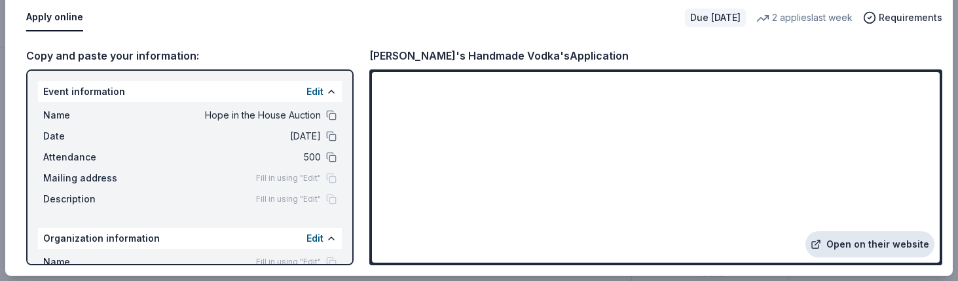
click at [851, 243] on link "Open on their website" at bounding box center [869, 244] width 129 height 26
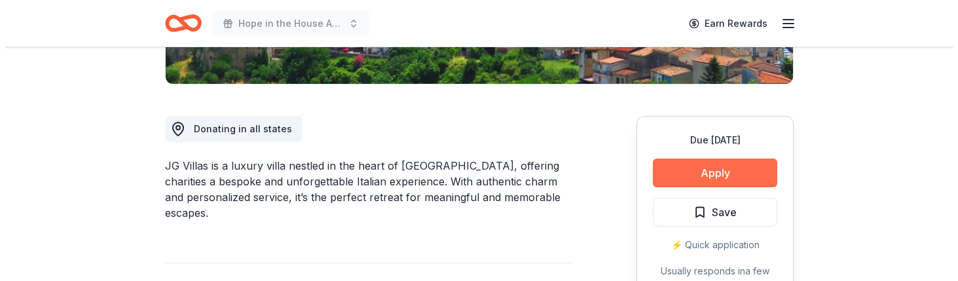
scroll to position [327, 0]
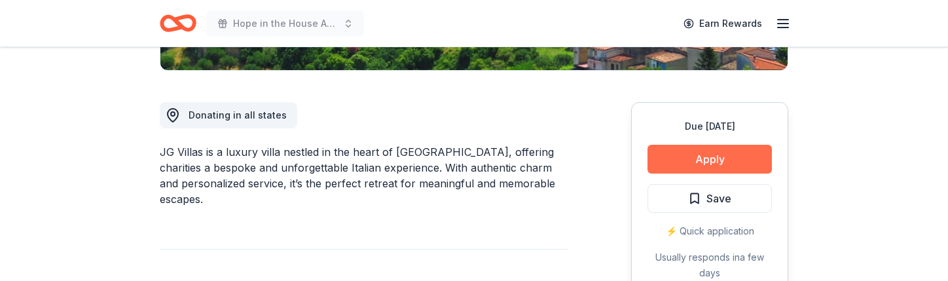
click at [744, 160] on button "Apply" at bounding box center [710, 159] width 124 height 29
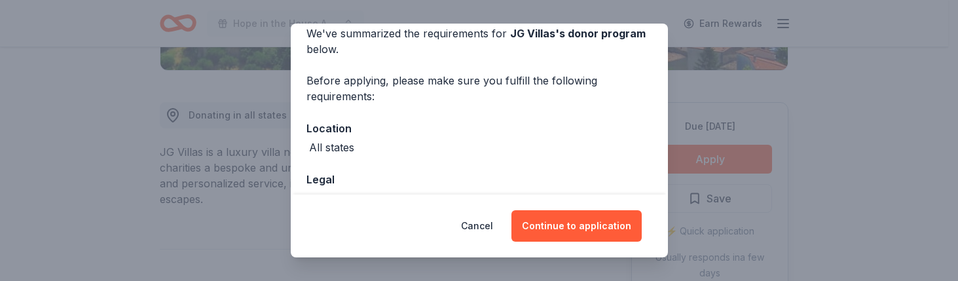
scroll to position [131, 0]
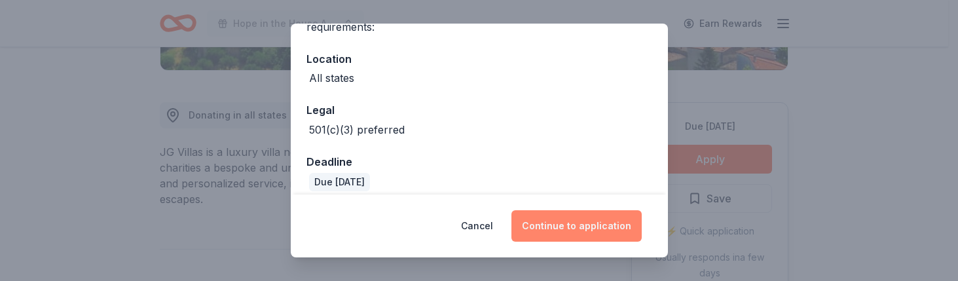
click at [572, 230] on button "Continue to application" at bounding box center [576, 225] width 130 height 31
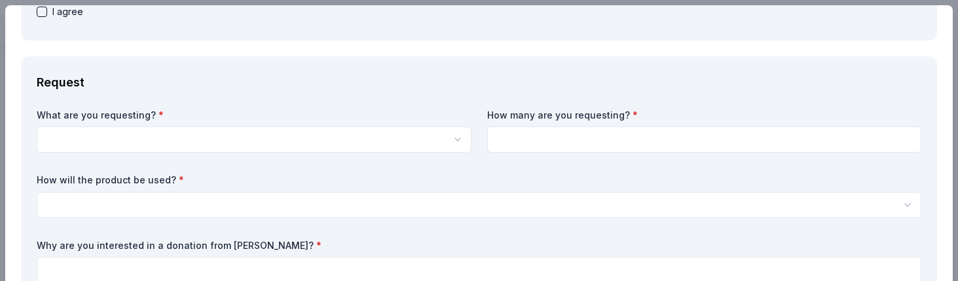
scroll to position [262, 0]
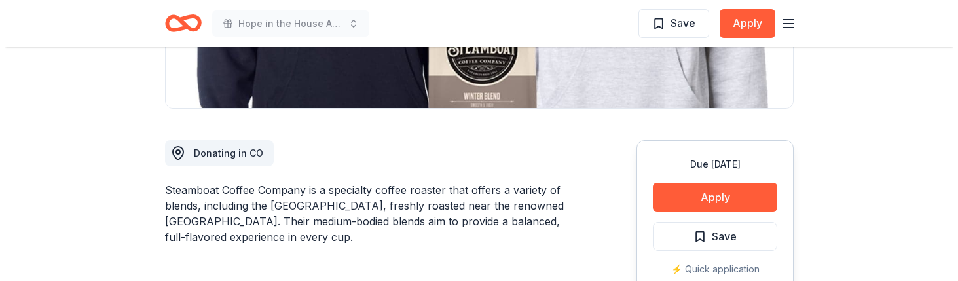
scroll to position [327, 0]
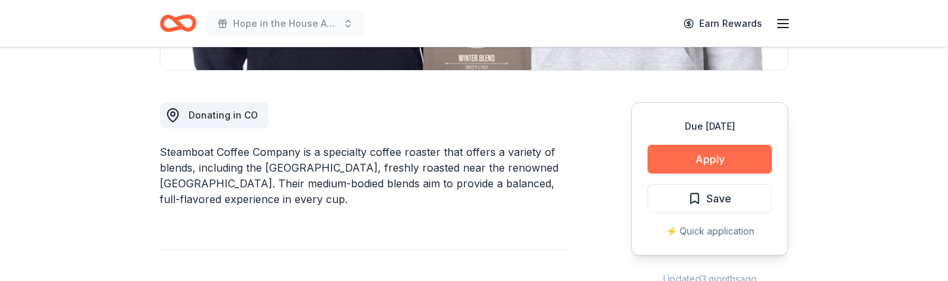
click at [683, 159] on button "Apply" at bounding box center [710, 159] width 124 height 29
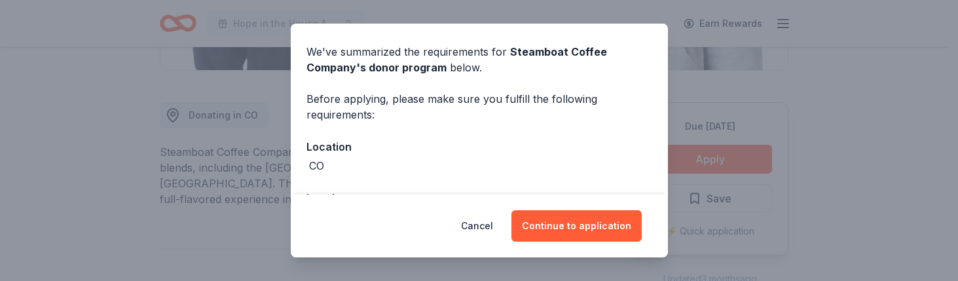
scroll to position [65, 0]
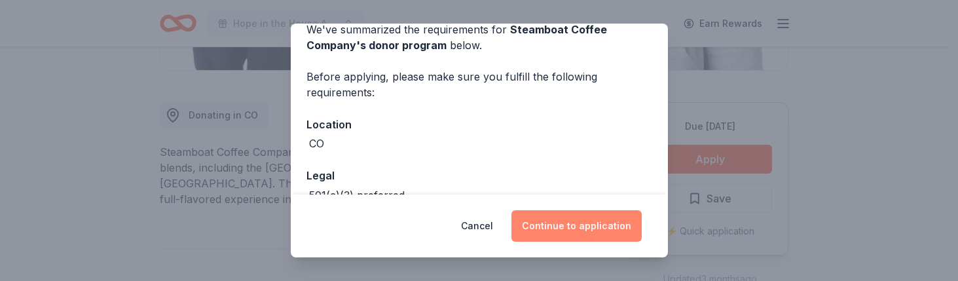
click at [559, 221] on button "Continue to application" at bounding box center [576, 225] width 130 height 31
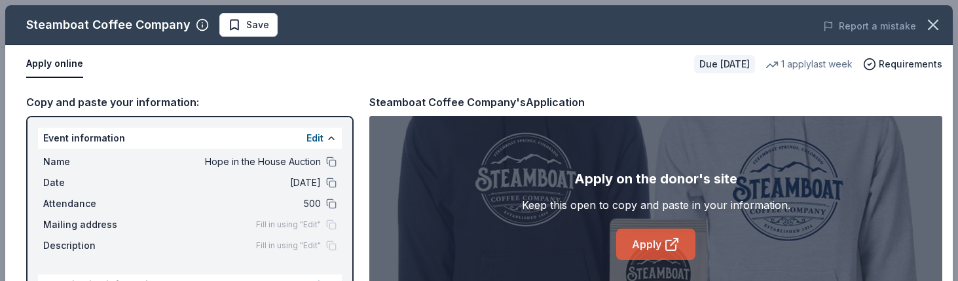
click at [629, 238] on link "Apply" at bounding box center [655, 244] width 79 height 31
click at [650, 237] on link "Apply" at bounding box center [655, 244] width 79 height 31
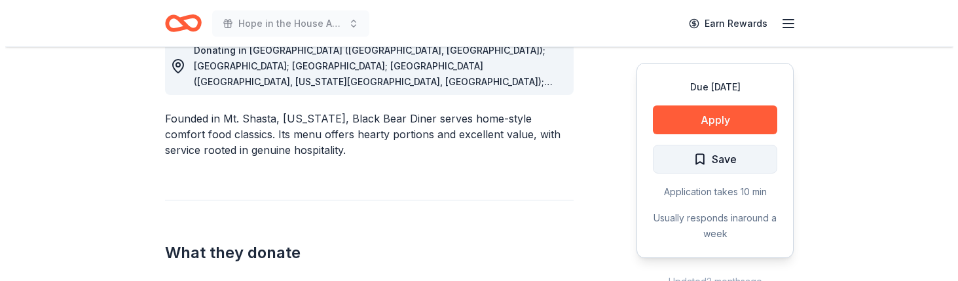
scroll to position [393, 0]
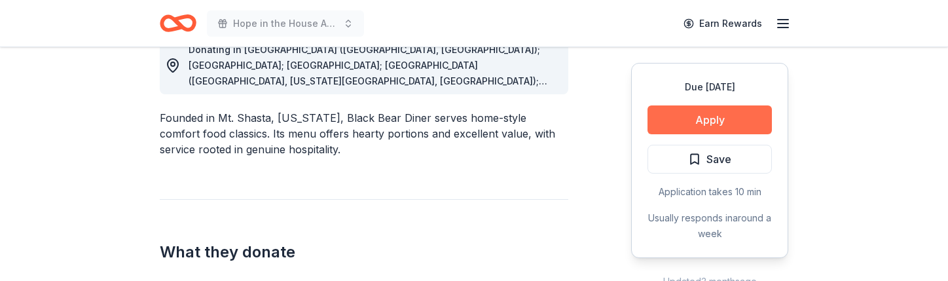
click at [739, 124] on button "Apply" at bounding box center [710, 119] width 124 height 29
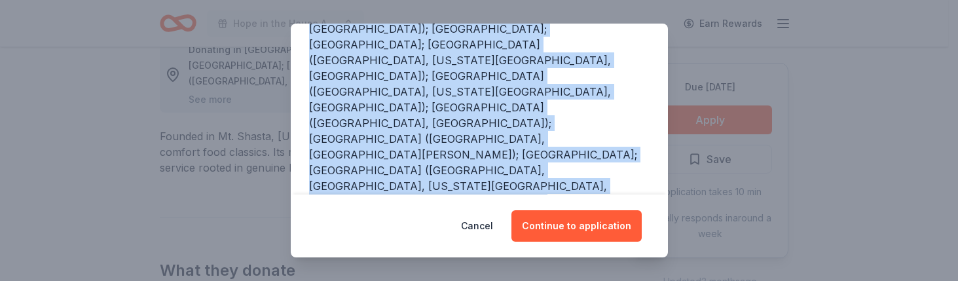
scroll to position [196, 0]
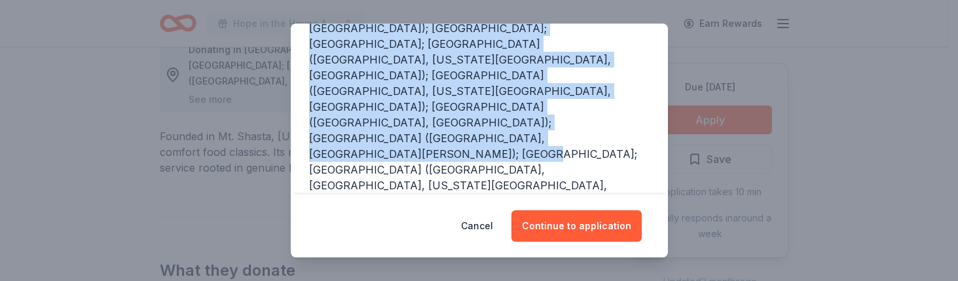
drag, startPoint x: 306, startPoint y: 139, endPoint x: 545, endPoint y: 110, distance: 241.4
click at [545, 110] on div "AR (Fayetteville, North Little Rock); AZ; CA; CO (Aurora, Colorado Springs, Fou…" at bounding box center [479, 178] width 346 height 346
copy div "AR (Fayetteville, North Little Rock); AZ; CA; CO (Aurora, Colorado Springs, Fou…"
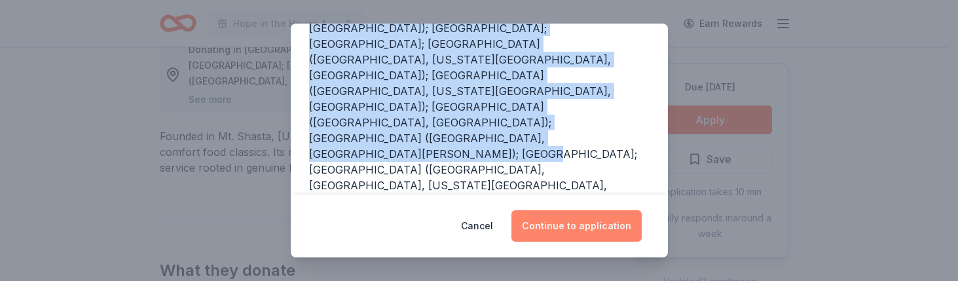
click at [584, 227] on button "Continue to application" at bounding box center [576, 225] width 130 height 31
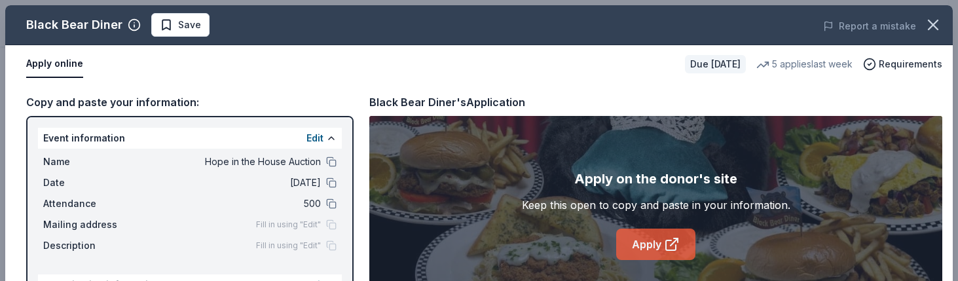
click at [648, 247] on link "Apply" at bounding box center [655, 244] width 79 height 31
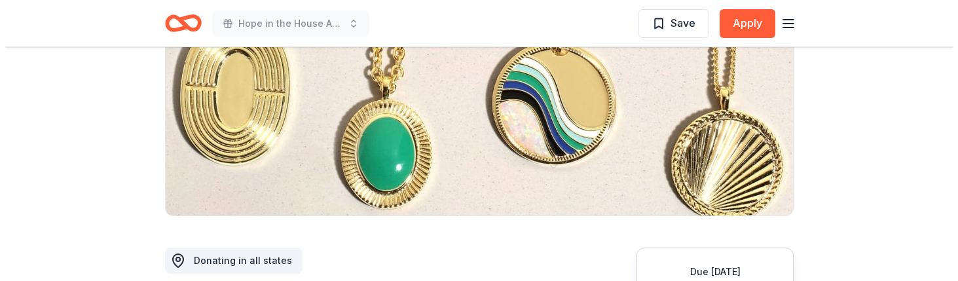
scroll to position [327, 0]
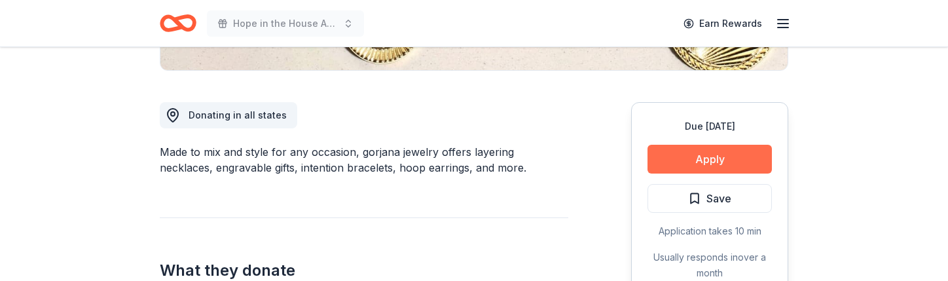
click at [746, 155] on button "Apply" at bounding box center [710, 159] width 124 height 29
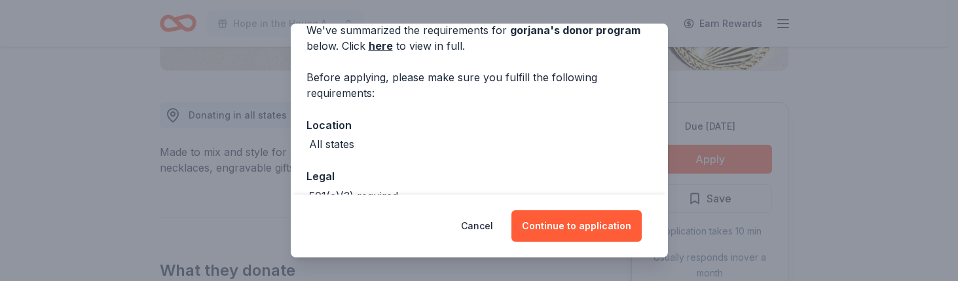
scroll to position [65, 0]
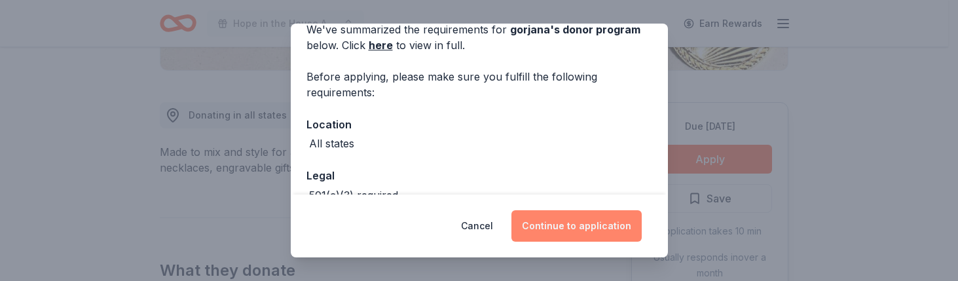
click at [576, 227] on button "Continue to application" at bounding box center [576, 225] width 130 height 31
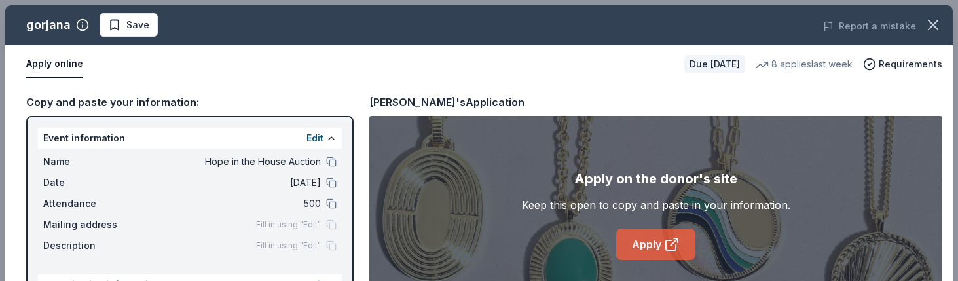
click at [629, 238] on link "Apply" at bounding box center [655, 244] width 79 height 31
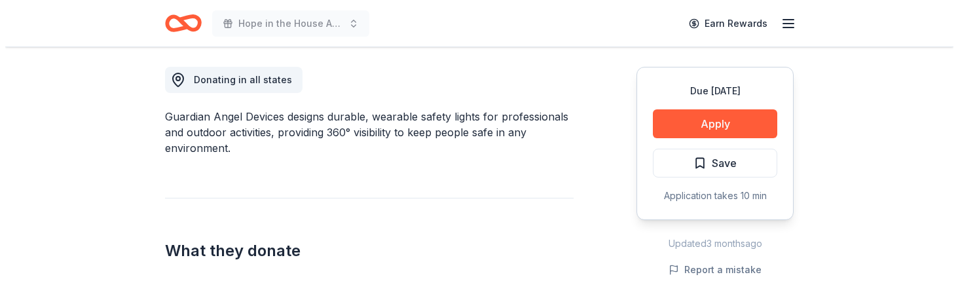
scroll to position [393, 0]
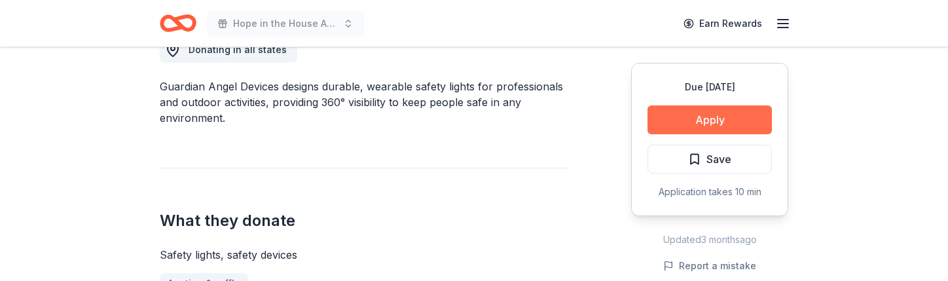
click at [727, 134] on button "Apply" at bounding box center [710, 119] width 124 height 29
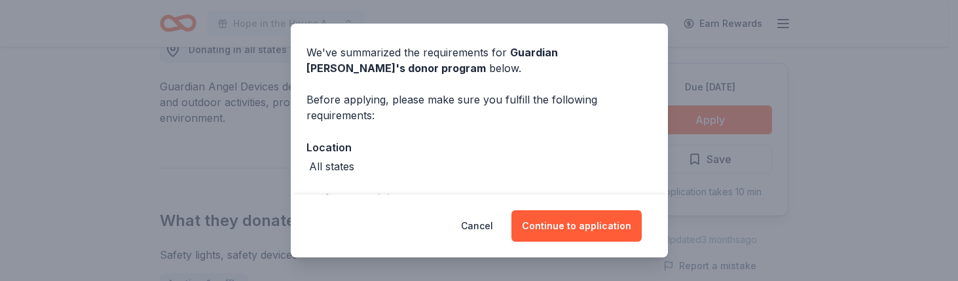
scroll to position [65, 0]
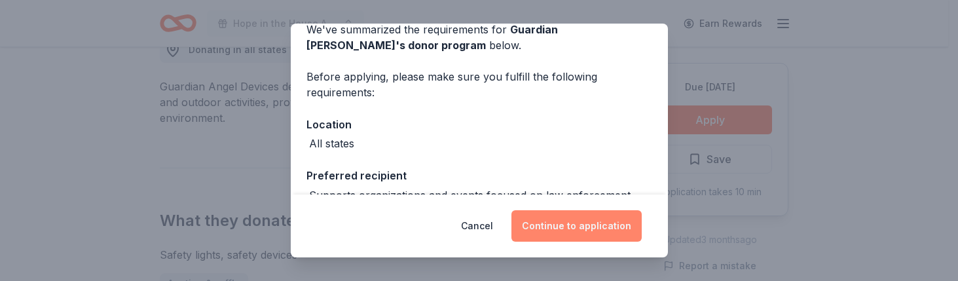
click at [562, 233] on button "Continue to application" at bounding box center [576, 225] width 130 height 31
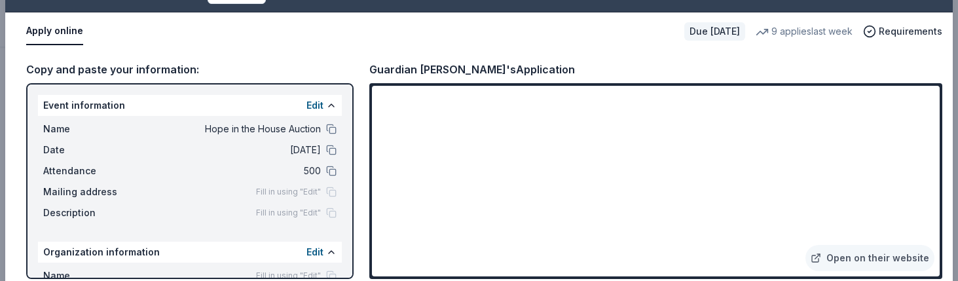
scroll to position [46, 0]
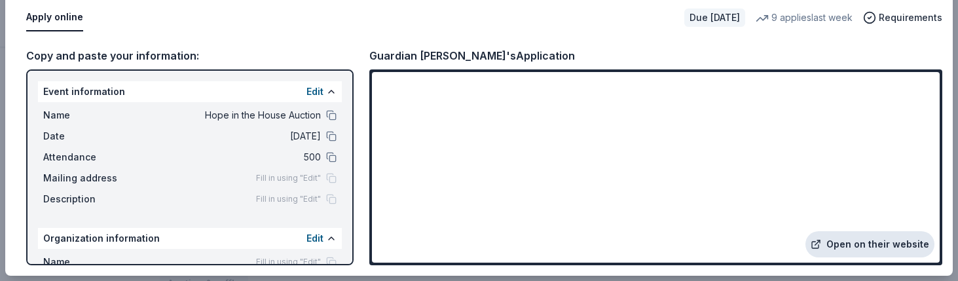
click at [825, 236] on link "Open on their website" at bounding box center [869, 244] width 129 height 26
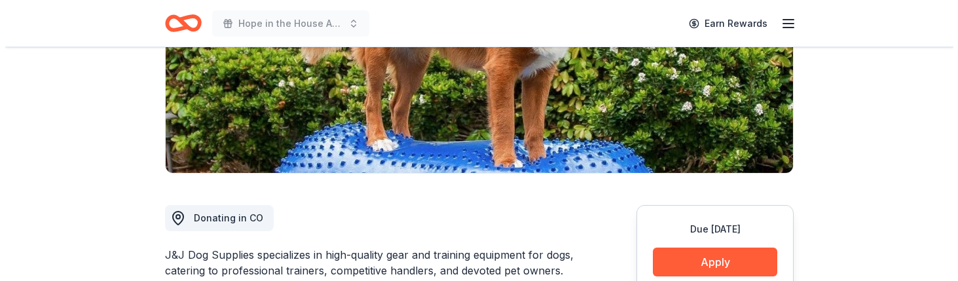
scroll to position [262, 0]
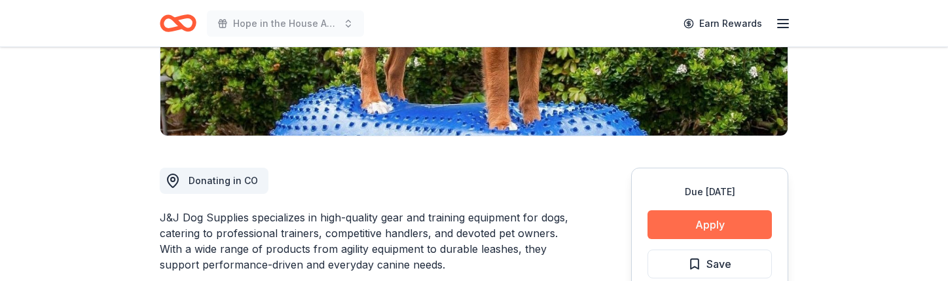
click at [726, 227] on button "Apply" at bounding box center [710, 224] width 124 height 29
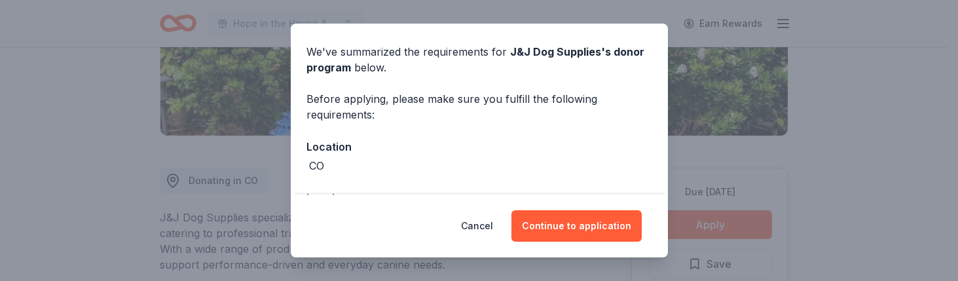
scroll to position [65, 0]
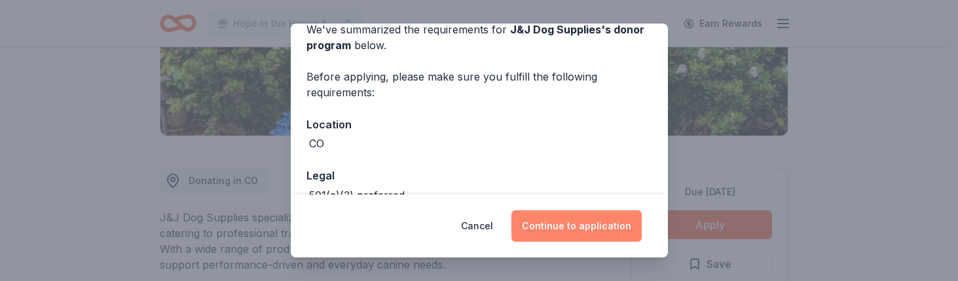
click at [550, 217] on button "Continue to application" at bounding box center [576, 225] width 130 height 31
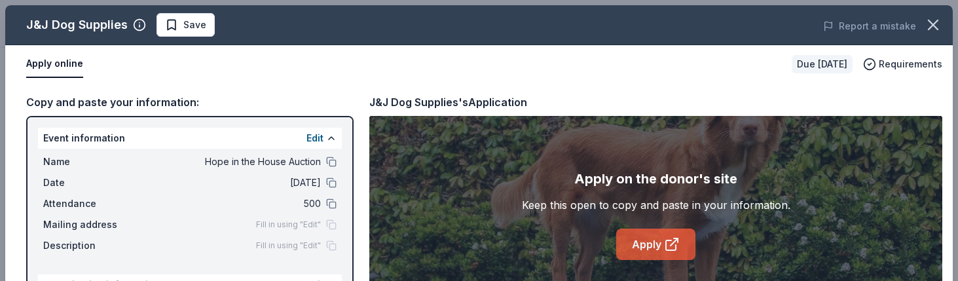
click at [640, 242] on link "Apply" at bounding box center [655, 244] width 79 height 31
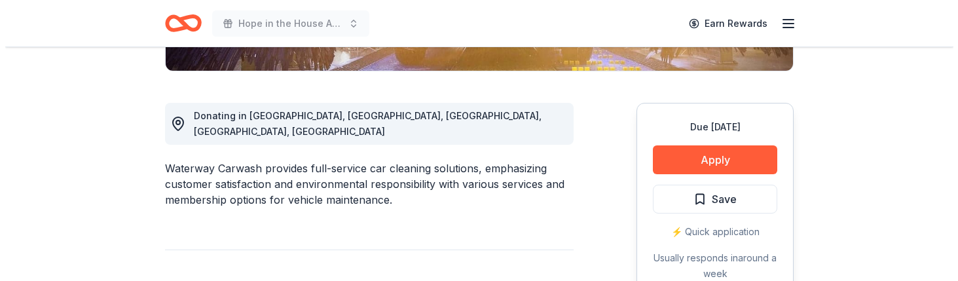
scroll to position [327, 0]
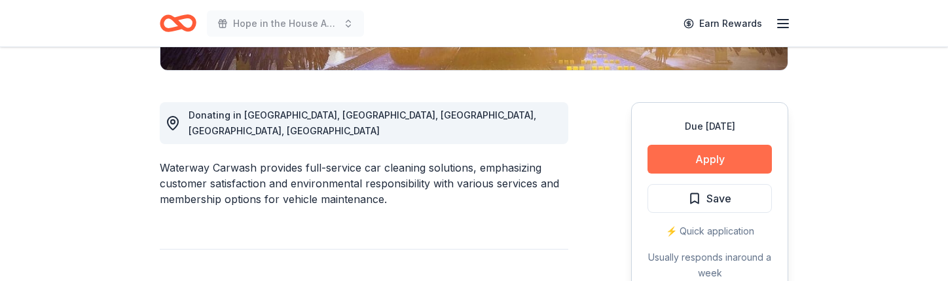
click at [705, 156] on button "Apply" at bounding box center [710, 159] width 124 height 29
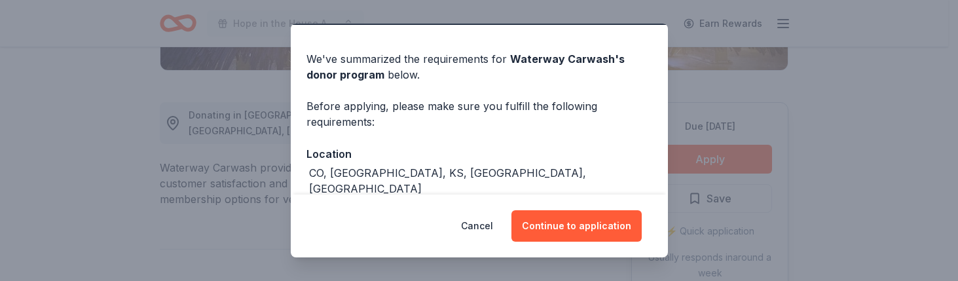
scroll to position [65, 0]
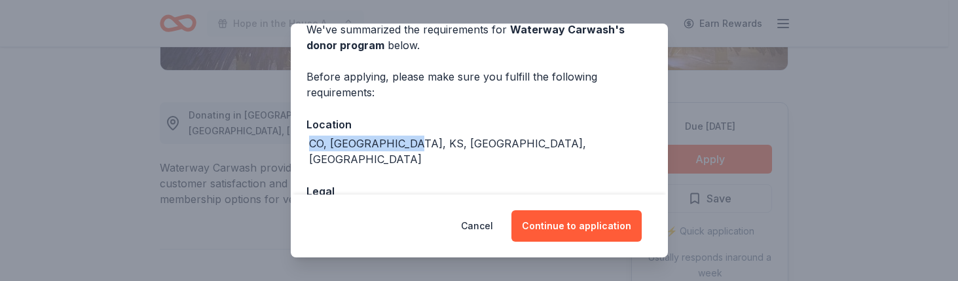
drag, startPoint x: 431, startPoint y: 142, endPoint x: 280, endPoint y: 143, distance: 151.9
click at [280, 143] on div "Donor Program Requirements We've summarized the requirements for Waterway Carwa…" at bounding box center [479, 140] width 958 height 281
copy div "CO, IL, KS, MO, OH"
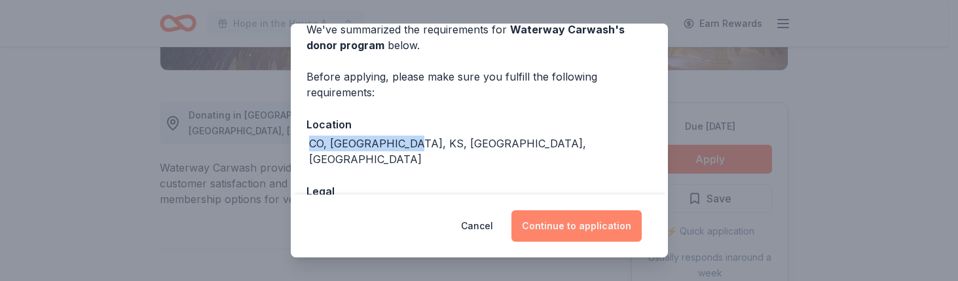
click at [610, 233] on button "Continue to application" at bounding box center [576, 225] width 130 height 31
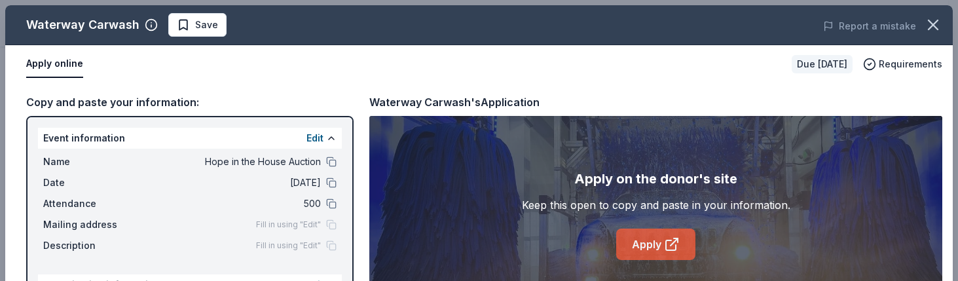
click at [651, 229] on link "Apply" at bounding box center [655, 244] width 79 height 31
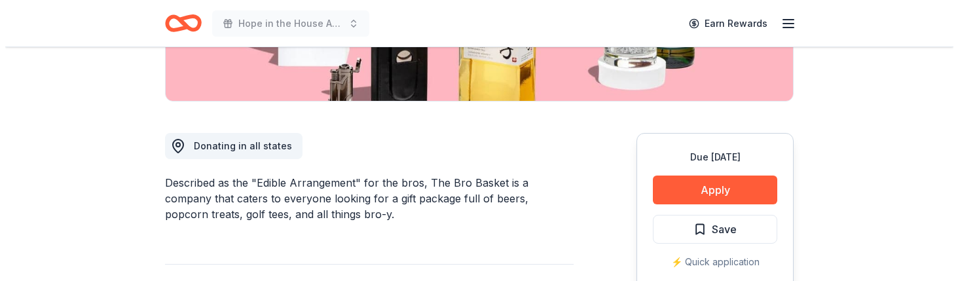
scroll to position [327, 0]
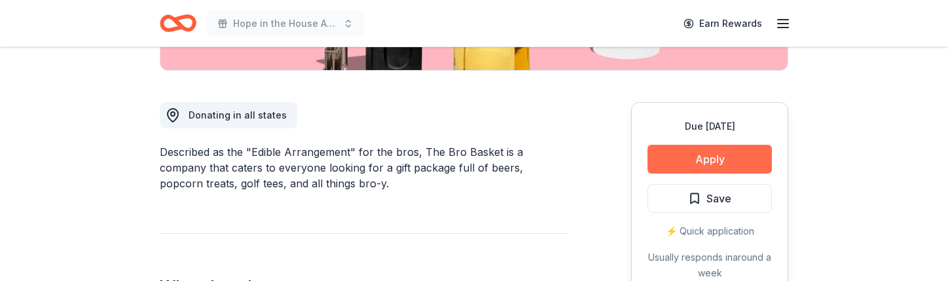
click at [723, 160] on button "Apply" at bounding box center [710, 159] width 124 height 29
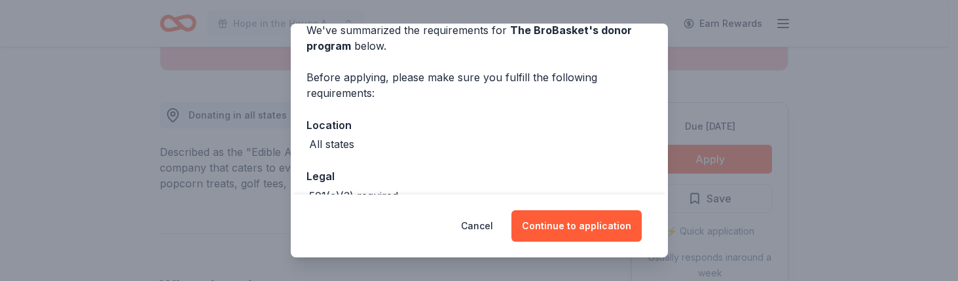
scroll to position [65, 0]
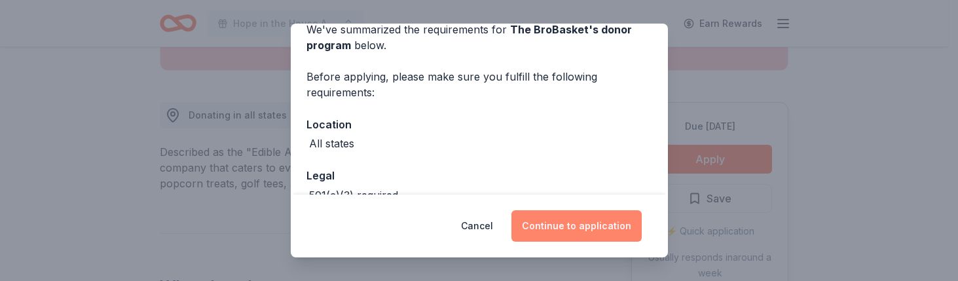
click at [555, 228] on button "Continue to application" at bounding box center [576, 225] width 130 height 31
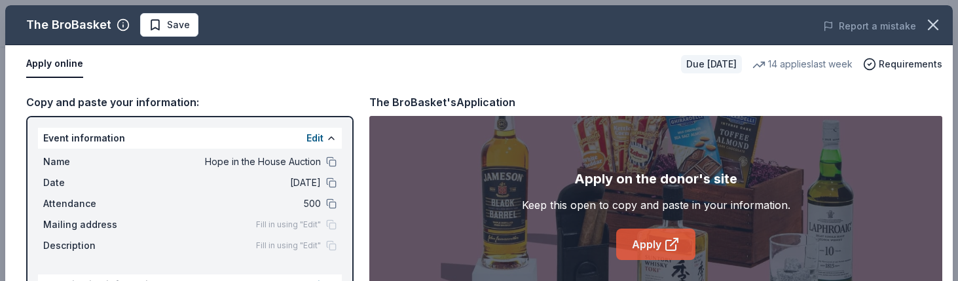
click at [639, 245] on link "Apply" at bounding box center [655, 244] width 79 height 31
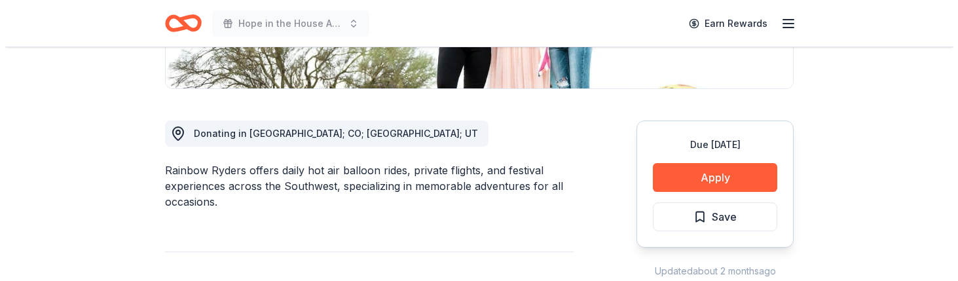
scroll to position [327, 0]
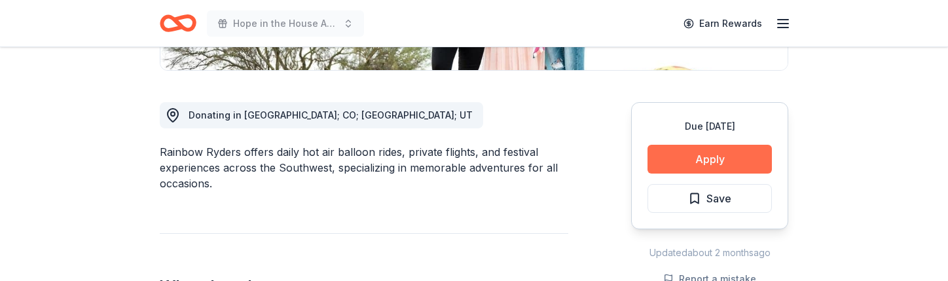
click at [700, 153] on button "Apply" at bounding box center [710, 159] width 124 height 29
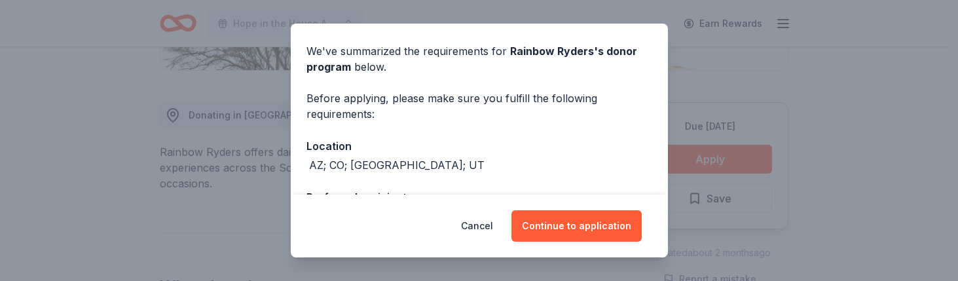
scroll to position [65, 0]
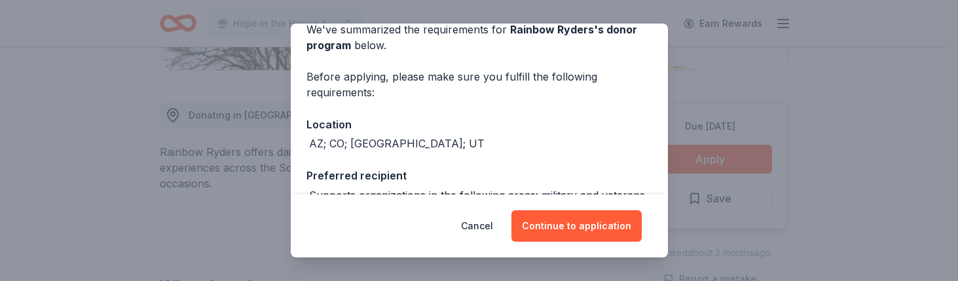
click at [384, 139] on div "AZ; CO; NM; UT" at bounding box center [396, 144] width 175 height 16
drag, startPoint x: 394, startPoint y: 141, endPoint x: 280, endPoint y: 141, distance: 113.9
click at [280, 141] on div "Donor Program Requirements We've summarized the requirements for Rainbow Ryders…" at bounding box center [479, 140] width 958 height 281
copy div "AZ; CO; NM; UT"
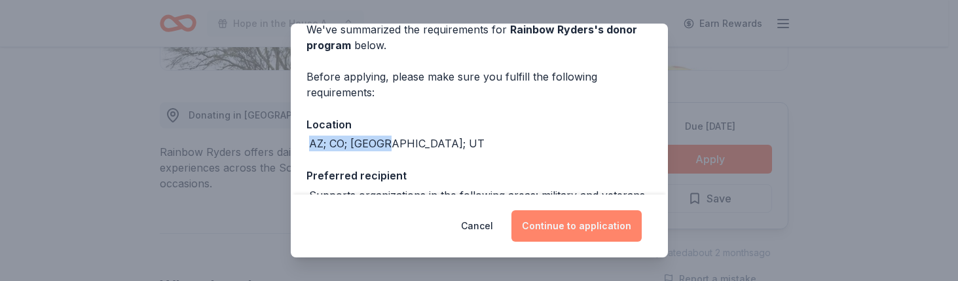
drag, startPoint x: 595, startPoint y: 225, endPoint x: 604, endPoint y: 227, distance: 10.0
click at [595, 225] on button "Continue to application" at bounding box center [576, 225] width 130 height 31
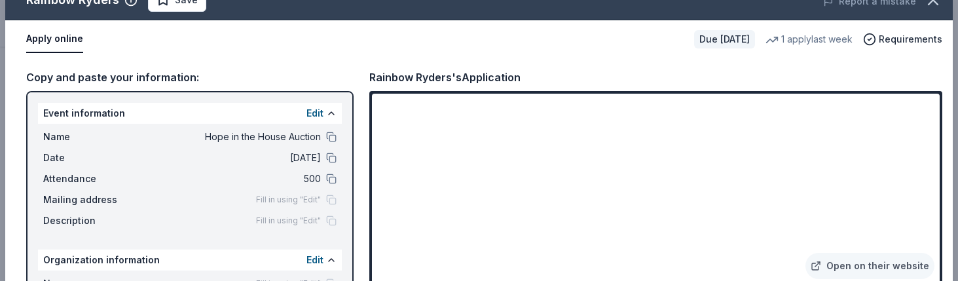
scroll to position [46, 0]
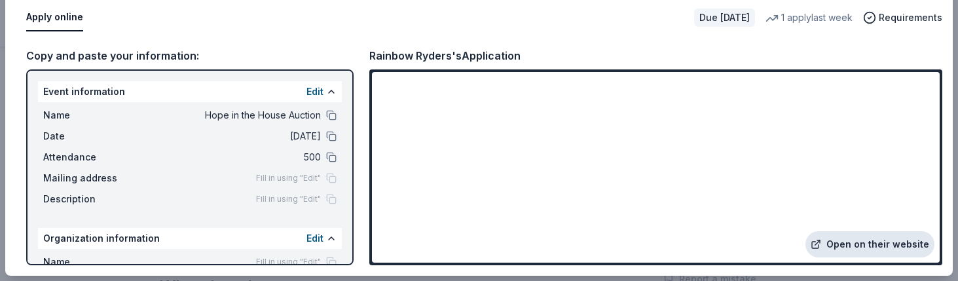
click at [875, 247] on link "Open on their website" at bounding box center [869, 244] width 129 height 26
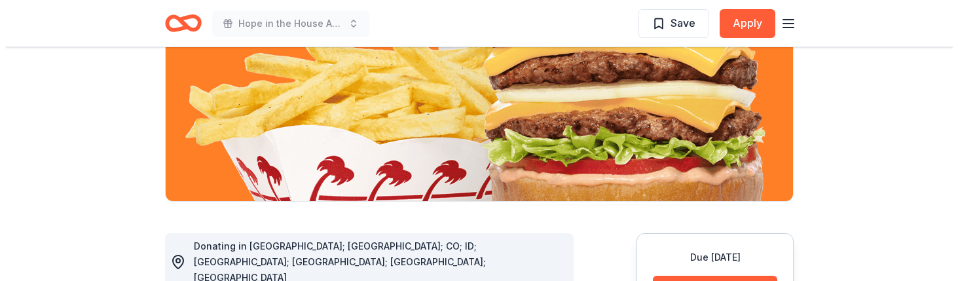
scroll to position [262, 0]
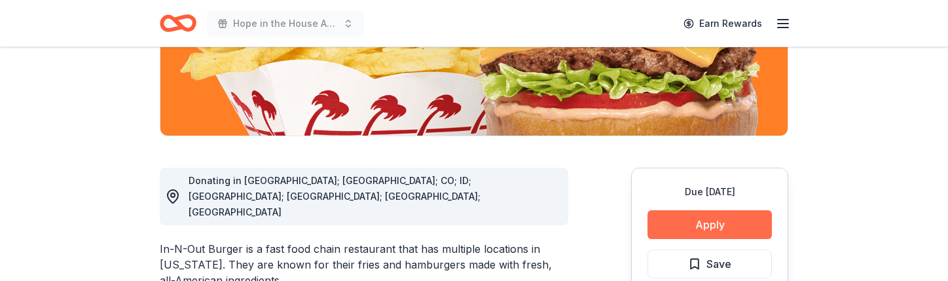
click at [688, 215] on button "Apply" at bounding box center [710, 224] width 124 height 29
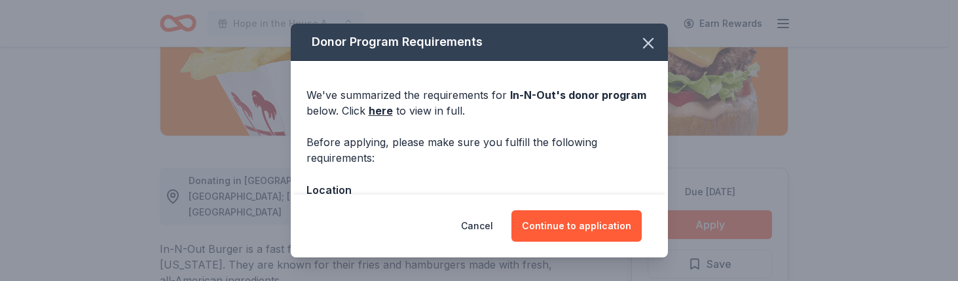
scroll to position [131, 0]
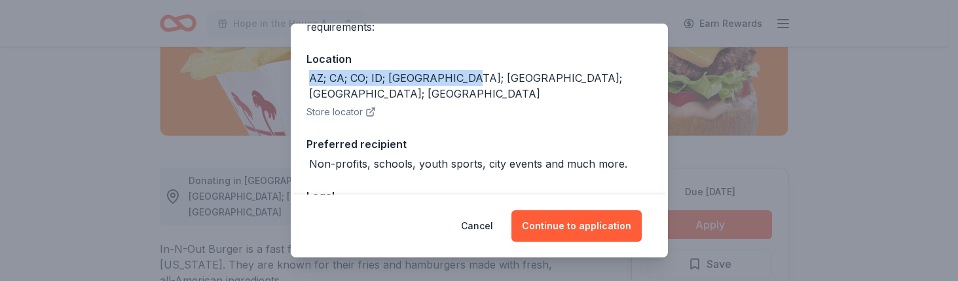
drag, startPoint x: 494, startPoint y: 80, endPoint x: 289, endPoint y: 75, distance: 205.7
click at [291, 75] on div "Donor Program Requirements We've summarized the requirements for In-N-Out 's do…" at bounding box center [479, 141] width 377 height 234
copy div "AZ; CA; CO; ID; [GEOGRAPHIC_DATA]; [GEOGRAPHIC_DATA]; [GEOGRAPHIC_DATA]; [GEOGR…"
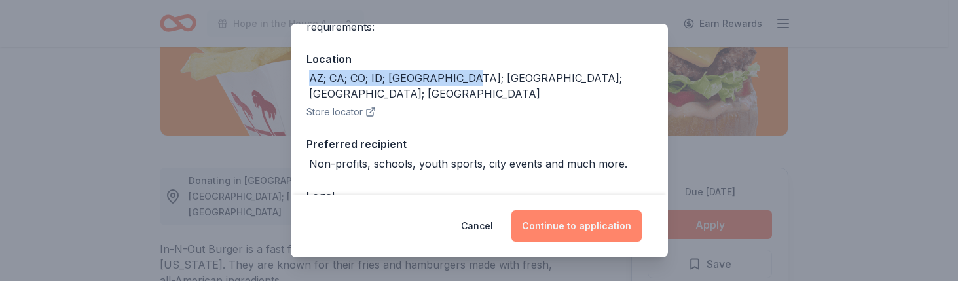
click at [626, 232] on button "Continue to application" at bounding box center [576, 225] width 130 height 31
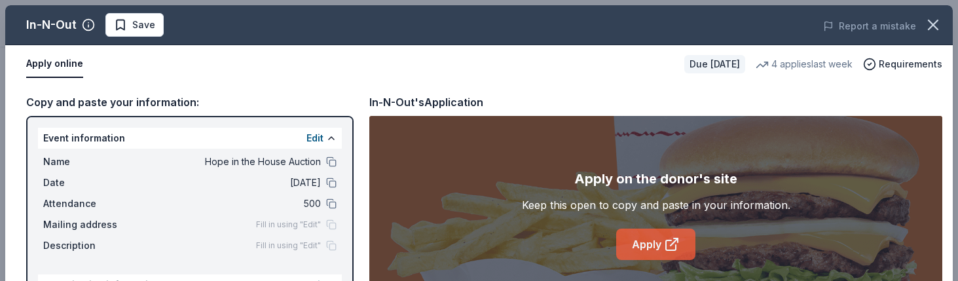
click at [634, 239] on link "Apply" at bounding box center [655, 244] width 79 height 31
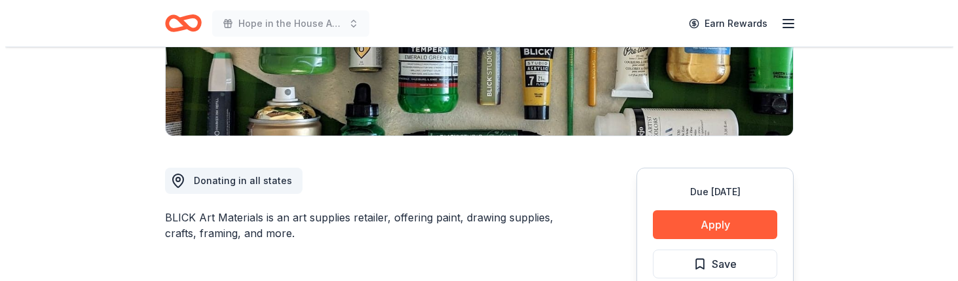
scroll to position [393, 0]
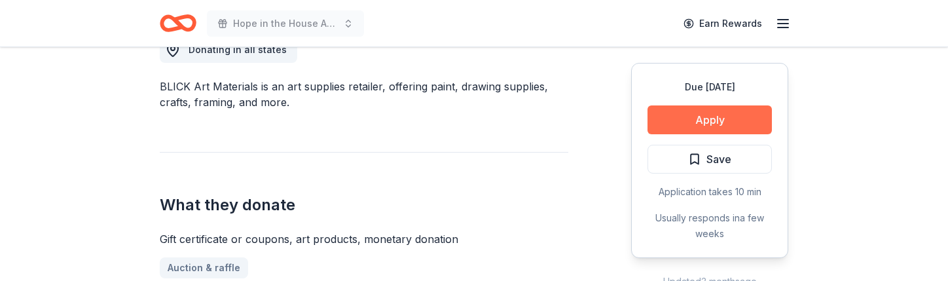
click at [703, 118] on button "Apply" at bounding box center [710, 119] width 124 height 29
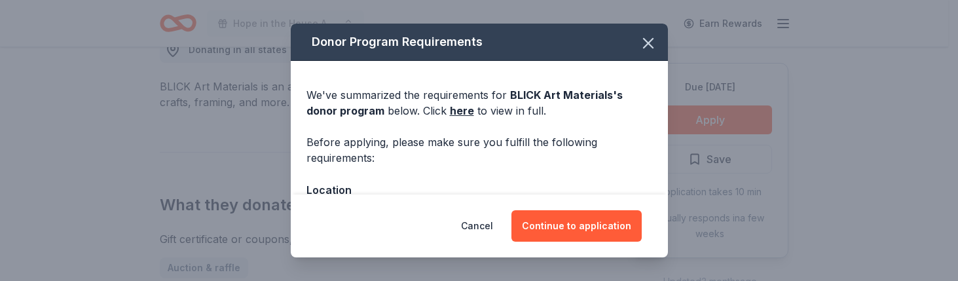
scroll to position [65, 0]
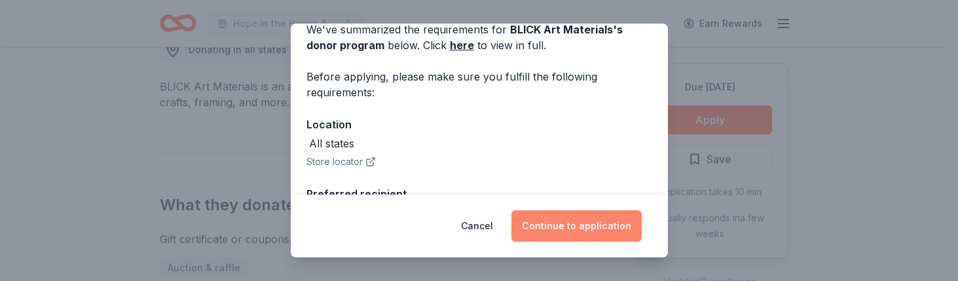
click at [544, 234] on button "Continue to application" at bounding box center [576, 225] width 130 height 31
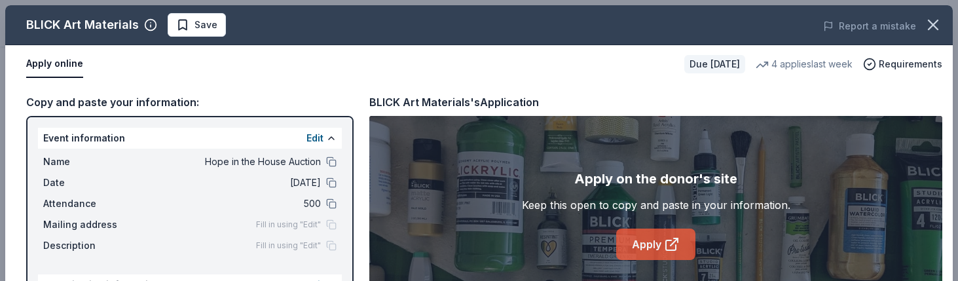
click at [653, 240] on link "Apply" at bounding box center [655, 244] width 79 height 31
